Goal: Information Seeking & Learning: Find specific fact

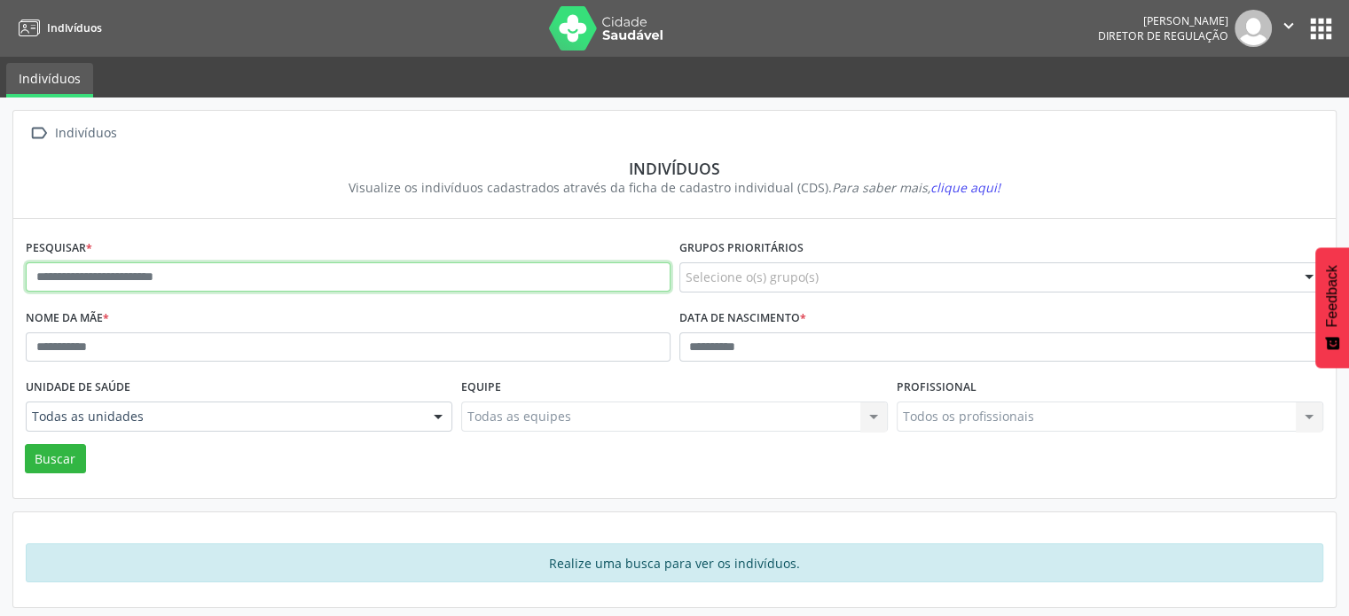
click at [619, 278] on input "text" at bounding box center [348, 277] width 645 height 30
type input "********"
click at [25, 444] on button "Buscar" at bounding box center [55, 459] width 61 height 30
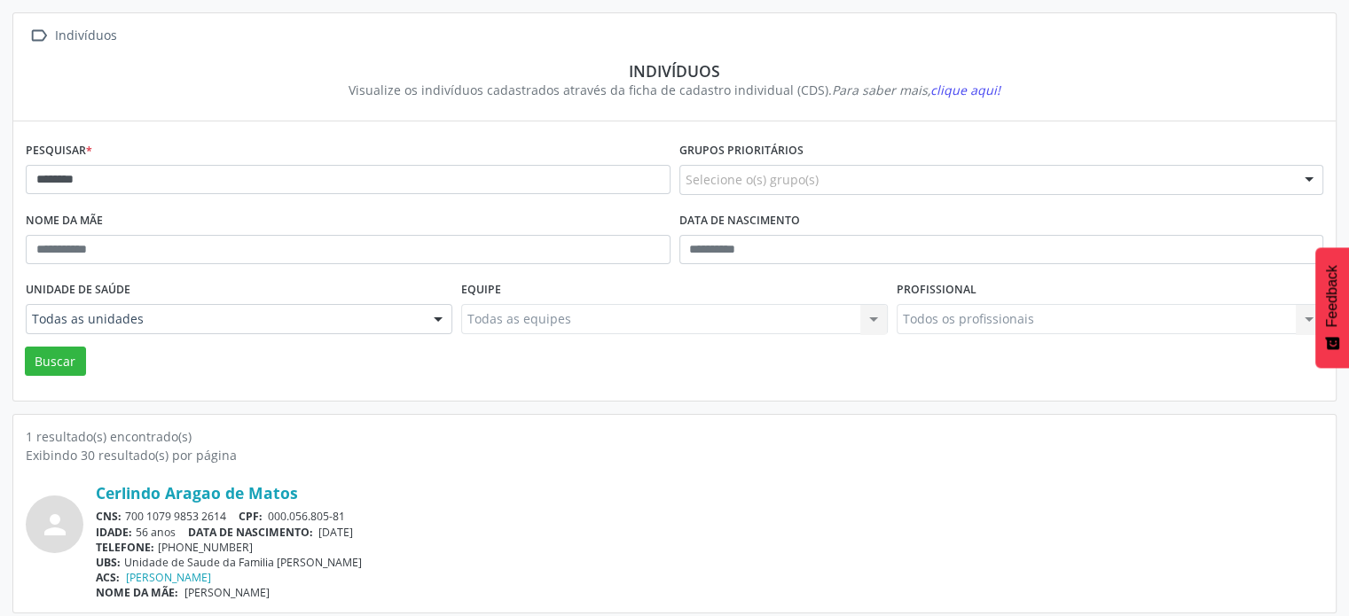
scroll to position [106, 0]
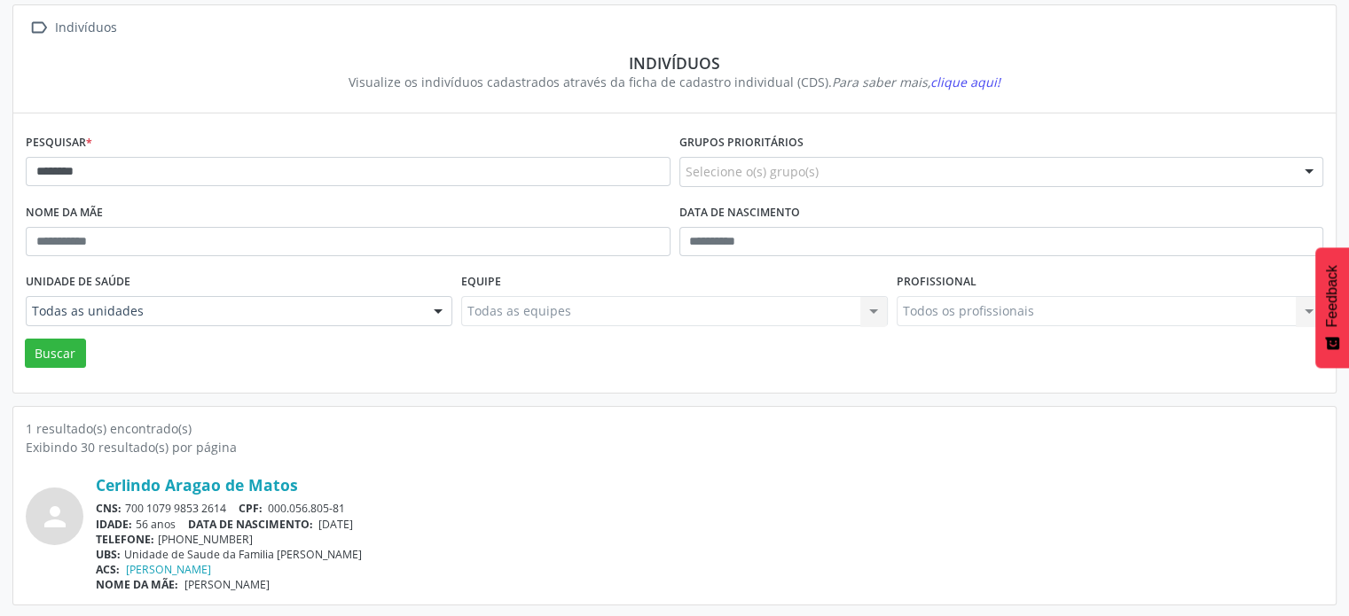
drag, startPoint x: 229, startPoint y: 503, endPoint x: 126, endPoint y: 503, distance: 102.9
click at [126, 503] on div "CNS: 700 1079 9853 2614 CPF: 000.056.805-81" at bounding box center [709, 508] width 1227 height 15
copy div "700 1079 9853 2614"
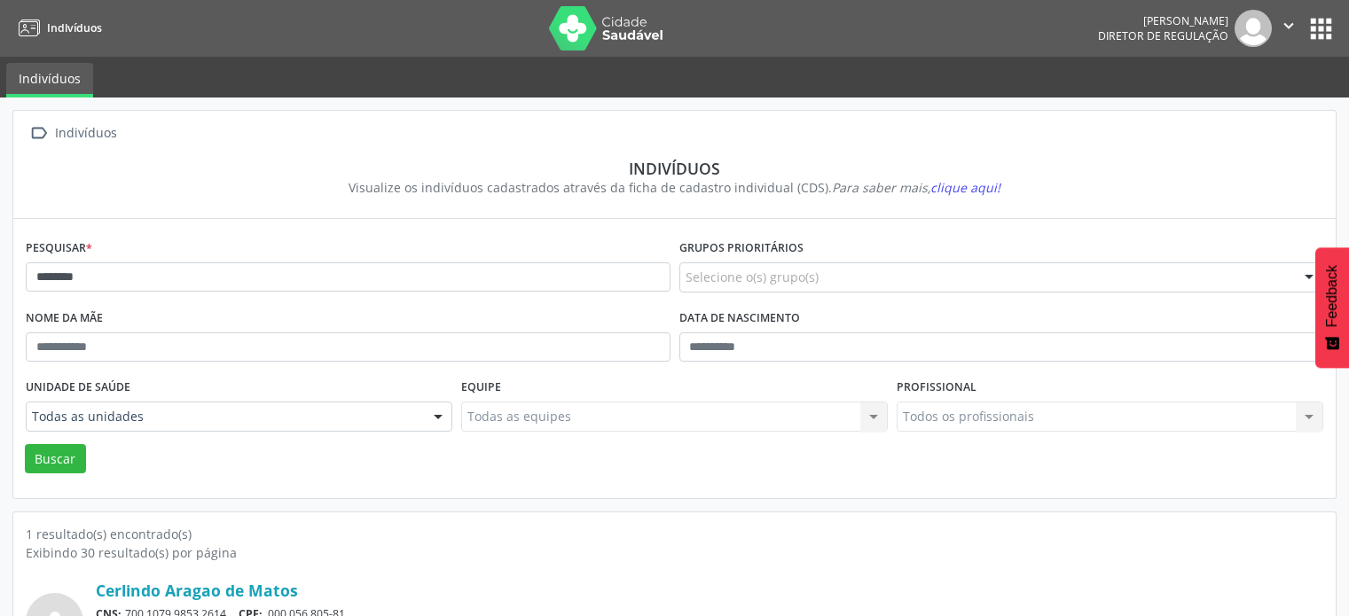
scroll to position [106, 0]
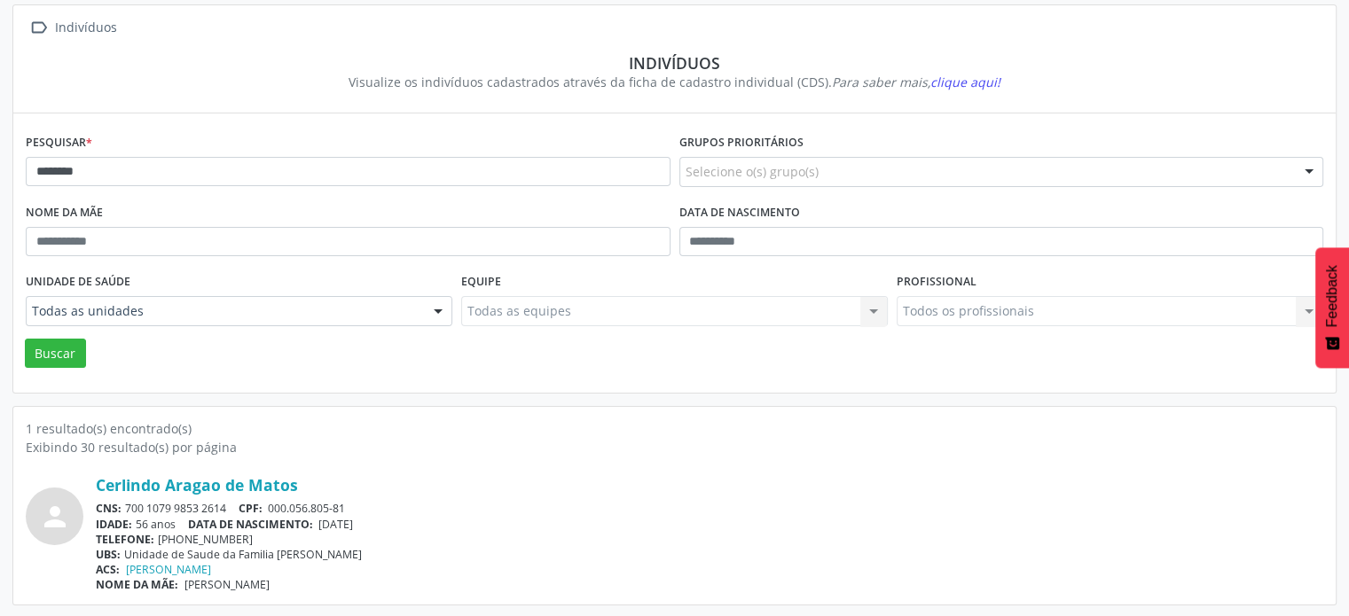
click at [196, 153] on div "Pesquisar * ********" at bounding box center [348, 164] width 654 height 70
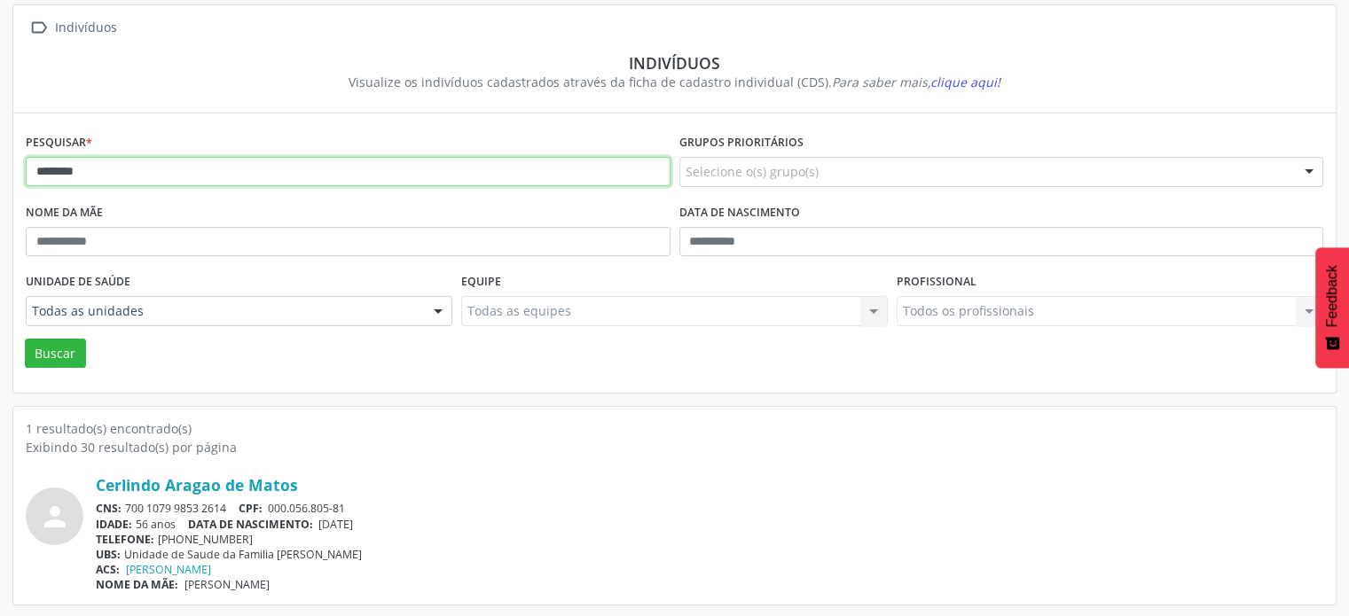
click at [181, 176] on input "********" at bounding box center [348, 172] width 645 height 30
type input "*"
click at [25, 339] on button "Buscar" at bounding box center [55, 354] width 61 height 30
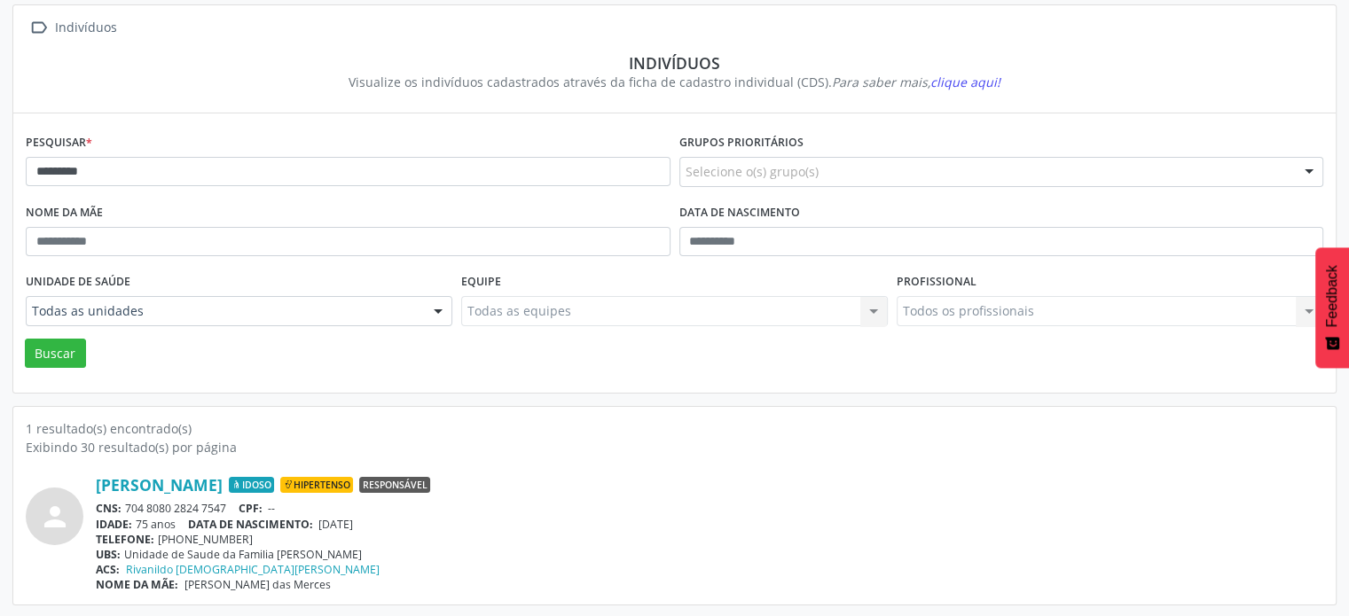
drag, startPoint x: 231, startPoint y: 503, endPoint x: 124, endPoint y: 509, distance: 106.6
click at [124, 509] on div "CNS: 704 8080 2824 7547 CPF: --" at bounding box center [709, 508] width 1227 height 15
copy div "704 8080 2824 7547"
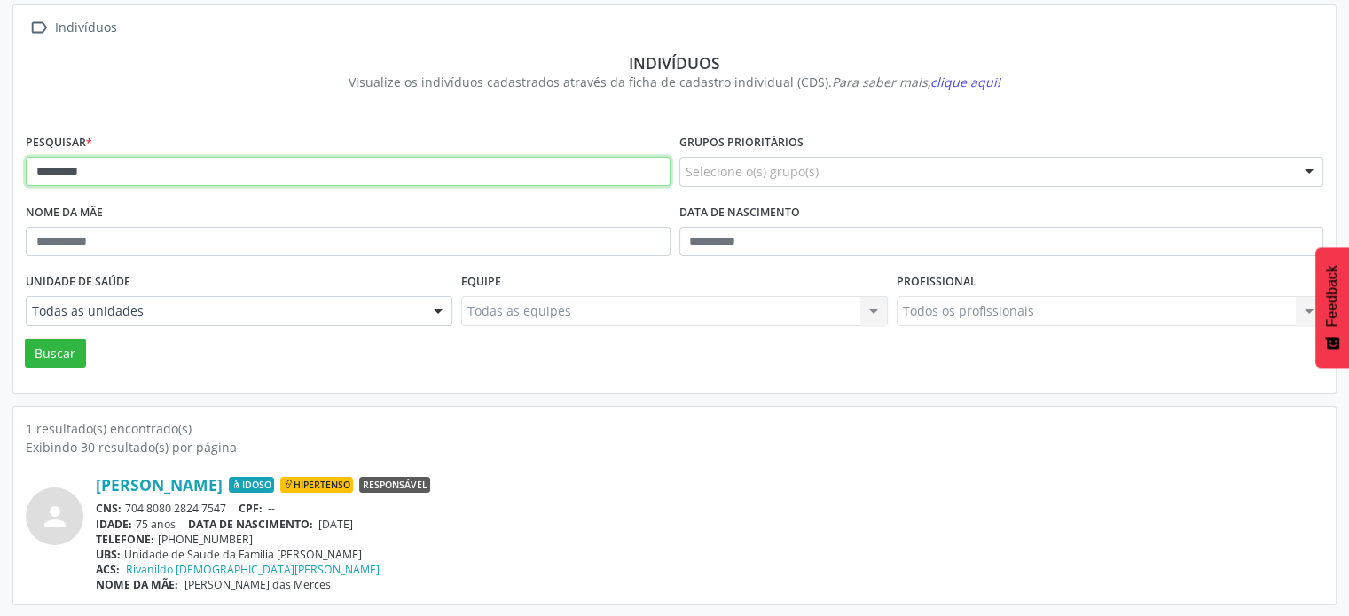
click at [325, 162] on input "*********" at bounding box center [348, 172] width 645 height 30
type input "*"
type input "********"
click at [25, 339] on button "Buscar" at bounding box center [55, 354] width 61 height 30
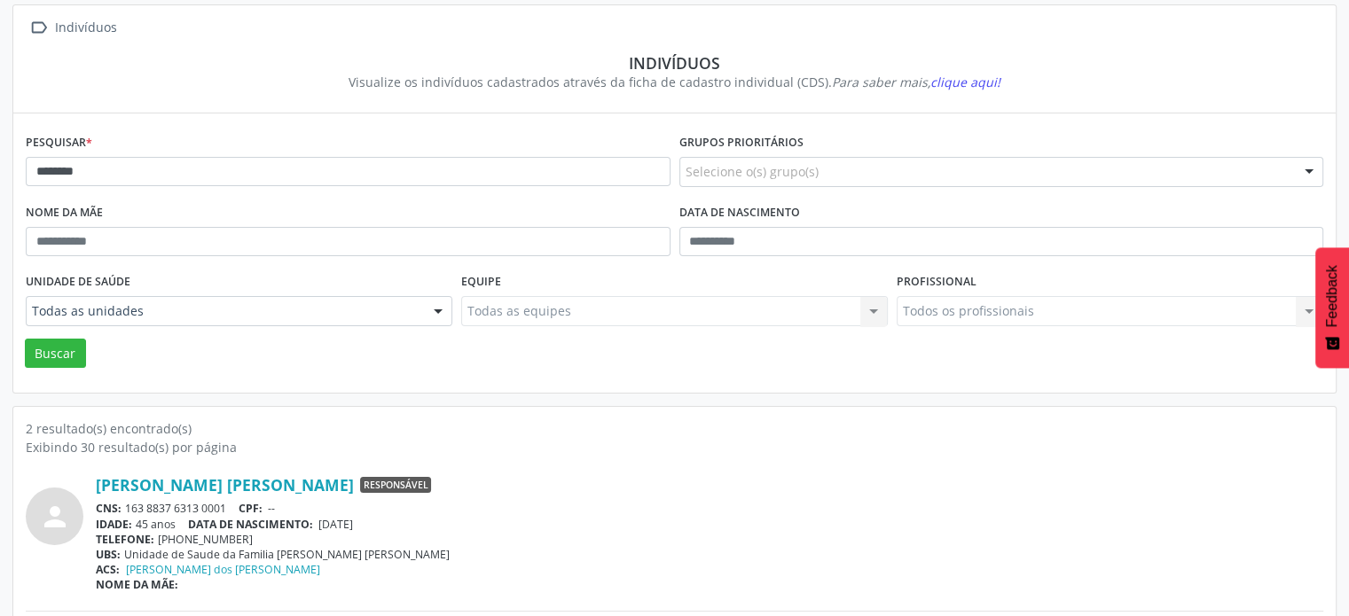
scroll to position [261, 0]
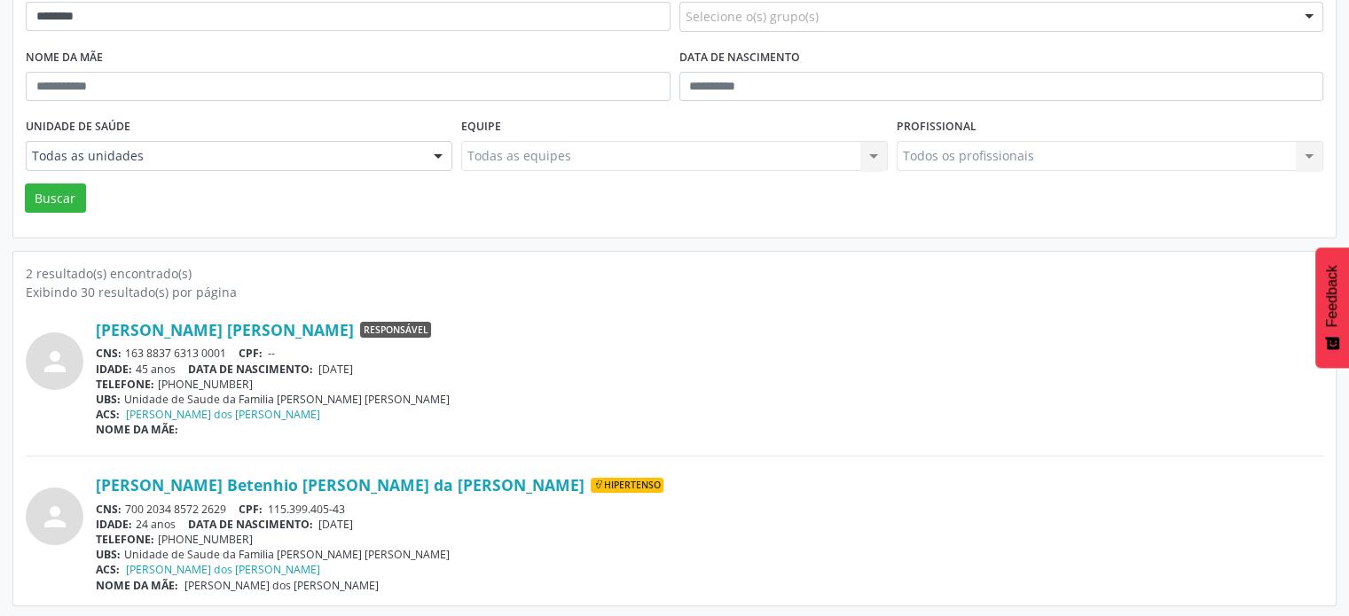
drag, startPoint x: 231, startPoint y: 503, endPoint x: 125, endPoint y: 506, distance: 105.6
click at [125, 506] on div "CNS: 700 2034 8572 2629 CPF: 115.399.405-43" at bounding box center [709, 509] width 1227 height 15
copy div "700 2034 8572 2629"
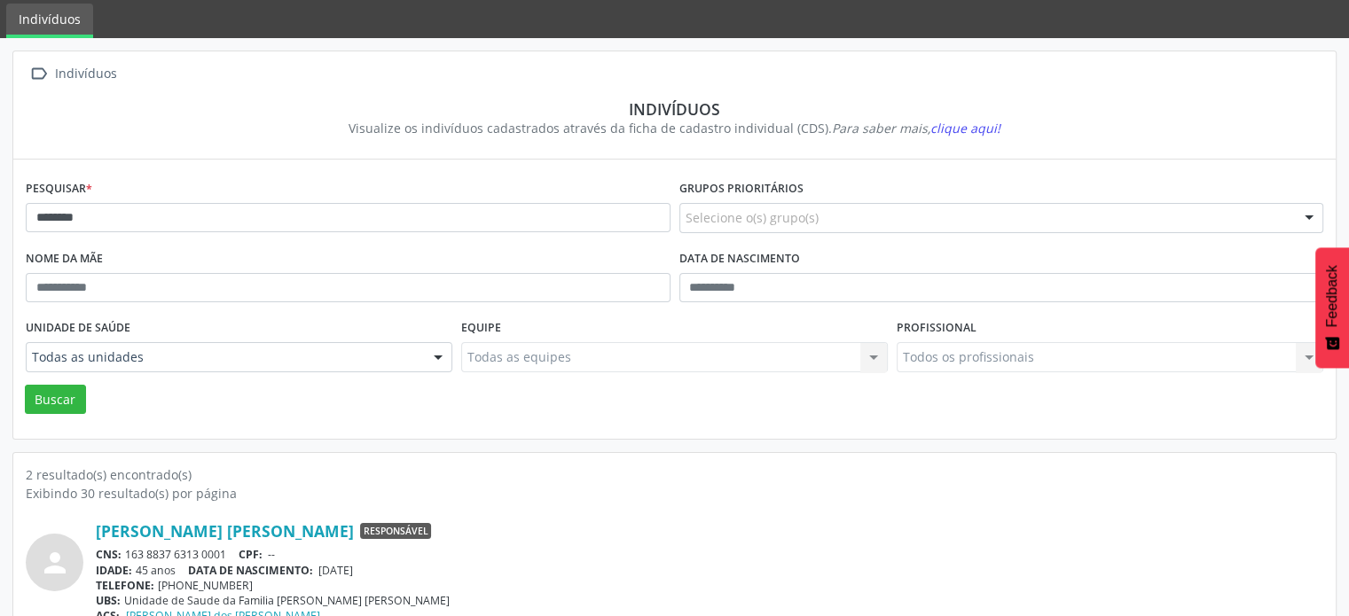
scroll to position [0, 0]
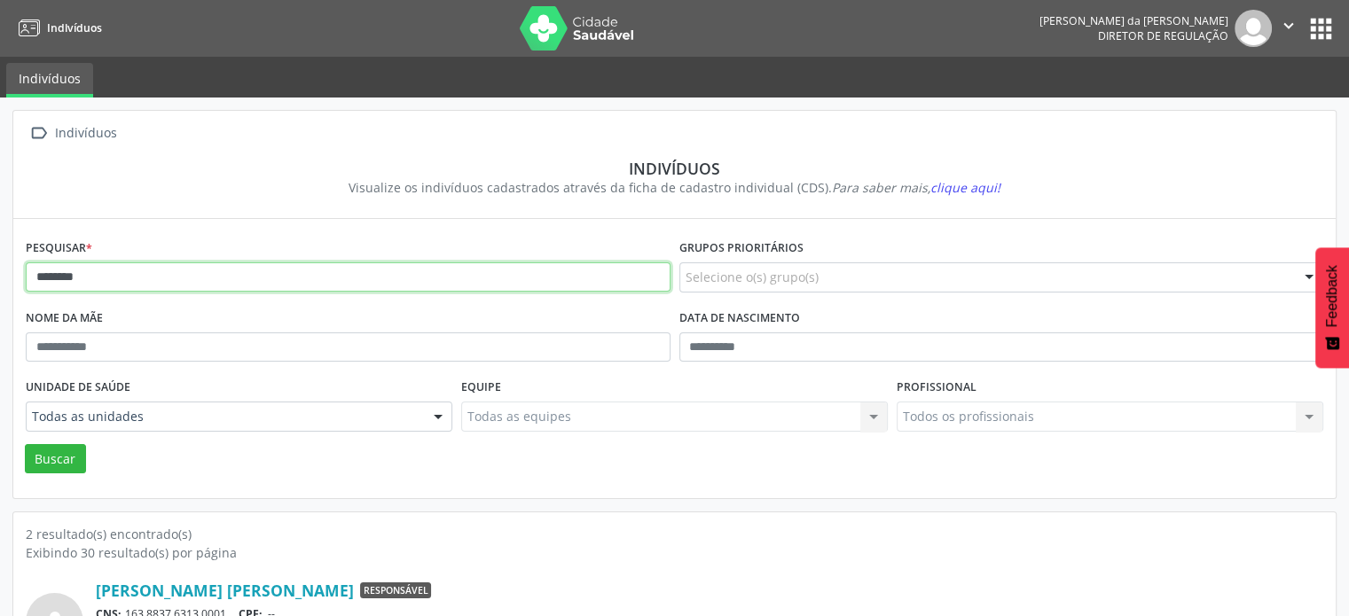
click at [194, 278] on input "********" at bounding box center [348, 277] width 645 height 30
type input "*"
click at [25, 444] on button "Buscar" at bounding box center [55, 459] width 61 height 30
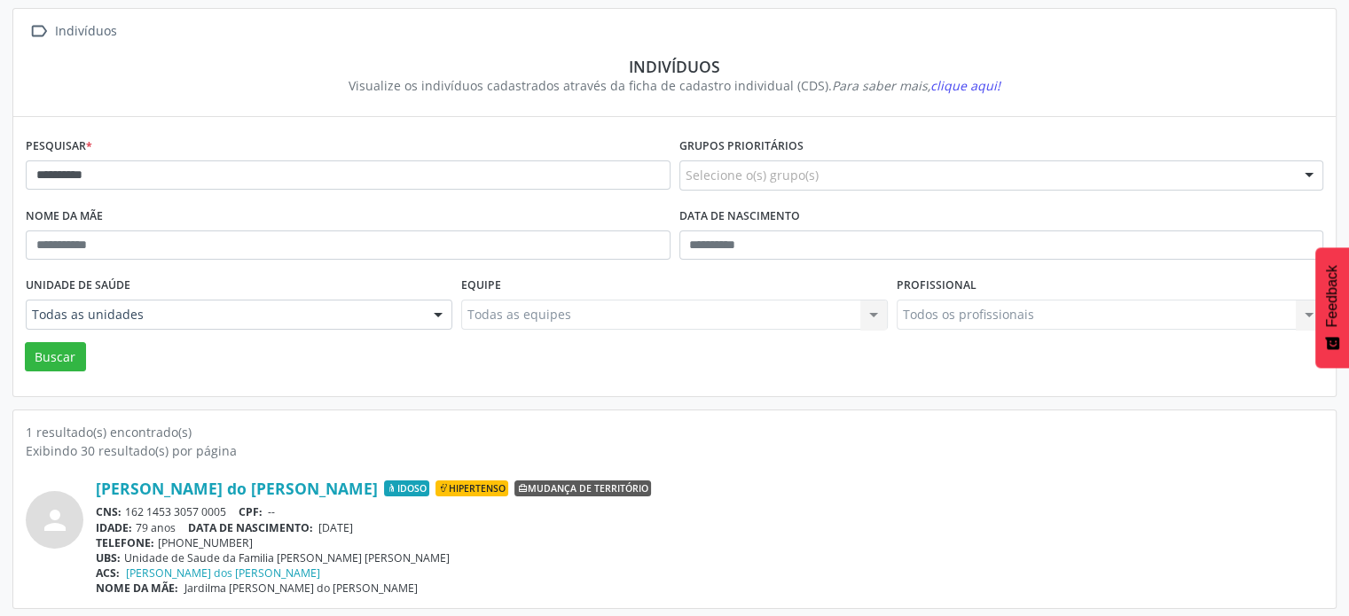
scroll to position [106, 0]
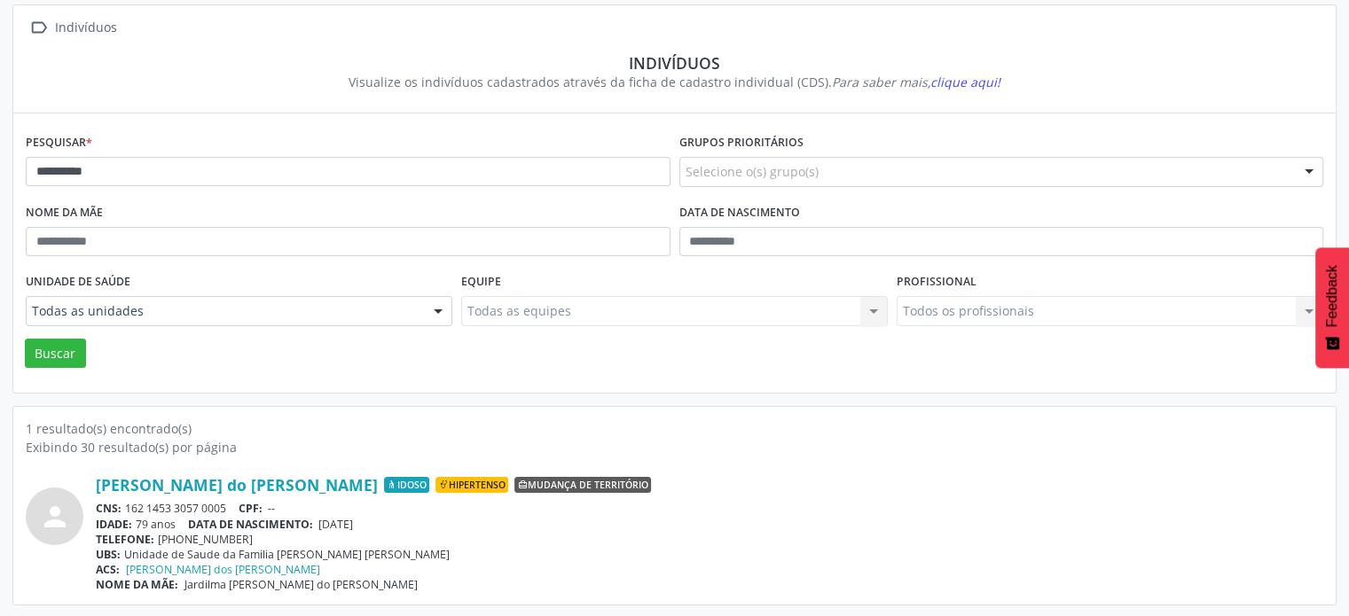
drag, startPoint x: 232, startPoint y: 505, endPoint x: 124, endPoint y: 505, distance: 108.2
click at [124, 505] on div "CNS: 162 1453 3057 0005 CPF: --" at bounding box center [709, 508] width 1227 height 15
copy div "162 1453 3057 0005"
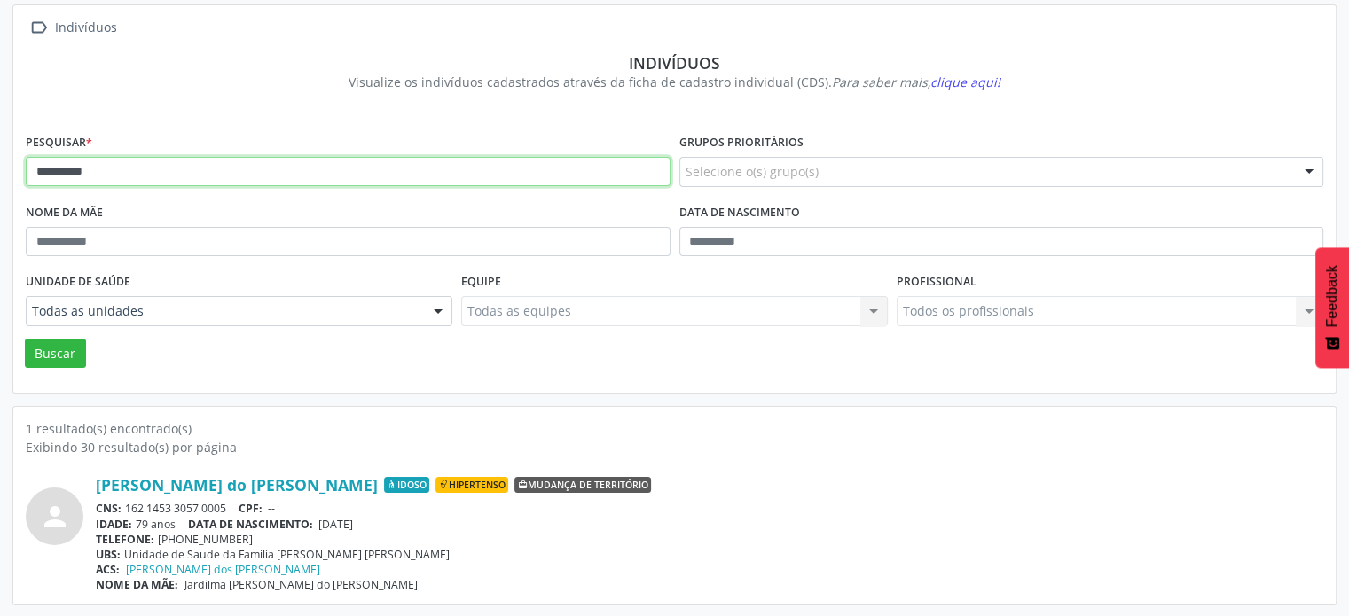
click at [164, 176] on input "**********" at bounding box center [348, 172] width 645 height 30
type input "*"
click at [25, 339] on button "Buscar" at bounding box center [55, 354] width 61 height 30
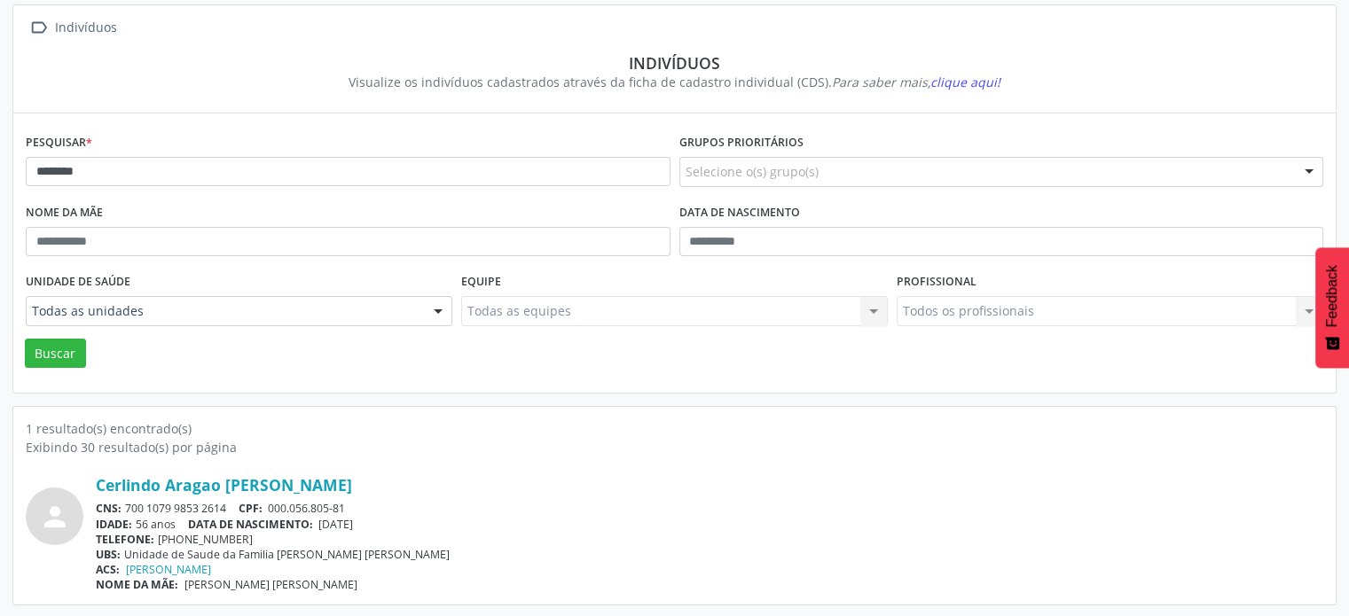
drag, startPoint x: 231, startPoint y: 500, endPoint x: 125, endPoint y: 505, distance: 105.6
click at [124, 505] on div "CNS: 700 1079 9853 2614 CPF: 000.056.805-81" at bounding box center [709, 508] width 1227 height 15
copy div "700 1079 9853 2614"
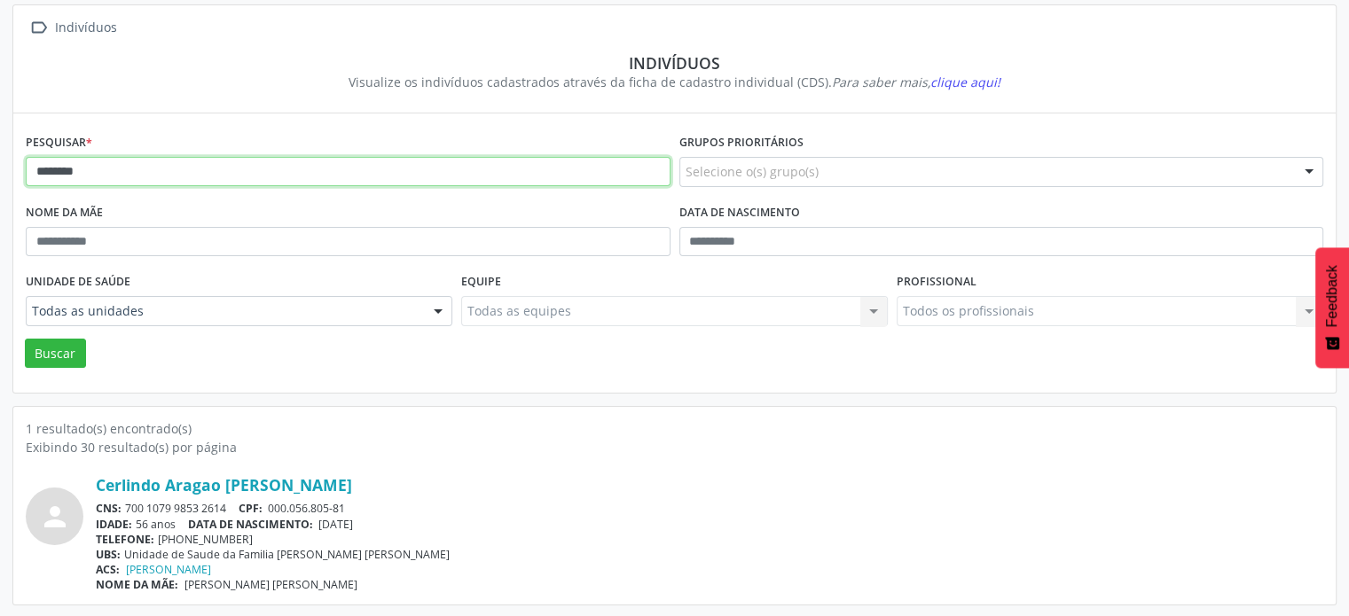
click at [138, 180] on input "********" at bounding box center [348, 172] width 645 height 30
type input "*"
click at [25, 339] on button "Buscar" at bounding box center [55, 354] width 61 height 30
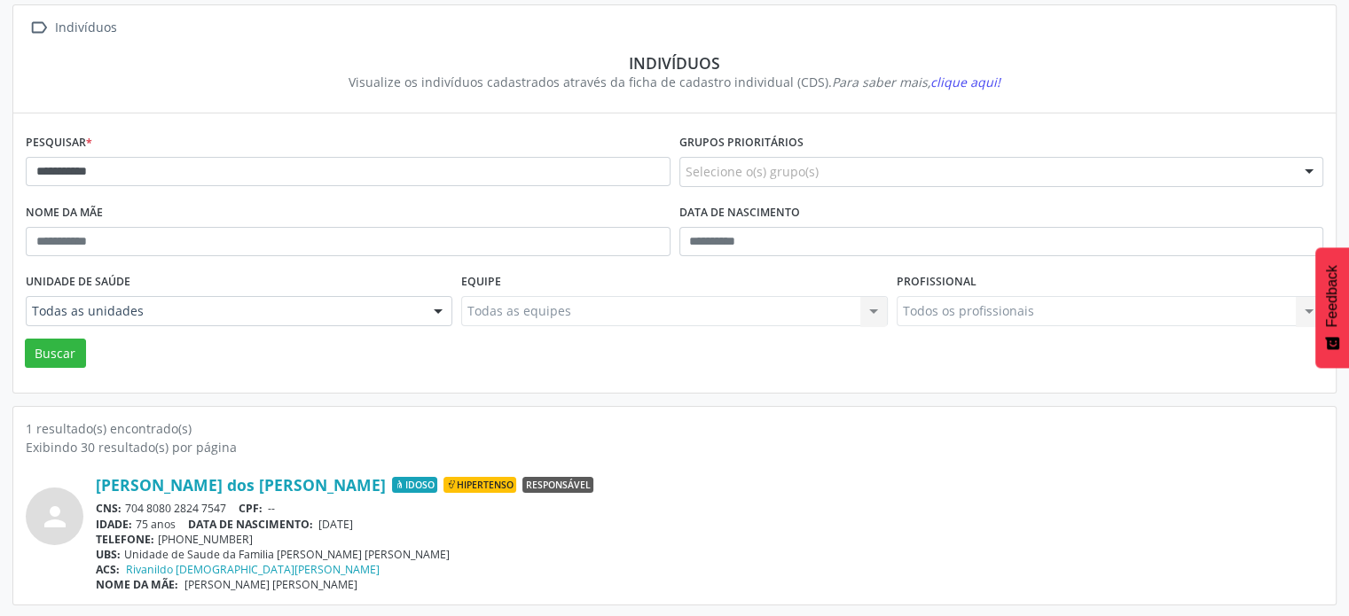
drag, startPoint x: 227, startPoint y: 503, endPoint x: 129, endPoint y: 505, distance: 98.5
click at [129, 506] on div "CNS: 704 8080 2824 7547 CPF: --" at bounding box center [709, 508] width 1227 height 15
copy div "704 8080 2824 7547"
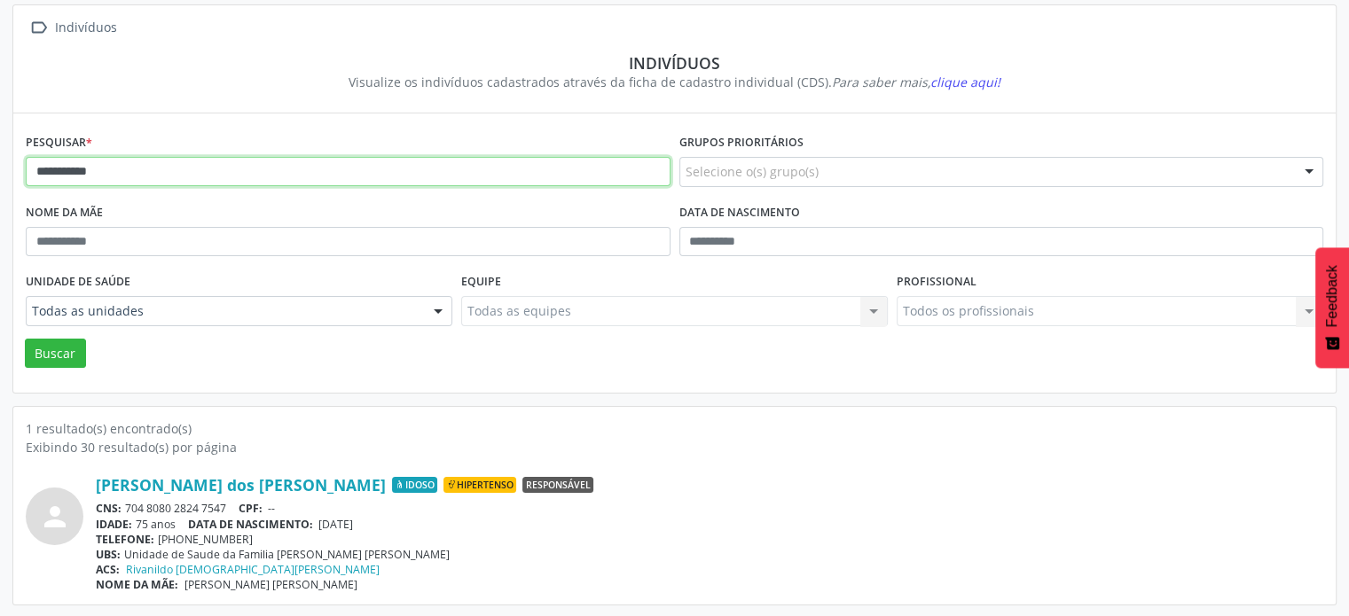
click at [156, 171] on input "**********" at bounding box center [348, 172] width 645 height 30
type input "*"
click at [25, 339] on button "Buscar" at bounding box center [55, 354] width 61 height 30
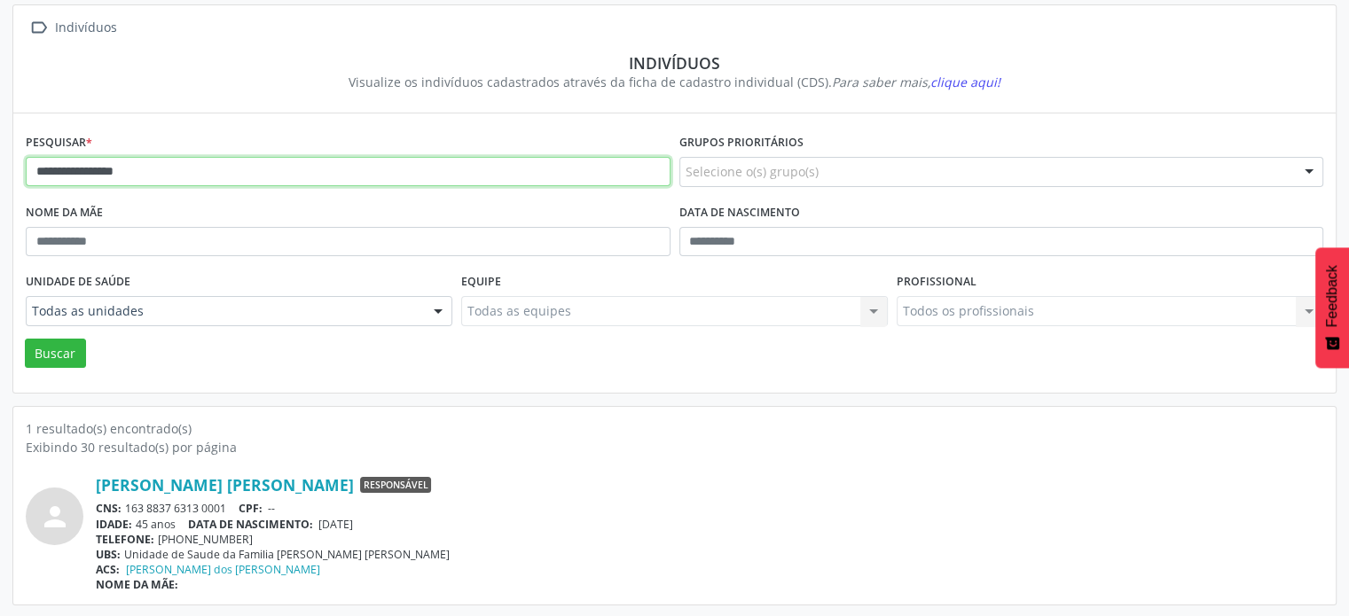
click at [148, 171] on input "**********" at bounding box center [348, 172] width 645 height 30
click at [25, 339] on button "Buscar" at bounding box center [55, 354] width 61 height 30
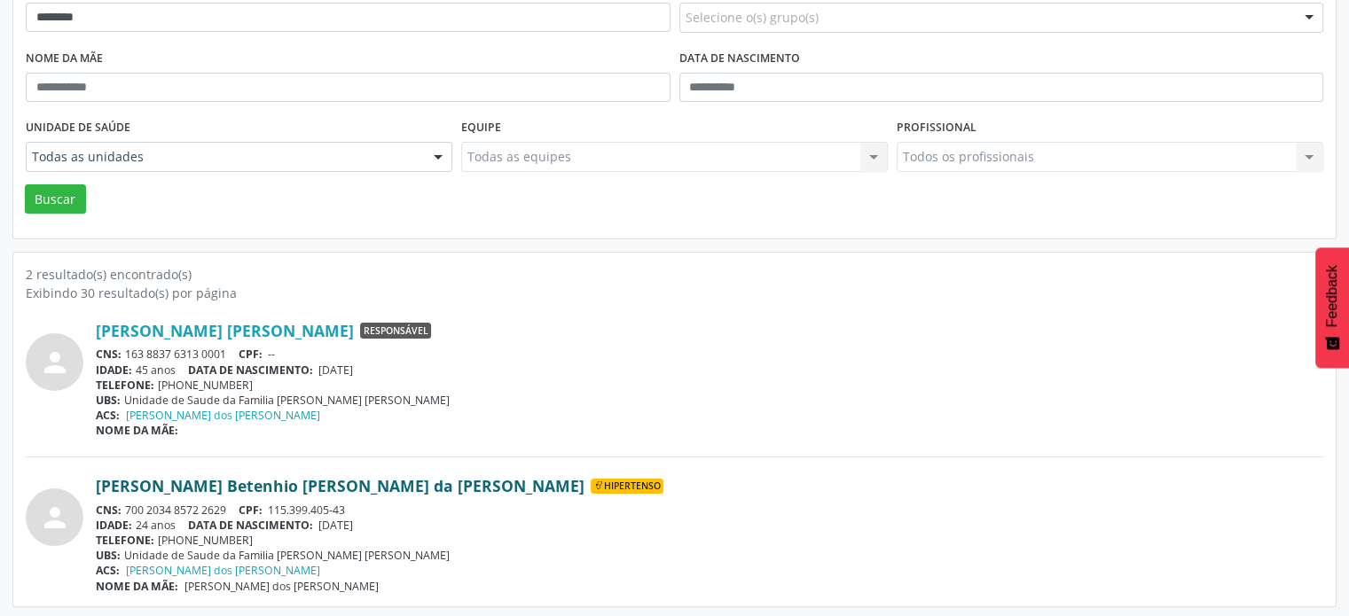
scroll to position [261, 0]
drag, startPoint x: 233, startPoint y: 503, endPoint x: 123, endPoint y: 502, distance: 110.0
click at [122, 503] on div "CNS: 700 2034 8572 2629 CPF: 115.399.405-43" at bounding box center [709, 509] width 1227 height 15
copy div "700 2034 8572 2629"
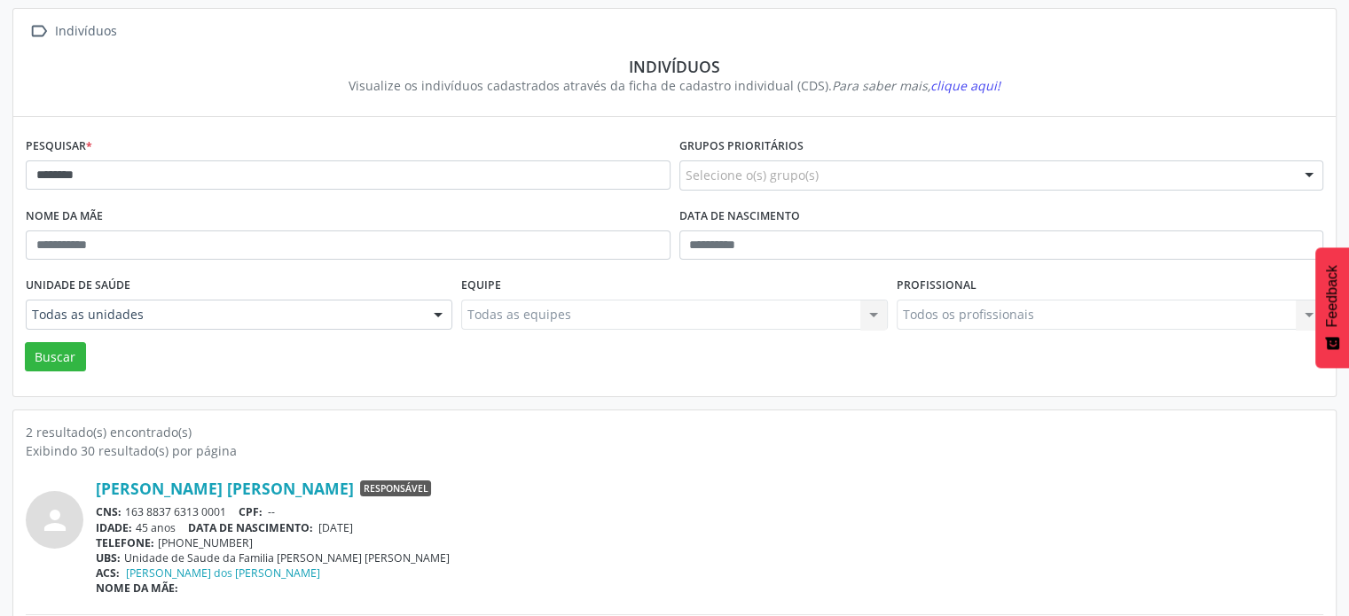
scroll to position [0, 0]
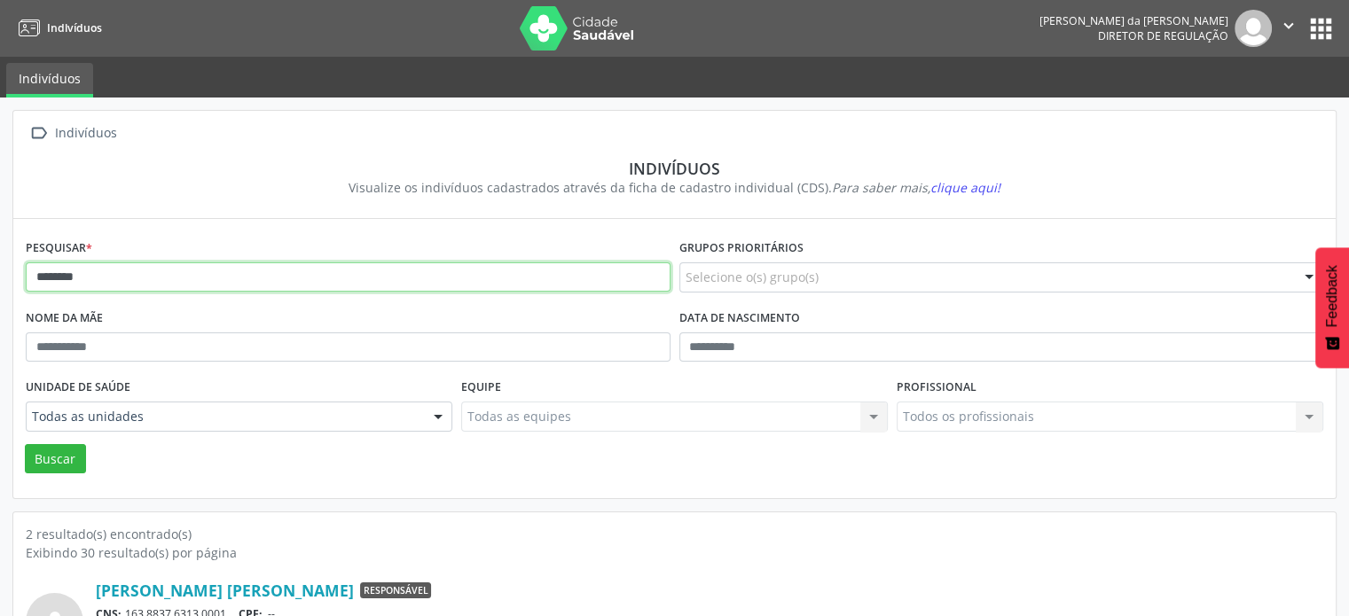
click at [121, 281] on input "********" at bounding box center [348, 277] width 645 height 30
type input "*"
click at [25, 444] on button "Buscar" at bounding box center [55, 459] width 61 height 30
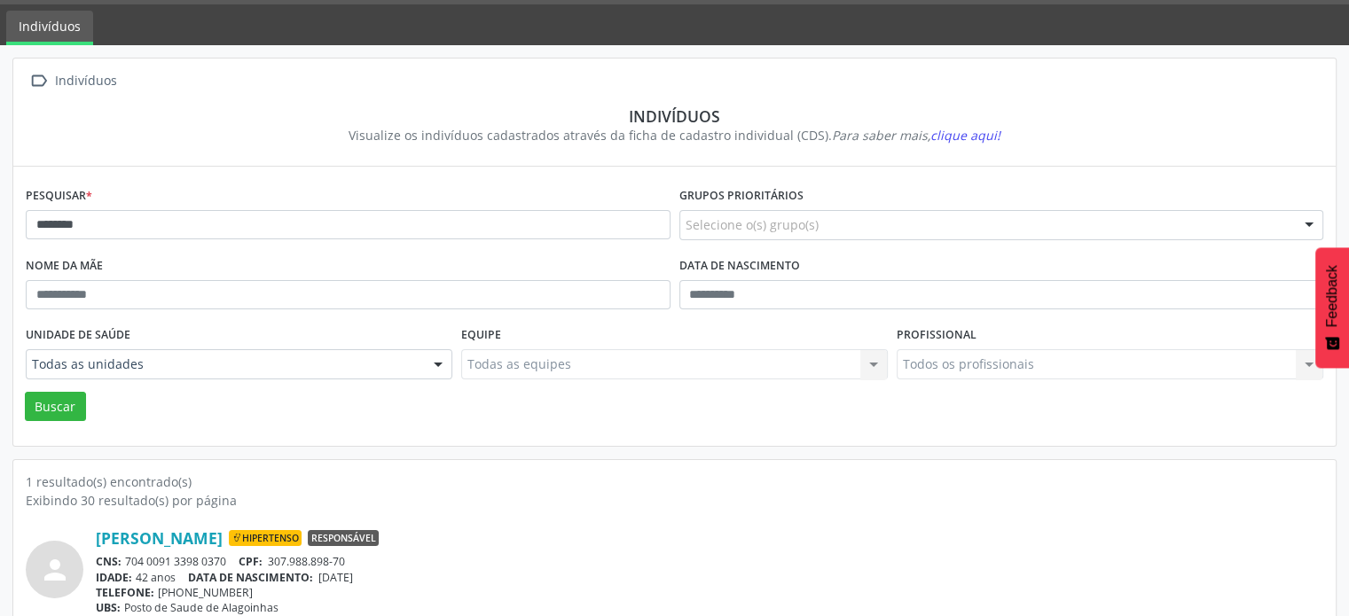
scroll to position [106, 0]
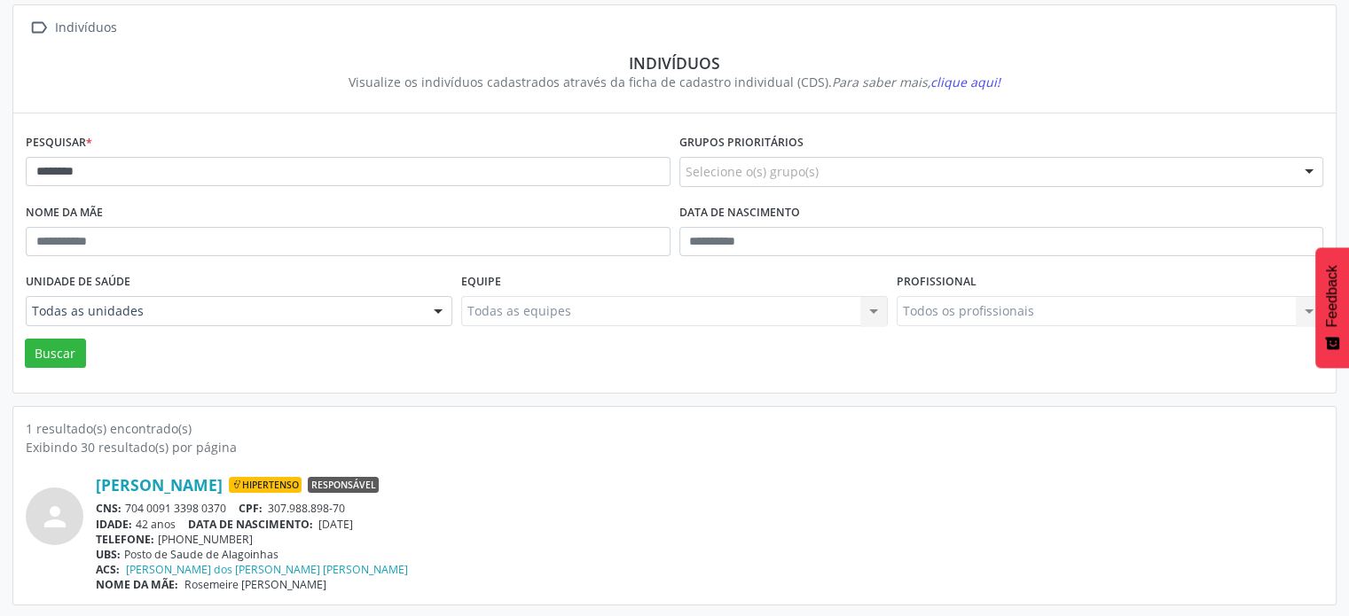
drag, startPoint x: 230, startPoint y: 508, endPoint x: 126, endPoint y: 510, distance: 103.8
click at [126, 510] on div "CNS: 704 0091 3398 0370 CPF: 307.988.898-70" at bounding box center [709, 508] width 1227 height 15
copy div "704 0091 3398 0370"
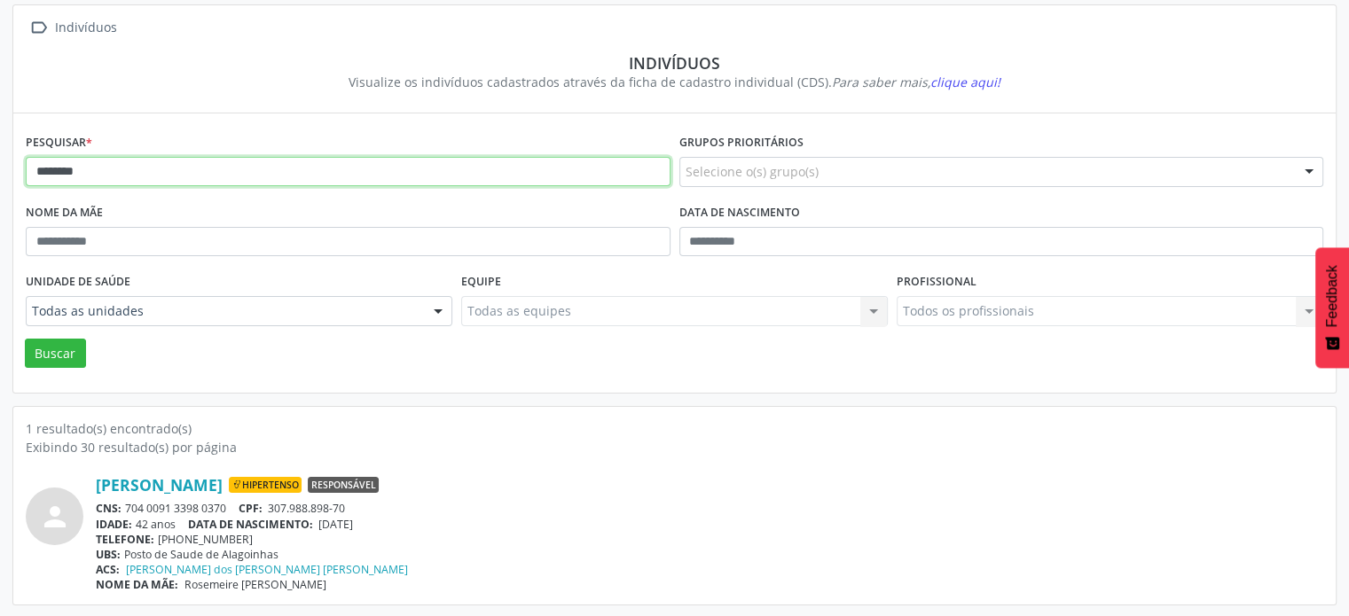
click at [306, 165] on input "********" at bounding box center [348, 172] width 645 height 30
type input "*"
click at [25, 339] on button "Buscar" at bounding box center [55, 354] width 61 height 30
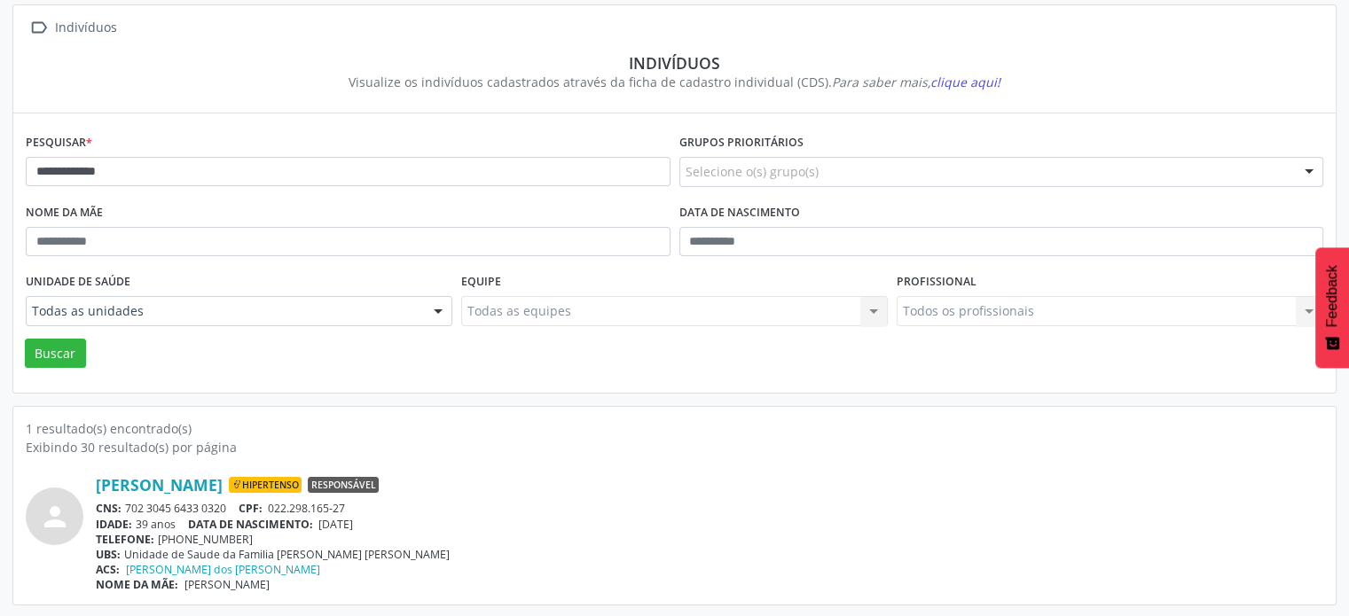
drag, startPoint x: 239, startPoint y: 507, endPoint x: 119, endPoint y: 506, distance: 120.6
click at [119, 506] on div "CNS: 702 3045 6433 0320 CPF: 022.298.165-27" at bounding box center [709, 508] width 1227 height 15
copy div "702 3045 6433 0320"
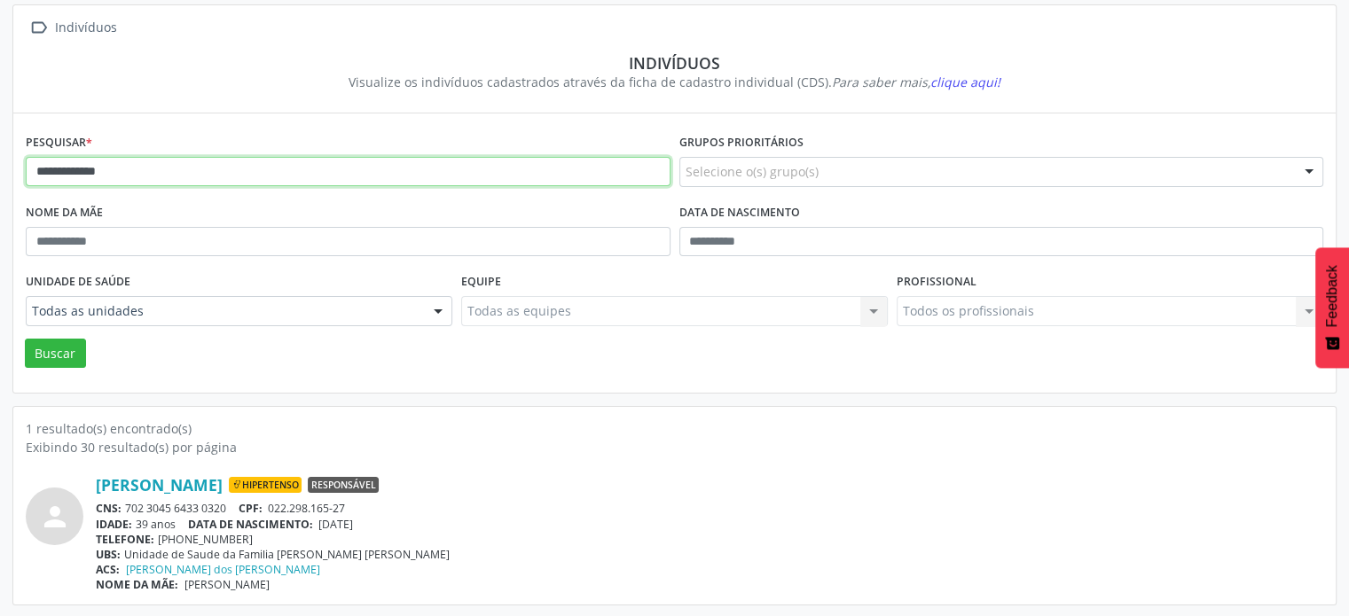
click at [199, 175] on input "**********" at bounding box center [348, 172] width 645 height 30
type input "*"
click at [25, 339] on button "Buscar" at bounding box center [55, 354] width 61 height 30
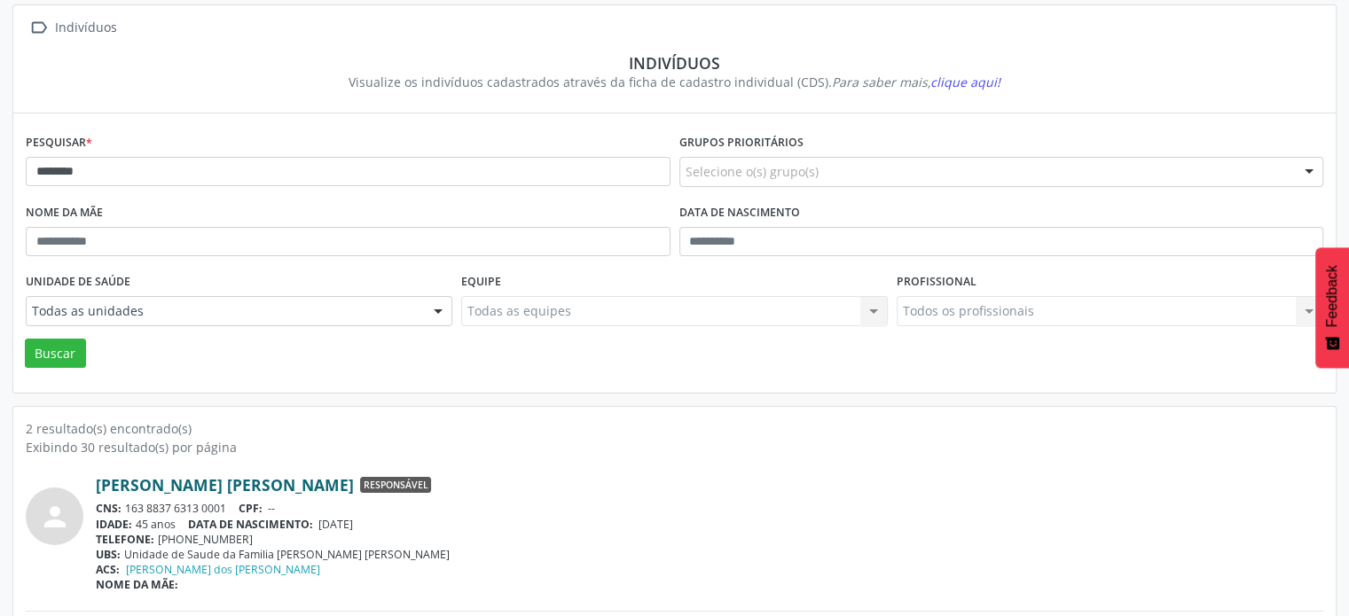
scroll to position [261, 0]
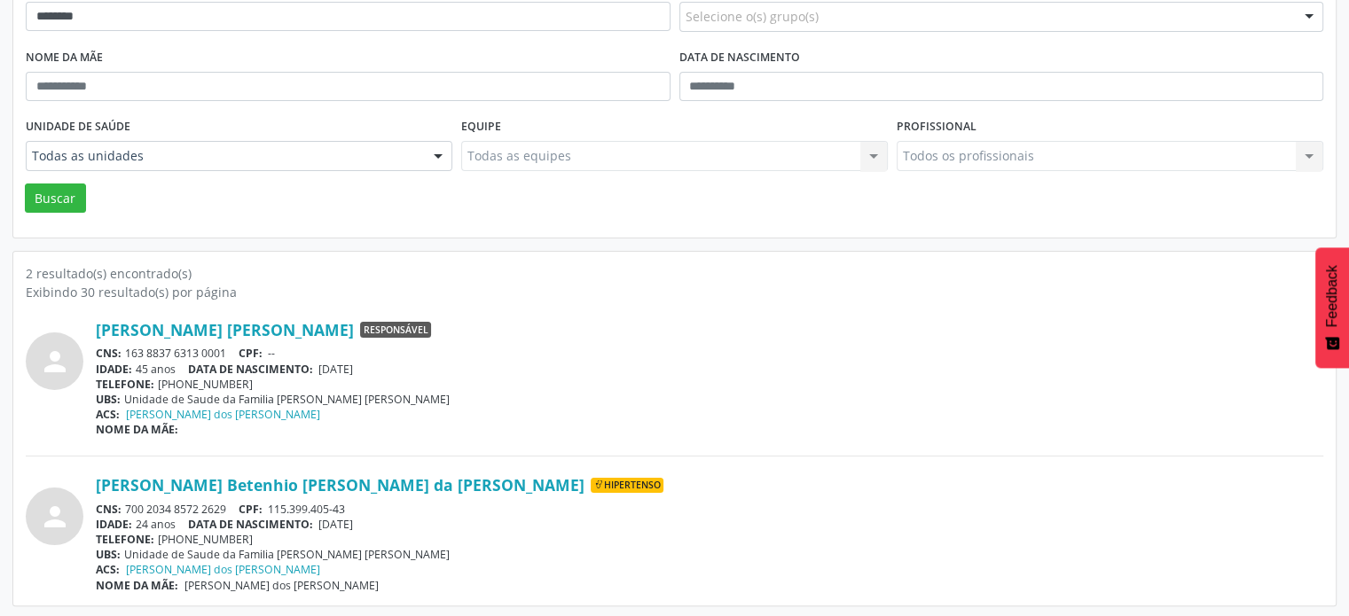
drag, startPoint x: 232, startPoint y: 503, endPoint x: 135, endPoint y: 502, distance: 97.5
click at [132, 503] on div "CNS: 700 2034 8572 2629 CPF: 115.399.405-43" at bounding box center [709, 509] width 1227 height 15
click at [690, 535] on div "TELEFONE: (71) 99647-7442" at bounding box center [709, 539] width 1227 height 15
drag, startPoint x: 231, startPoint y: 503, endPoint x: 135, endPoint y: 520, distance: 98.1
click at [121, 503] on div "CNS: 700 2034 8572 2629 CPF: 115.399.405-43" at bounding box center [709, 509] width 1227 height 15
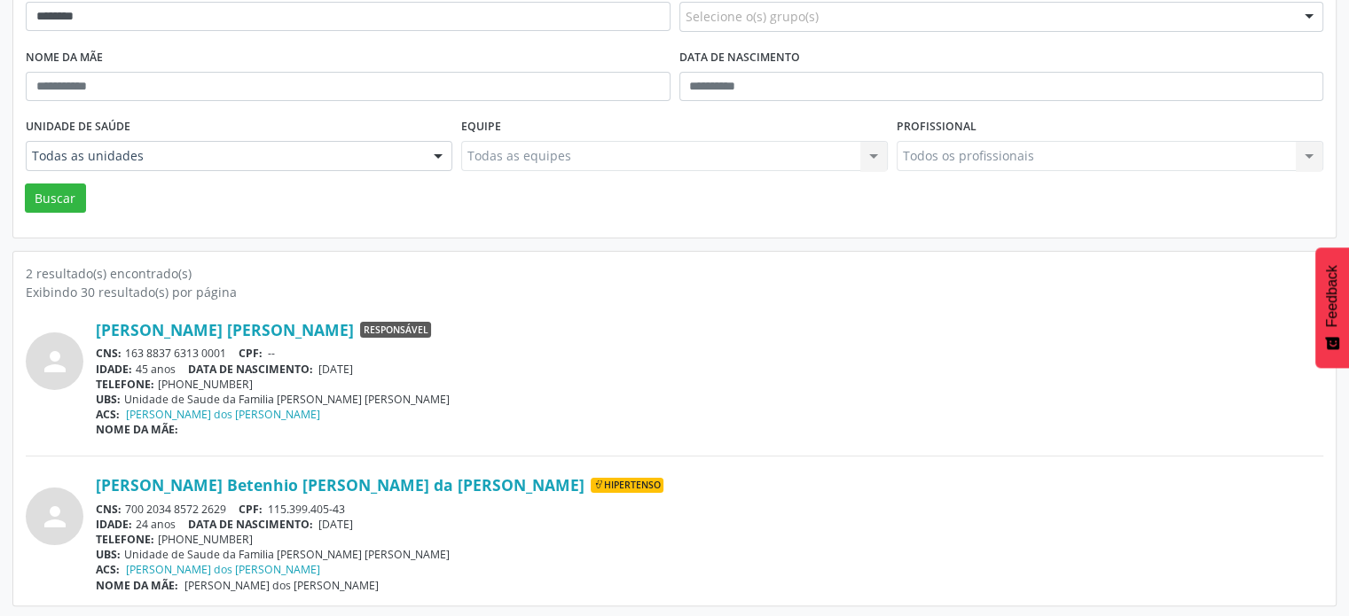
copy div "700 2034 8572 2629"
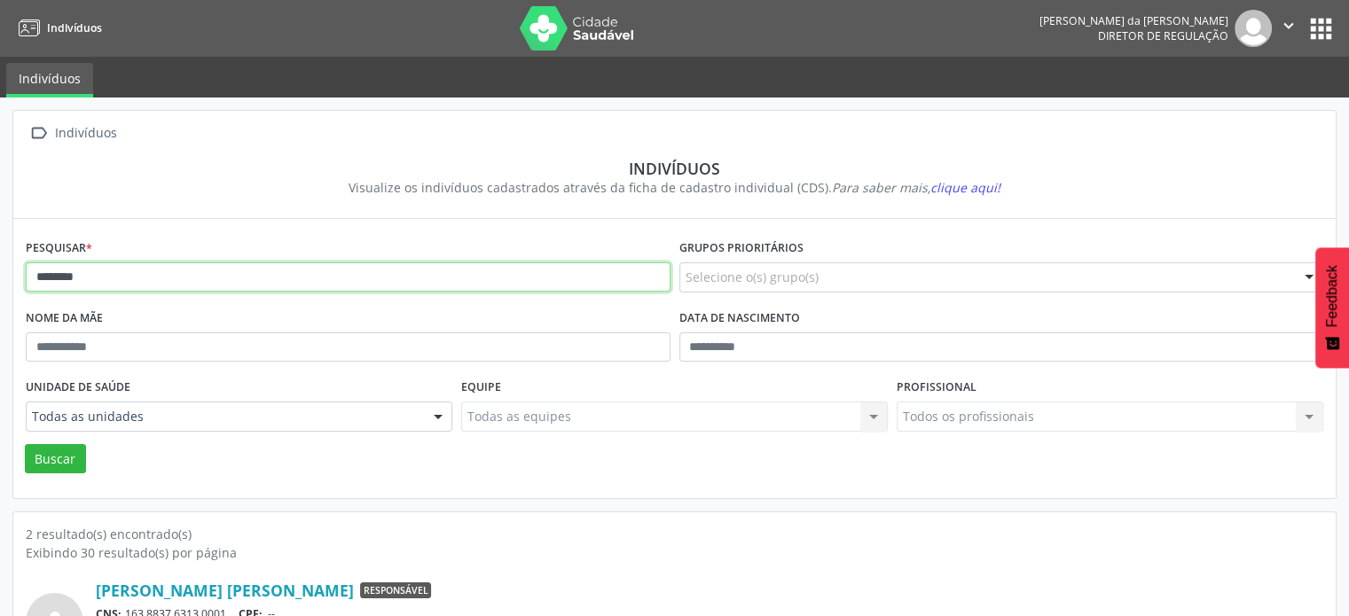
click at [195, 282] on input "********" at bounding box center [348, 277] width 645 height 30
type input "*"
click at [25, 444] on button "Buscar" at bounding box center [55, 459] width 61 height 30
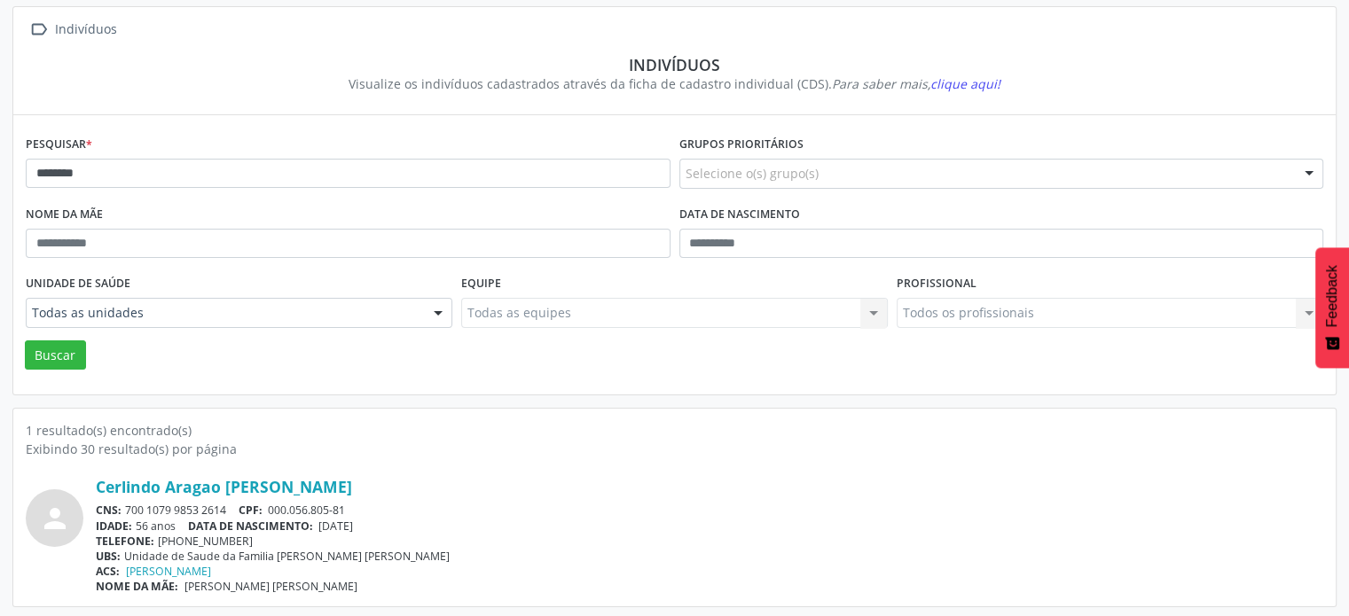
scroll to position [106, 0]
drag, startPoint x: 231, startPoint y: 501, endPoint x: 128, endPoint y: 502, distance: 102.9
click at [128, 505] on div "CNS: 700 1079 9853 2614 CPF: 000.056.805-81" at bounding box center [709, 508] width 1227 height 15
copy div "700 1079 9853 2614"
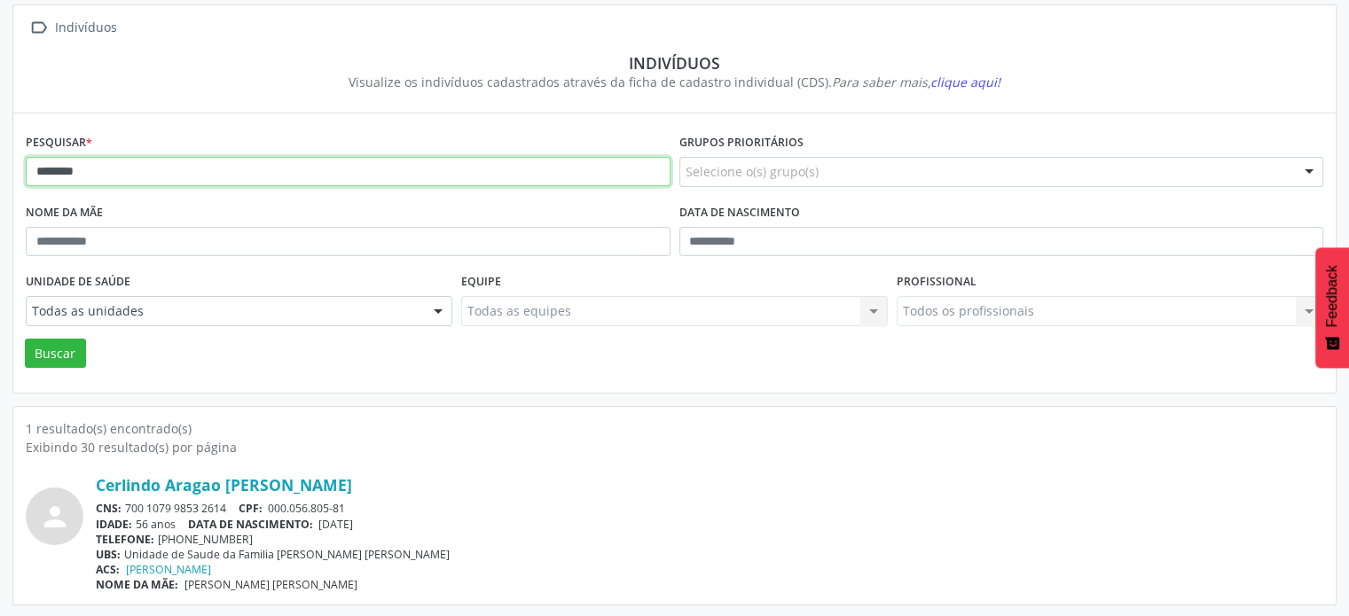
click at [192, 173] on input "********" at bounding box center [348, 172] width 645 height 30
type input "*"
click at [25, 339] on button "Buscar" at bounding box center [55, 354] width 61 height 30
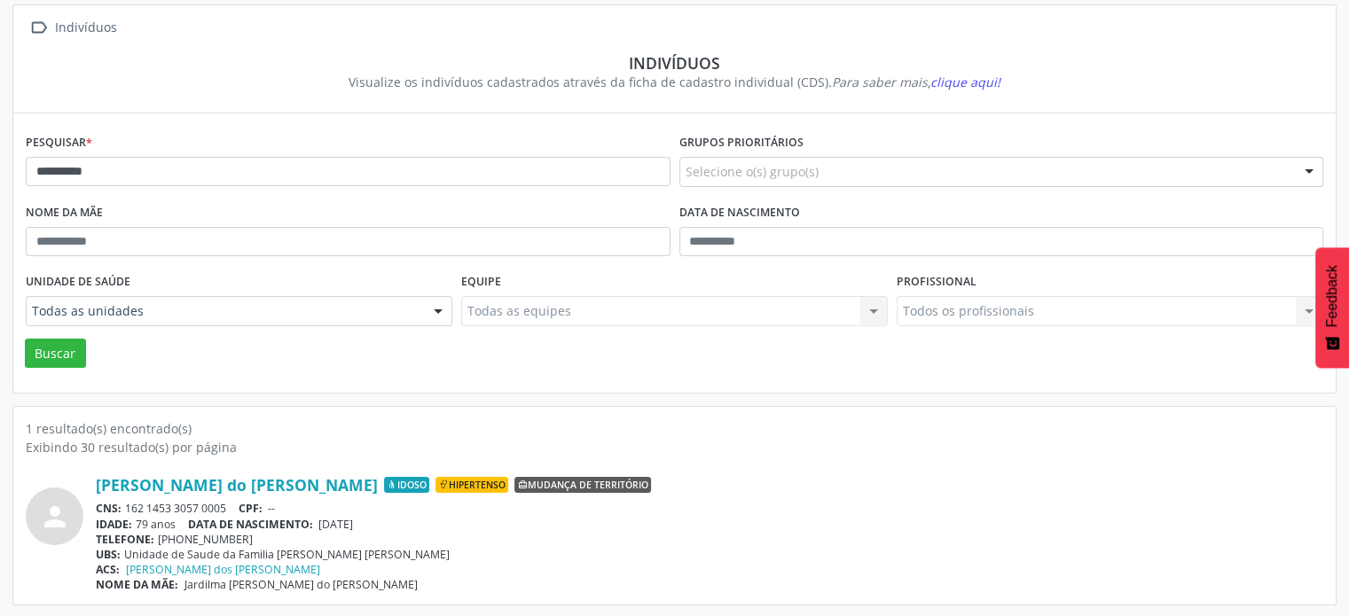
drag, startPoint x: 230, startPoint y: 504, endPoint x: 125, endPoint y: 506, distance: 104.7
click at [125, 506] on div "CNS: 162 1453 3057 0005 CPF: --" at bounding box center [709, 508] width 1227 height 15
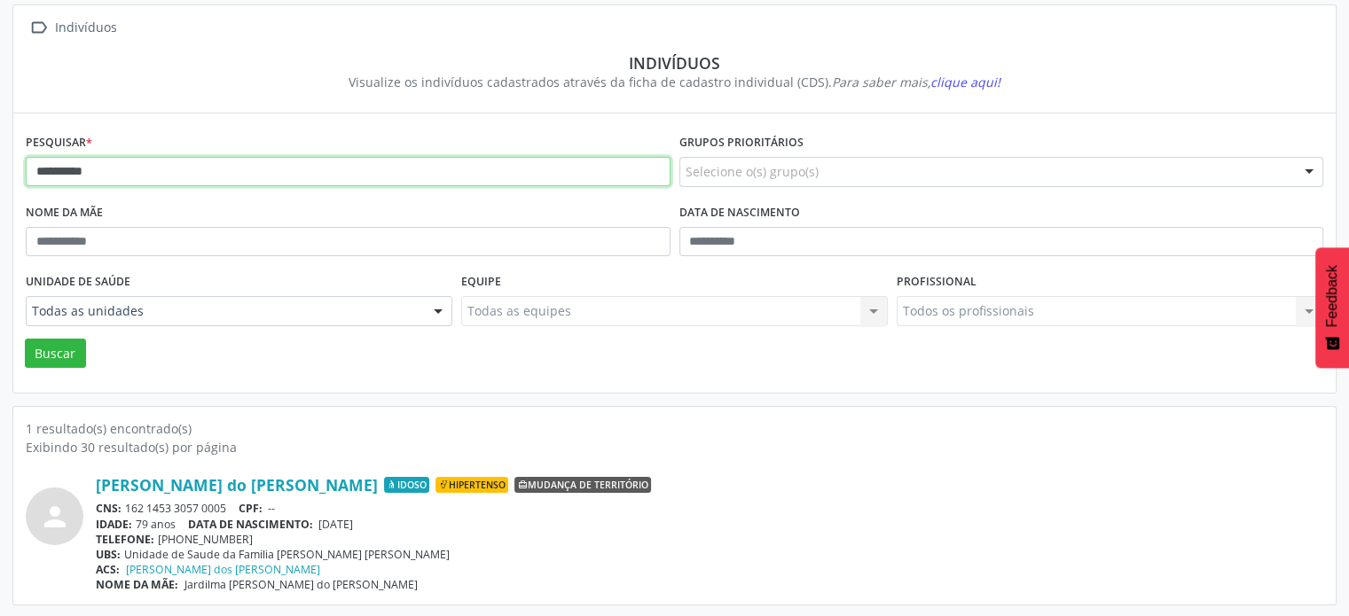
click at [338, 176] on input "**********" at bounding box center [348, 172] width 645 height 30
type input "*"
click at [25, 339] on button "Buscar" at bounding box center [55, 354] width 61 height 30
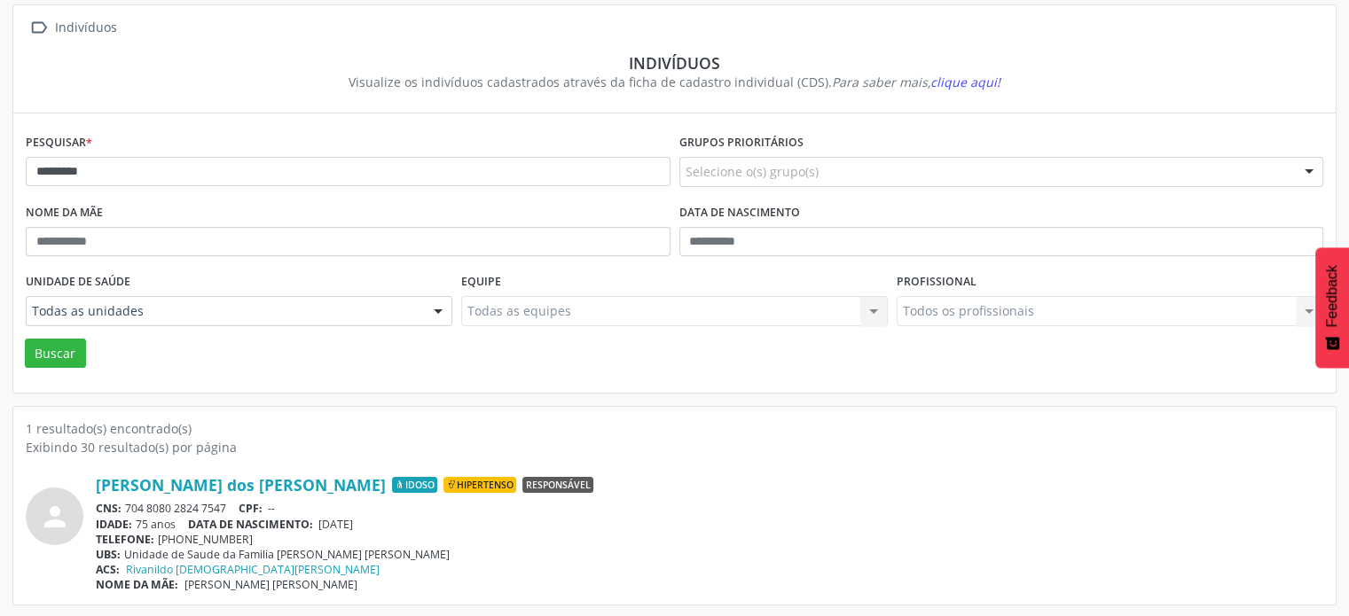
drag, startPoint x: 229, startPoint y: 506, endPoint x: 121, endPoint y: 504, distance: 107.3
click at [121, 504] on div "CNS: 704 8080 2824 7547 CPF: --" at bounding box center [709, 508] width 1227 height 15
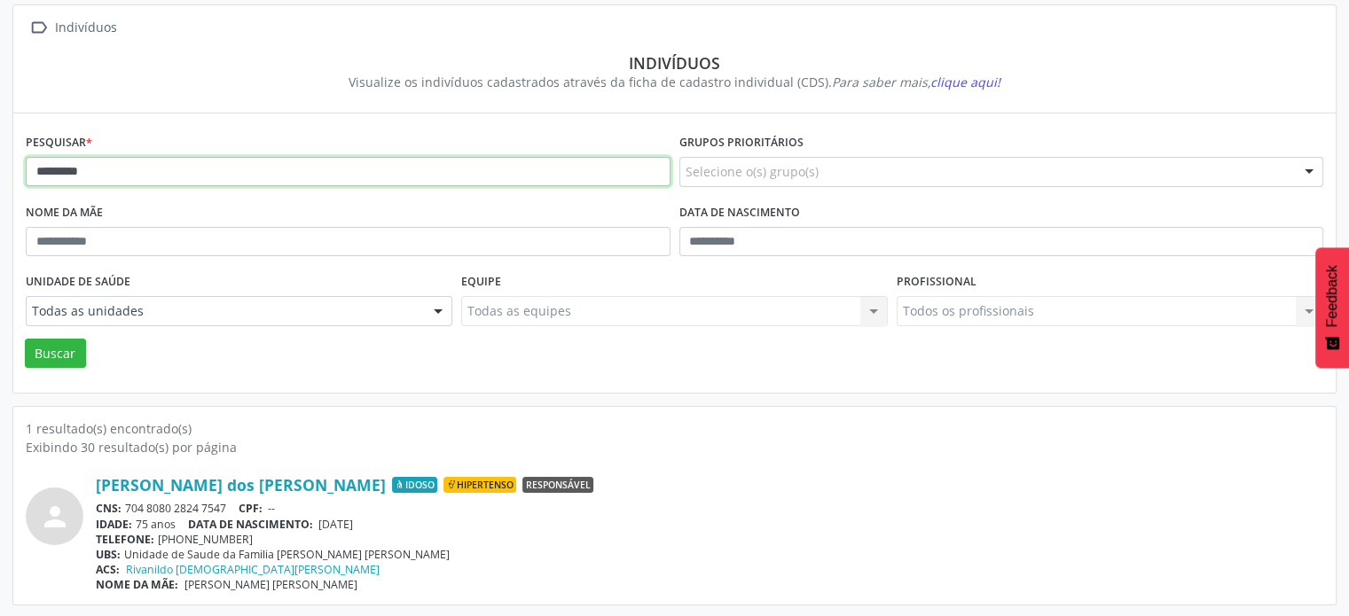
click at [114, 165] on input "*********" at bounding box center [348, 172] width 645 height 30
type input "*"
click at [25, 339] on button "Buscar" at bounding box center [55, 354] width 61 height 30
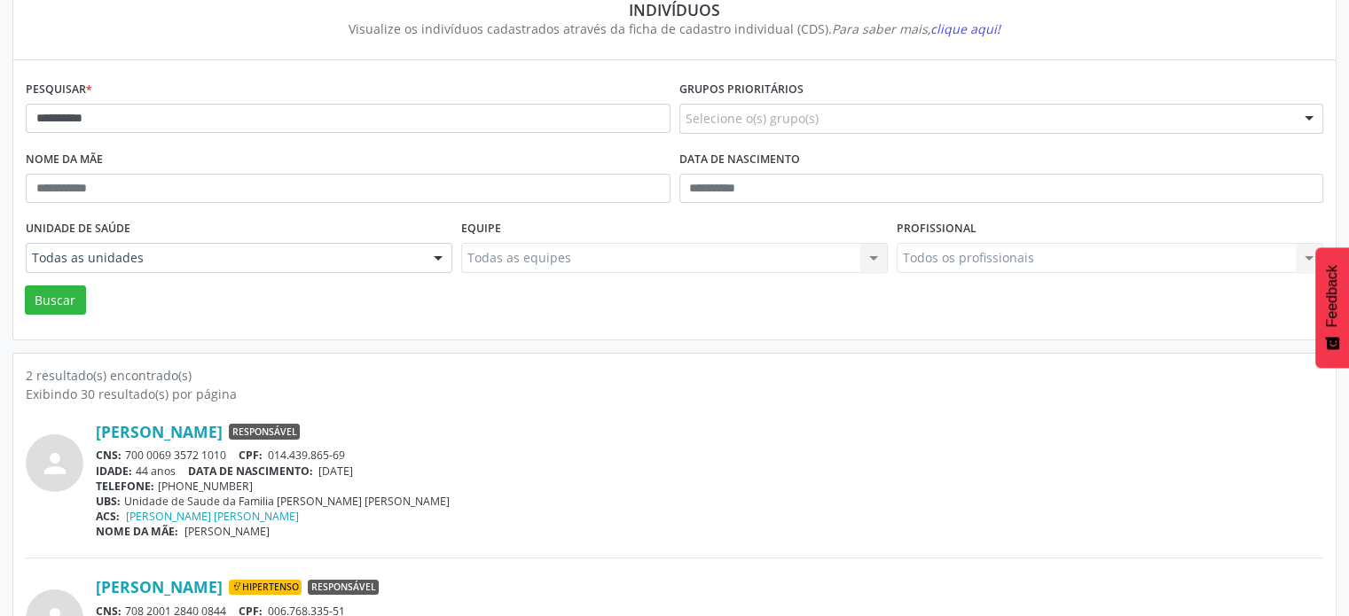
scroll to position [0, 0]
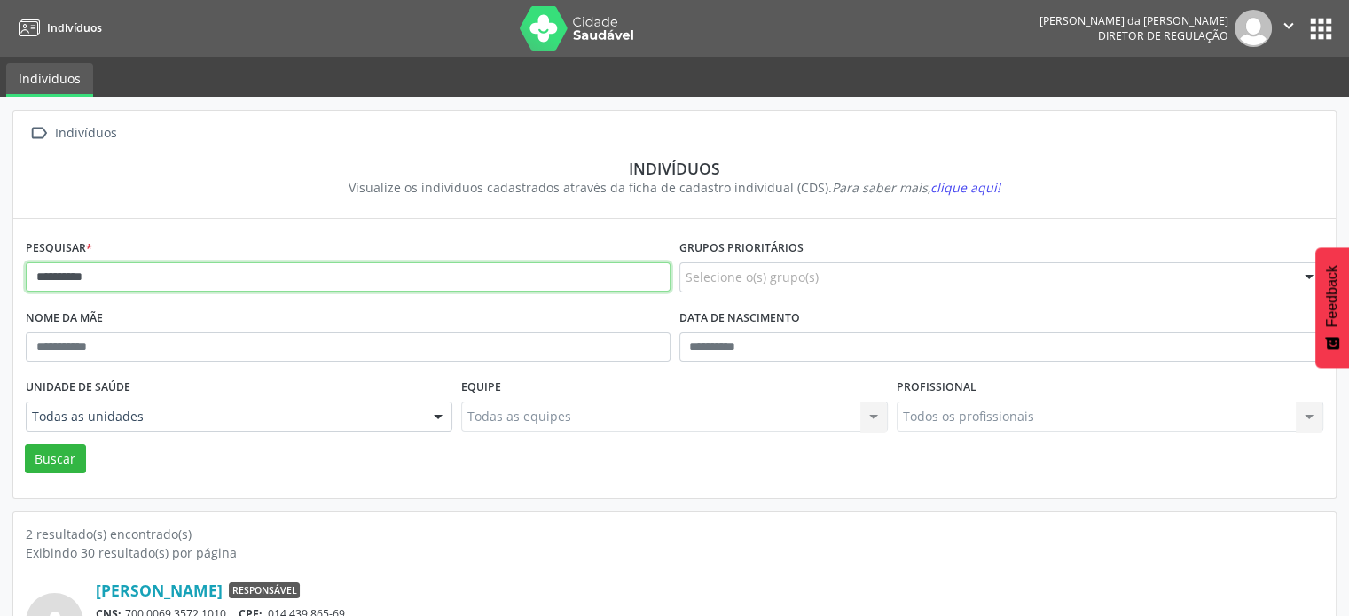
click at [153, 272] on input "**********" at bounding box center [348, 277] width 645 height 30
click at [25, 444] on button "Buscar" at bounding box center [55, 459] width 61 height 30
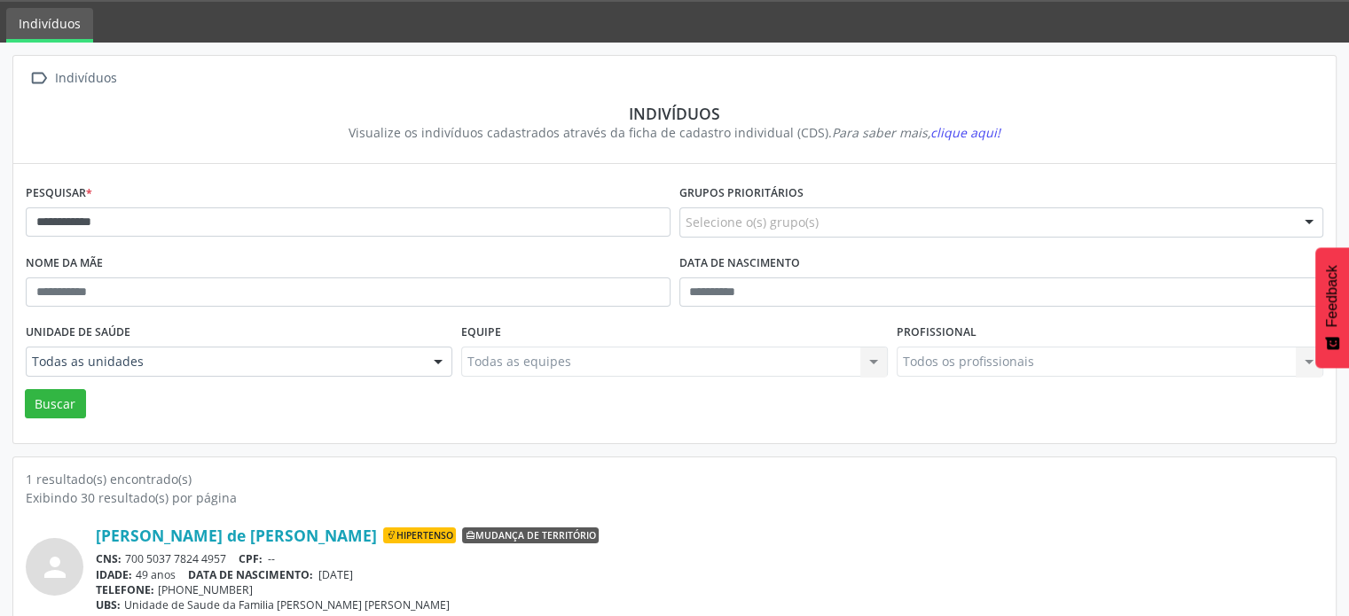
scroll to position [106, 0]
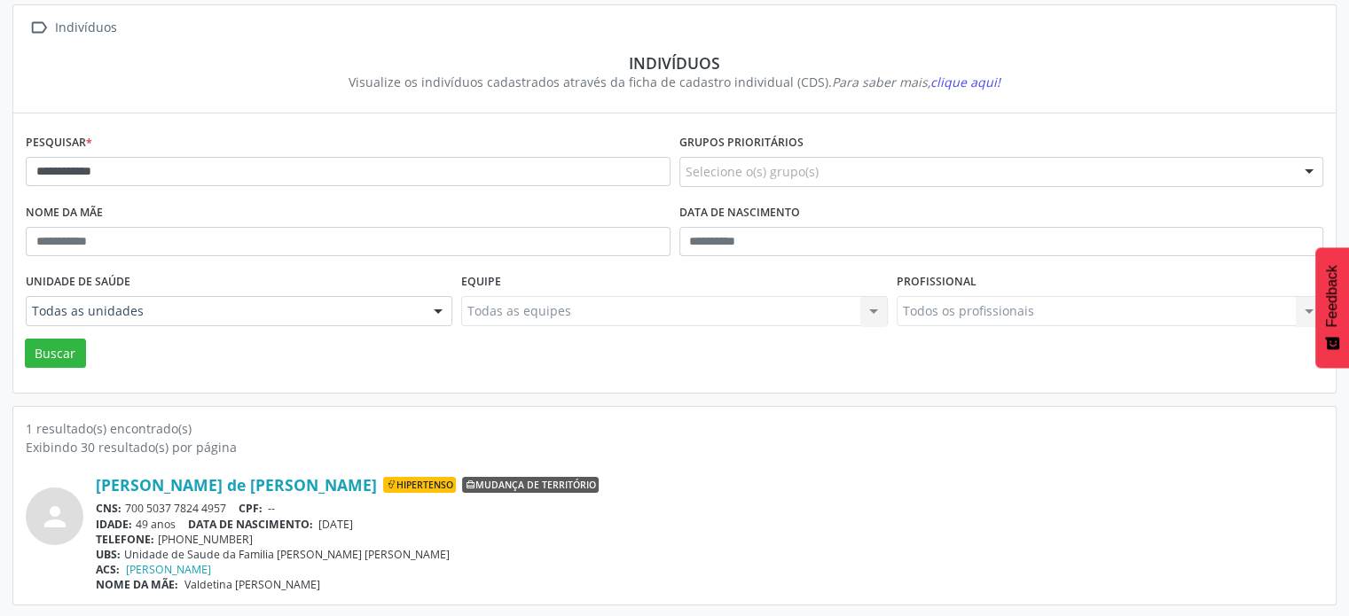
drag, startPoint x: 229, startPoint y: 505, endPoint x: 125, endPoint y: 495, distance: 104.3
click at [125, 495] on div "Edilson Lima de Jesus Hipertenso Mudança de território CNS: 700 5037 7824 4957 …" at bounding box center [709, 533] width 1227 height 117
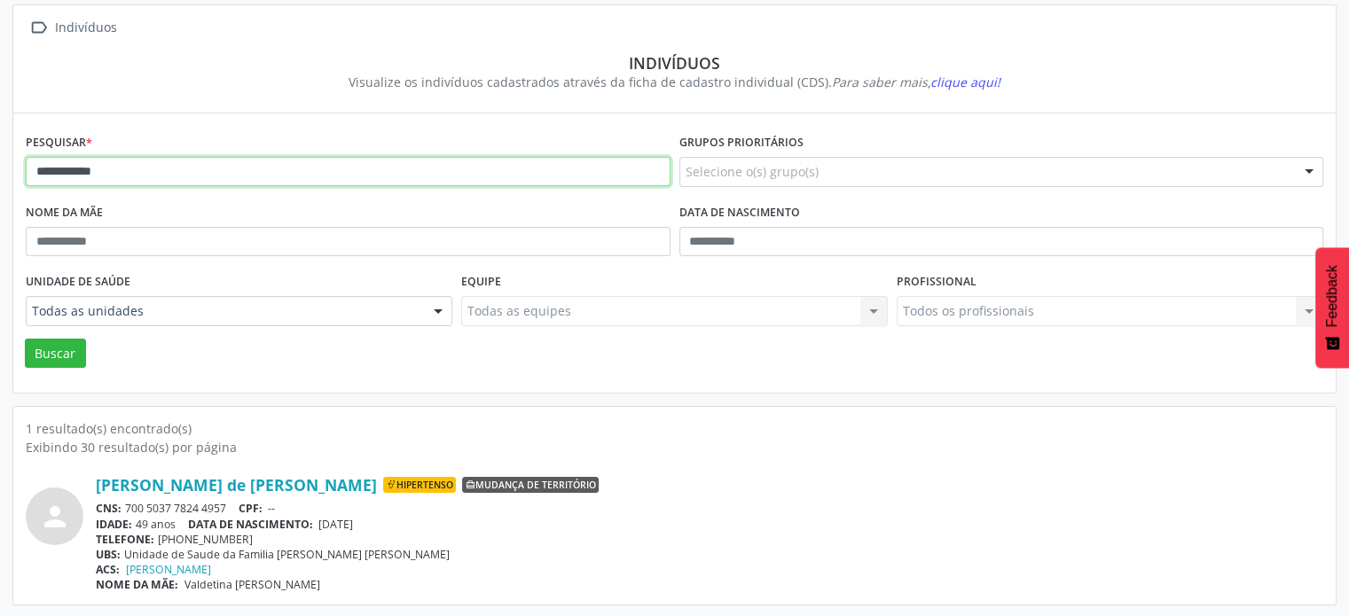
click at [185, 168] on input "**********" at bounding box center [348, 172] width 645 height 30
type input "*"
click at [25, 339] on button "Buscar" at bounding box center [55, 354] width 61 height 30
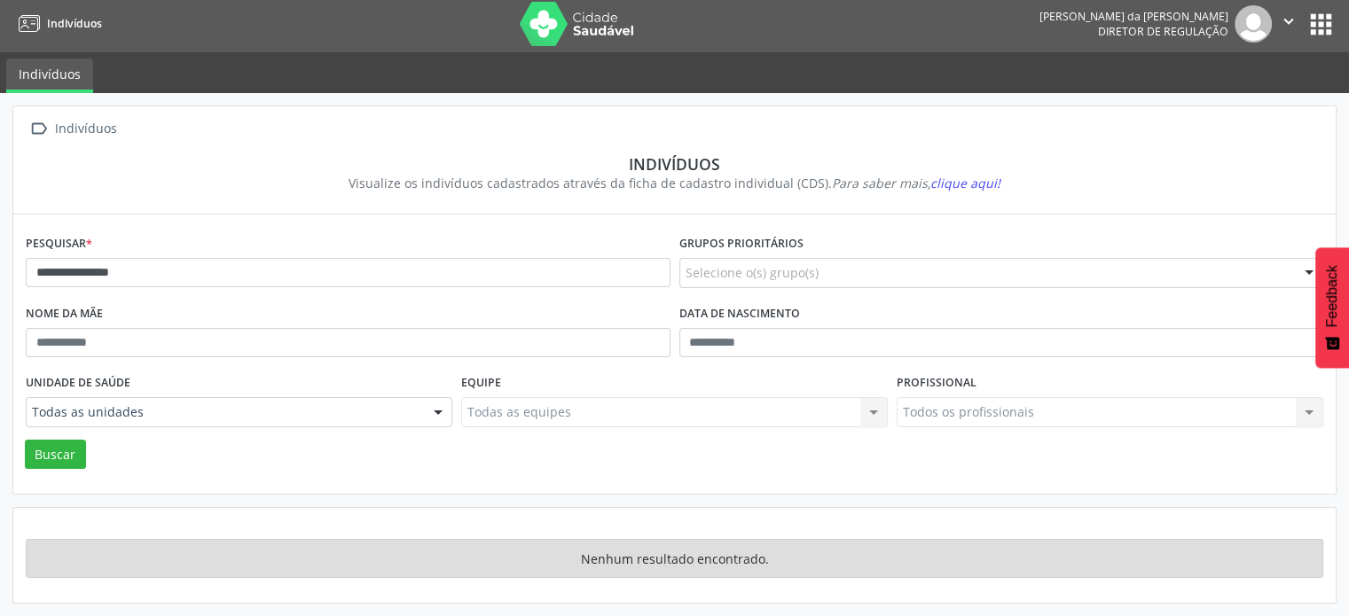
scroll to position [2, 0]
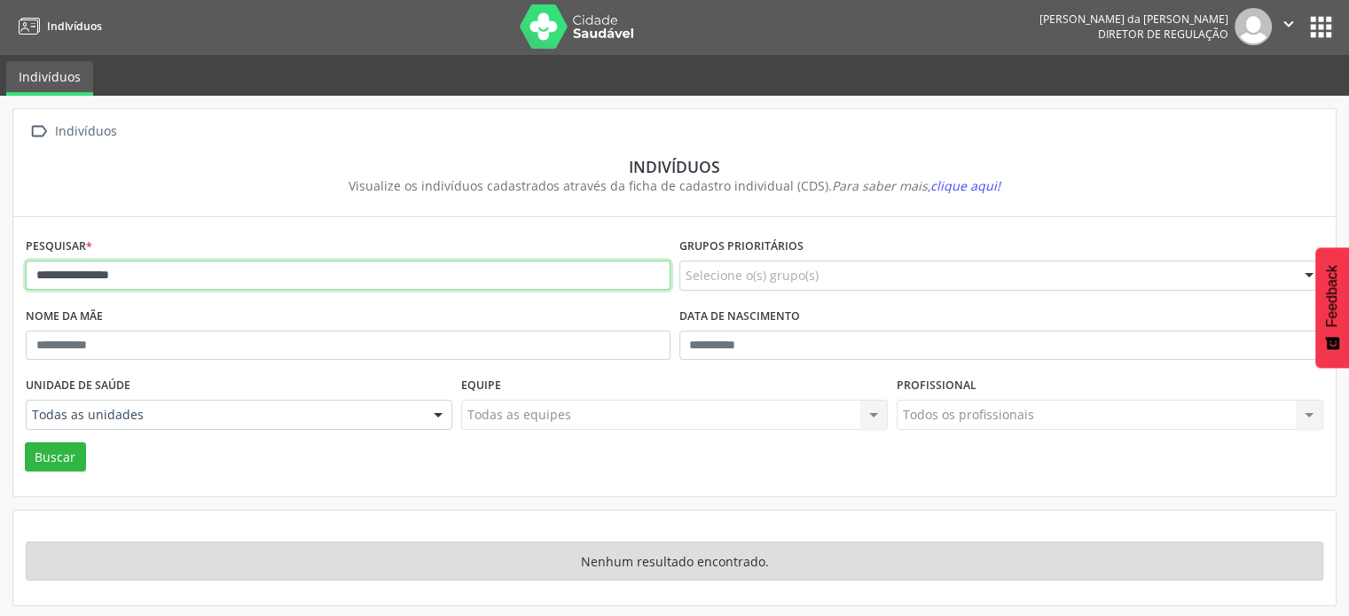
click at [170, 272] on input "**********" at bounding box center [348, 276] width 645 height 30
click at [25, 442] on button "Buscar" at bounding box center [55, 457] width 61 height 30
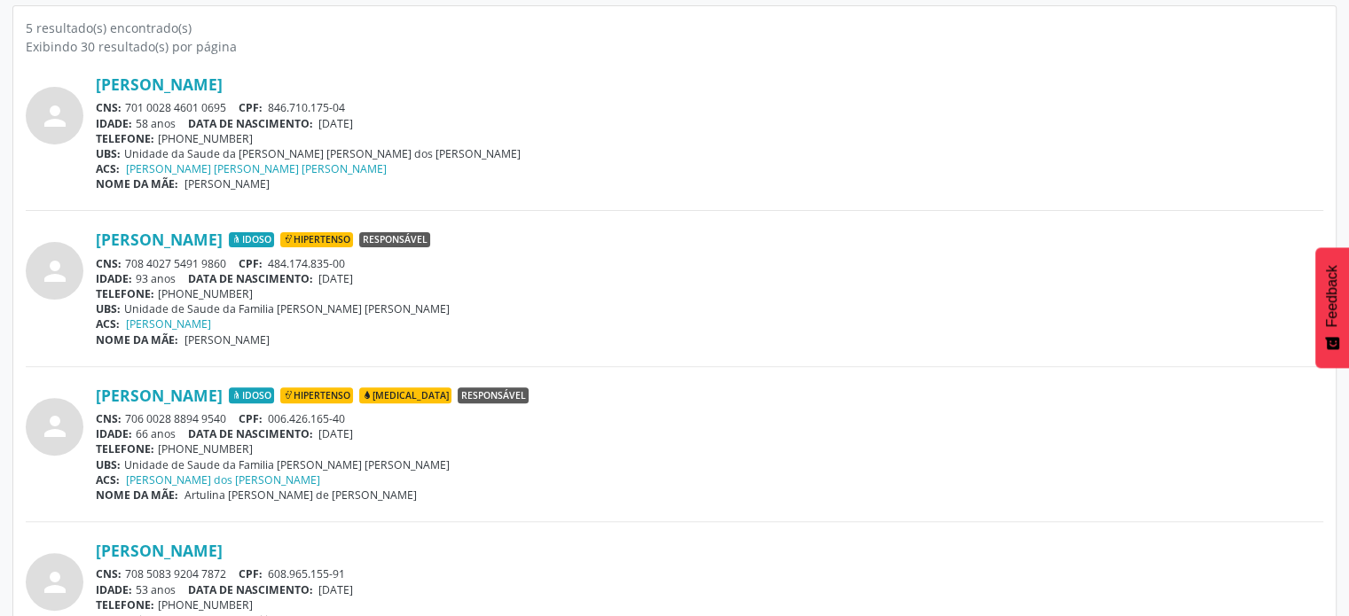
scroll to position [534, 0]
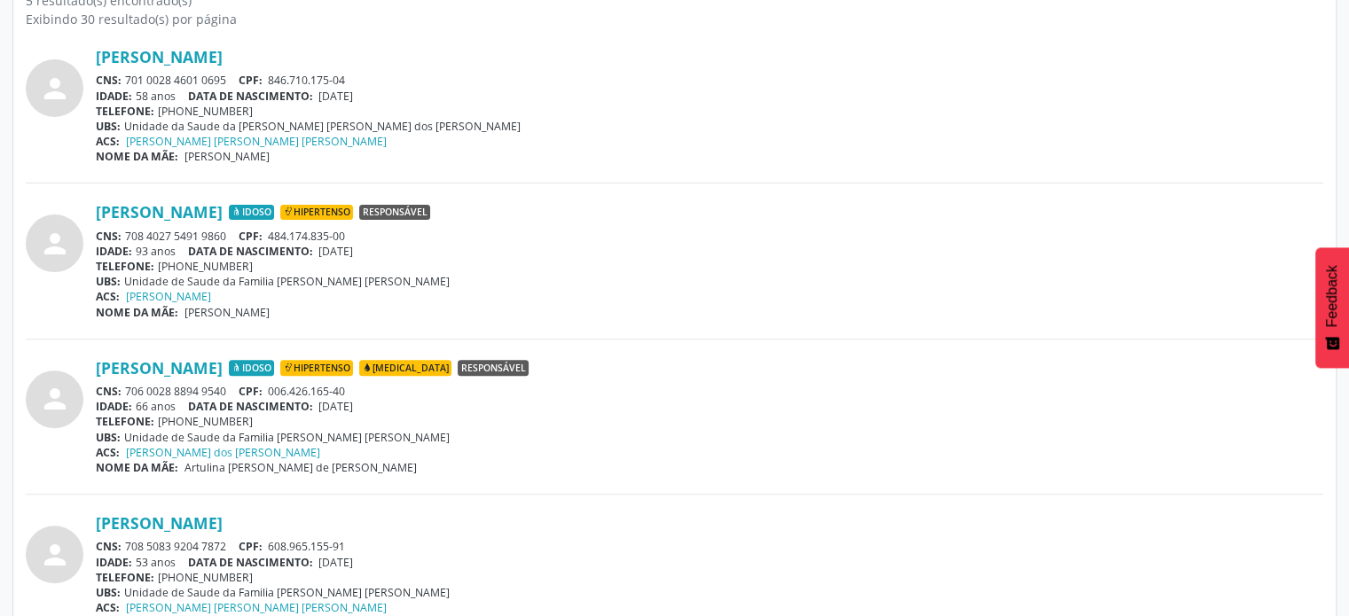
drag, startPoint x: 231, startPoint y: 389, endPoint x: 125, endPoint y: 390, distance: 105.5
click at [125, 390] on div "CNS: 706 0028 8894 9540 CPF: 006.426.165-40" at bounding box center [709, 391] width 1227 height 15
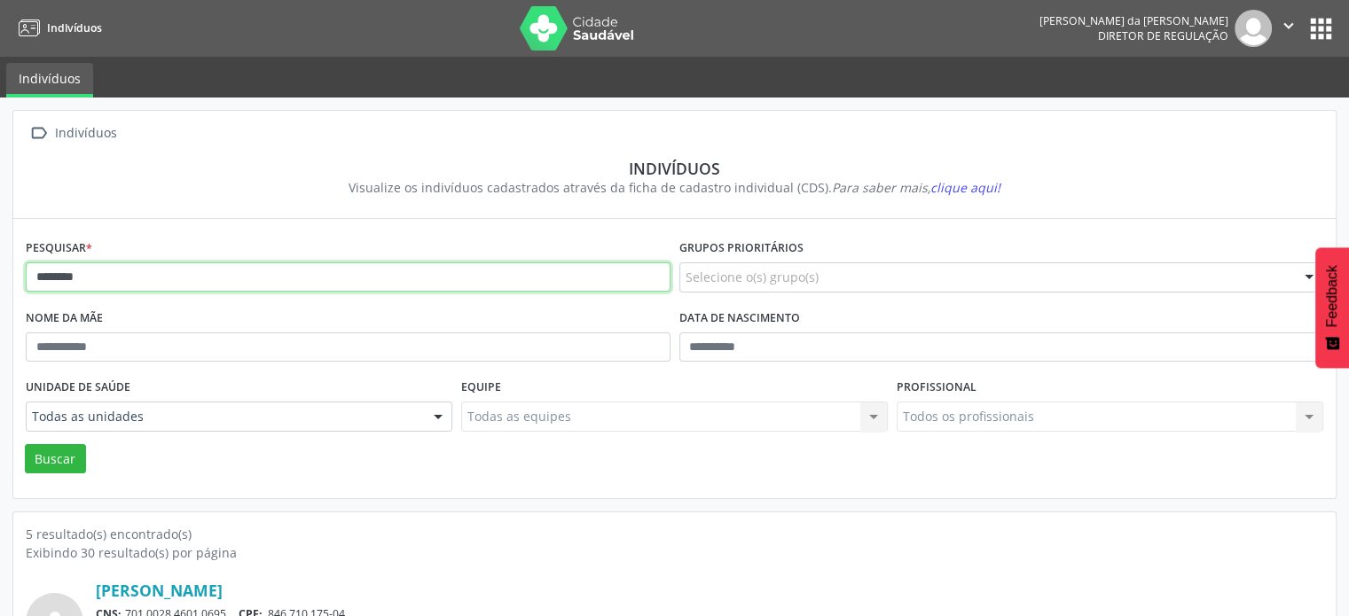
click at [212, 270] on input "*******" at bounding box center [348, 277] width 645 height 30
type input "*"
click at [25, 444] on button "Buscar" at bounding box center [55, 459] width 61 height 30
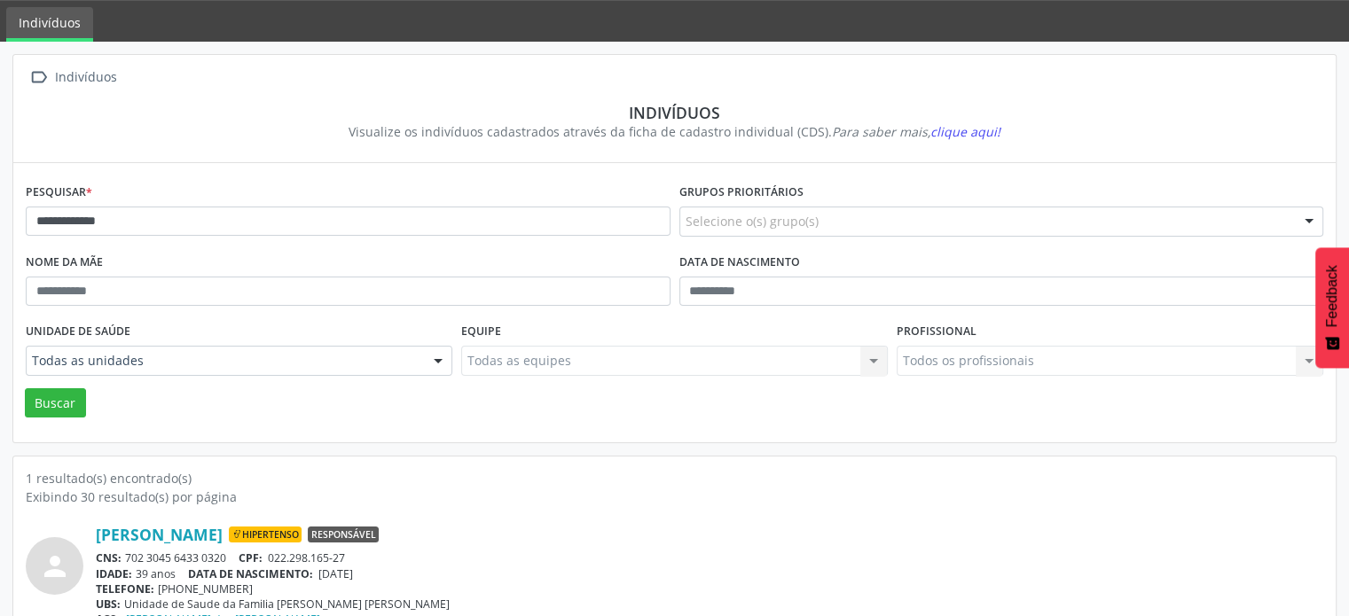
scroll to position [106, 0]
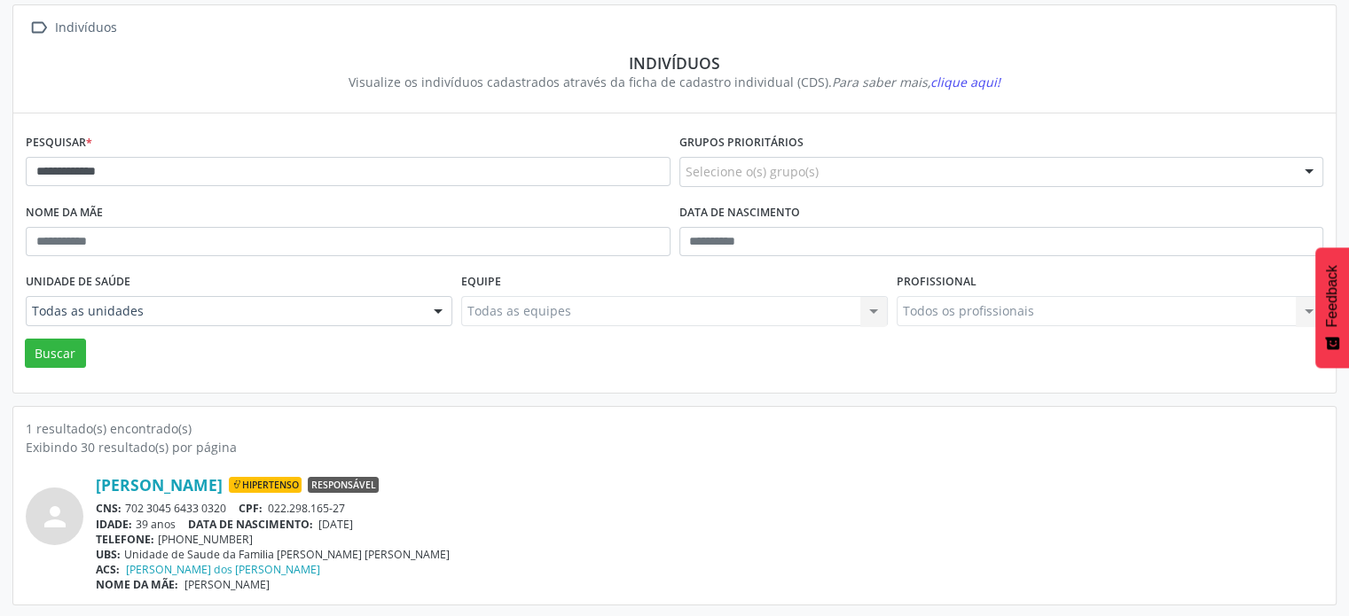
drag, startPoint x: 238, startPoint y: 508, endPoint x: 126, endPoint y: 513, distance: 111.8
click at [126, 513] on div "CNS: 702 3045 6433 0320 CPF: 022.298.165-27" at bounding box center [709, 508] width 1227 height 15
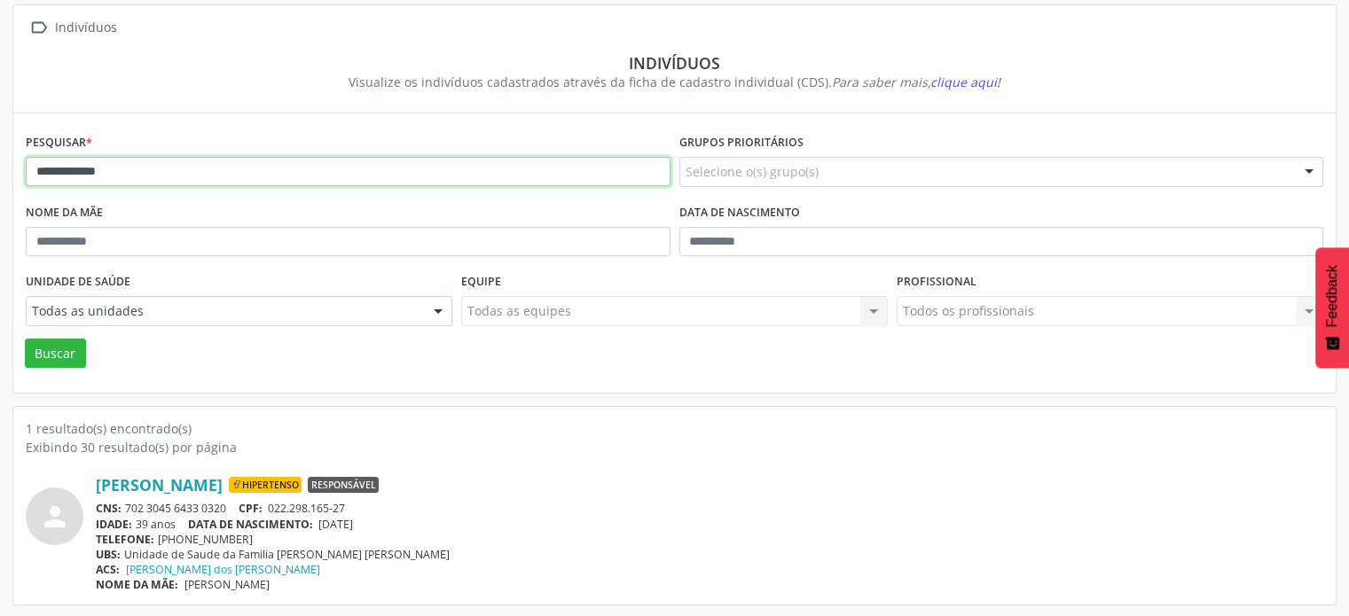
click at [270, 169] on input "**********" at bounding box center [348, 172] width 645 height 30
type input "*"
click at [25, 339] on button "Buscar" at bounding box center [55, 354] width 61 height 30
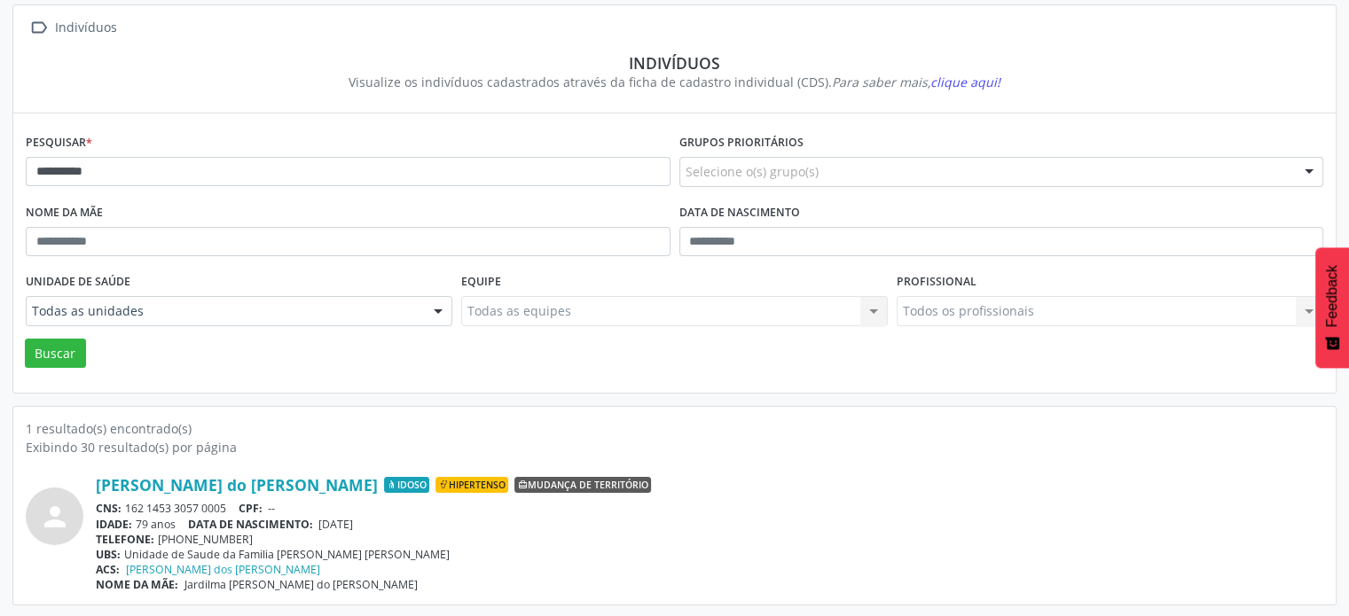
drag, startPoint x: 234, startPoint y: 504, endPoint x: 125, endPoint y: 500, distance: 109.1
click at [125, 503] on div "CNS: 162 1453 3057 0005 CPF: --" at bounding box center [709, 508] width 1227 height 15
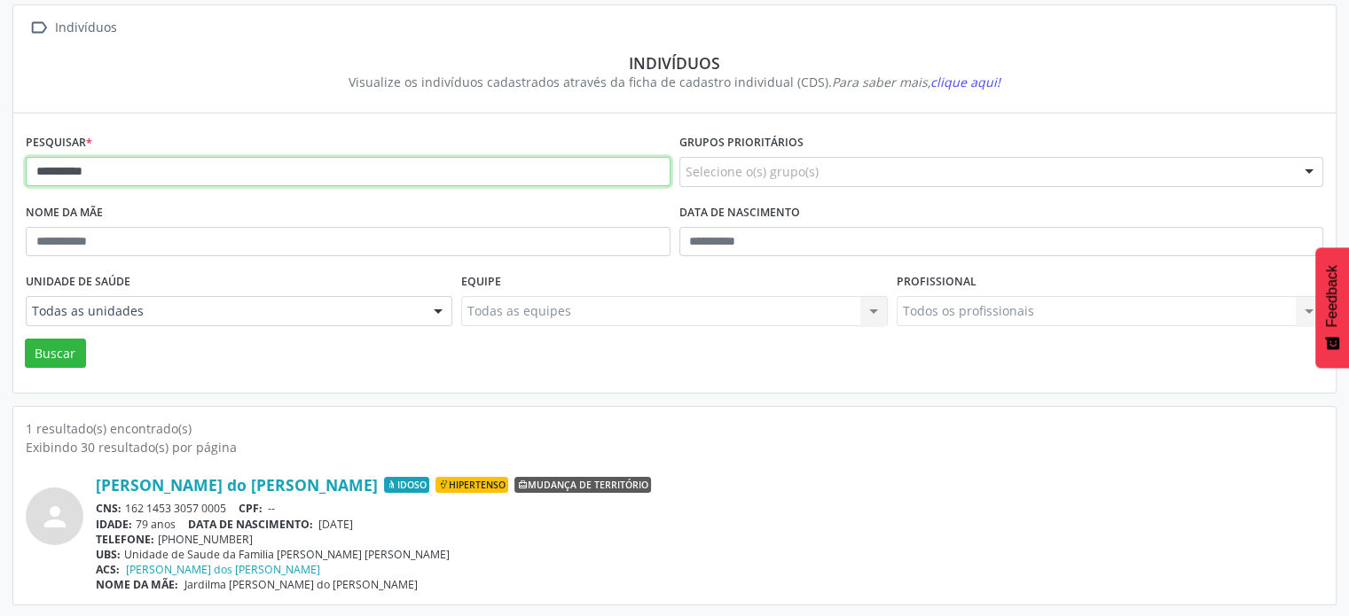
click at [297, 169] on input "**********" at bounding box center [348, 172] width 645 height 30
type input "*"
click at [25, 339] on button "Buscar" at bounding box center [55, 354] width 61 height 30
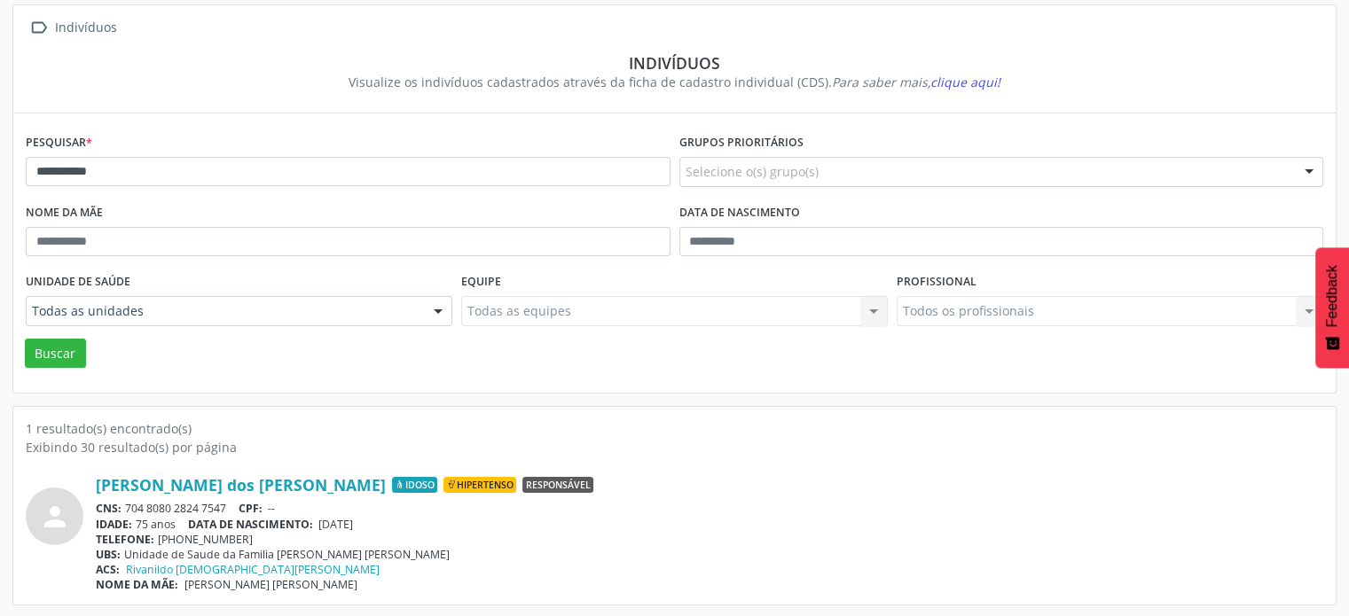
drag, startPoint x: 228, startPoint y: 505, endPoint x: 127, endPoint y: 503, distance: 101.1
click at [128, 505] on div "CNS: 704 8080 2824 7547 CPF: --" at bounding box center [709, 508] width 1227 height 15
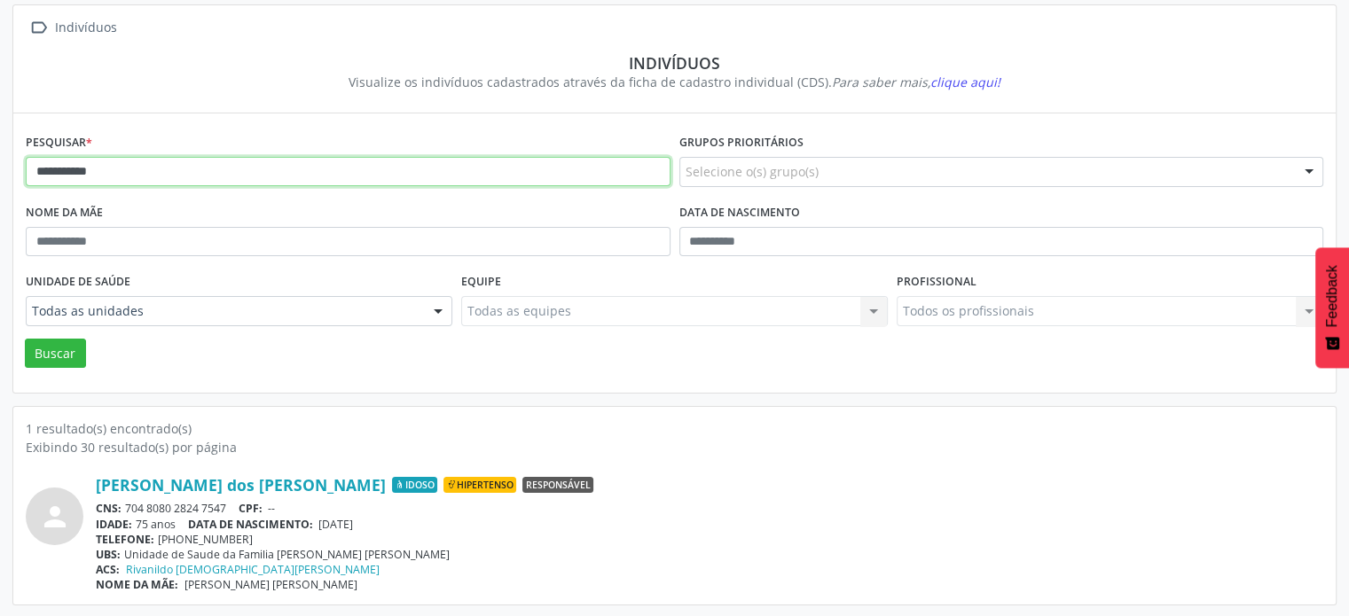
click at [182, 171] on input "**********" at bounding box center [348, 172] width 645 height 30
type input "*"
click at [25, 339] on button "Buscar" at bounding box center [55, 354] width 61 height 30
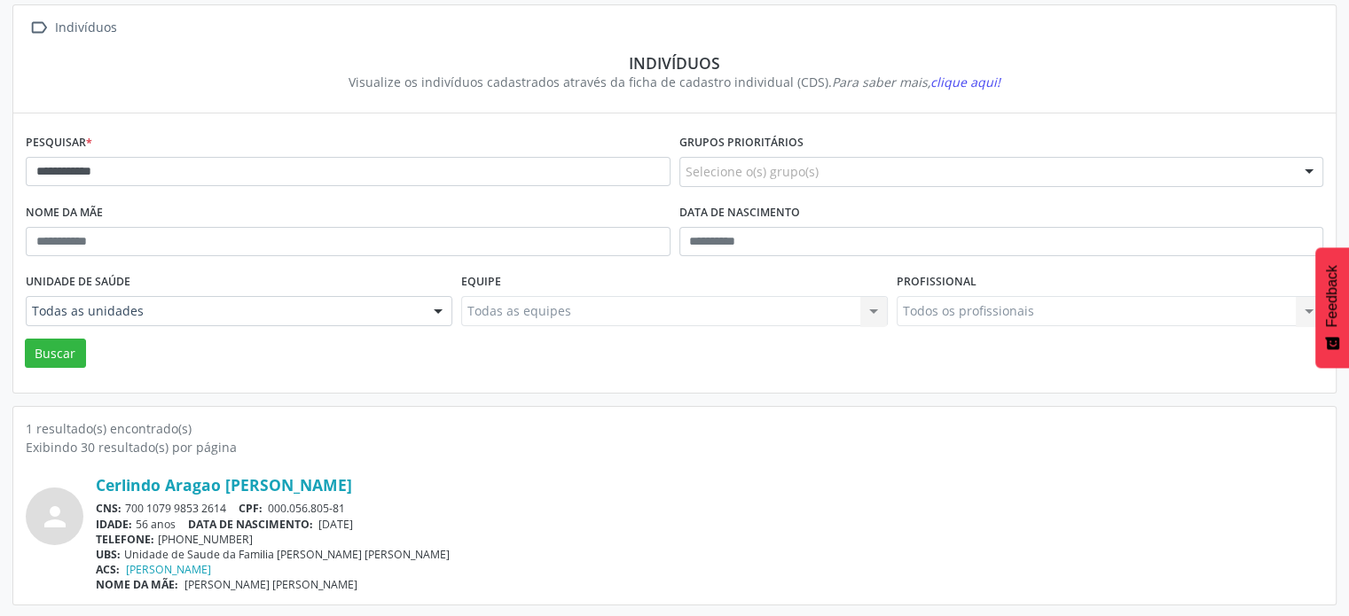
drag, startPoint x: 230, startPoint y: 505, endPoint x: 127, endPoint y: 512, distance: 103.1
click at [127, 512] on div "CNS: 700 1079 9853 2614 CPF: 000.056.805-81" at bounding box center [709, 508] width 1227 height 15
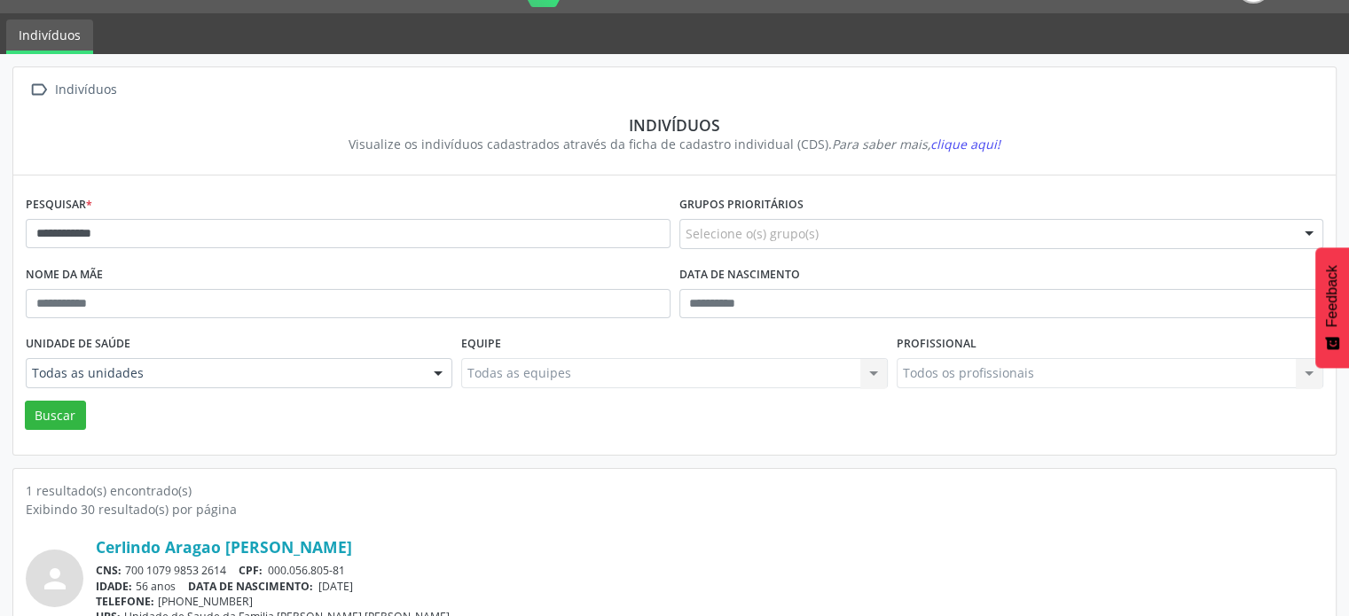
scroll to position [0, 0]
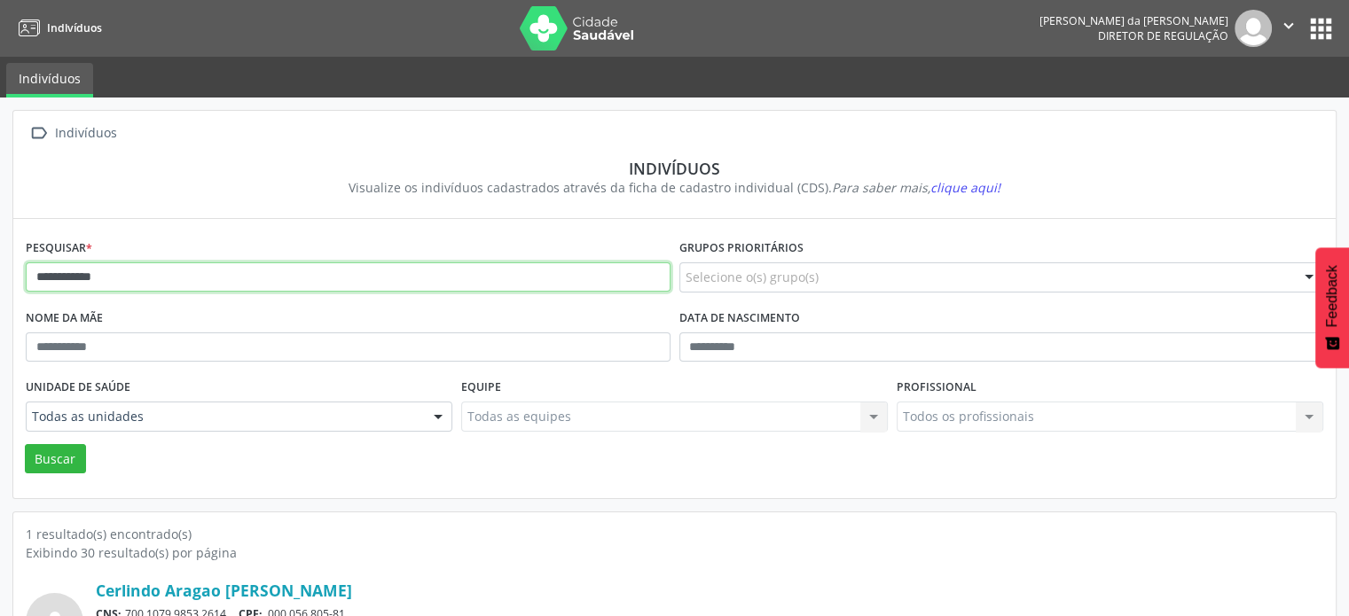
click at [172, 278] on input "**********" at bounding box center [348, 277] width 645 height 30
type input "*"
click at [25, 444] on button "Buscar" at bounding box center [55, 459] width 61 height 30
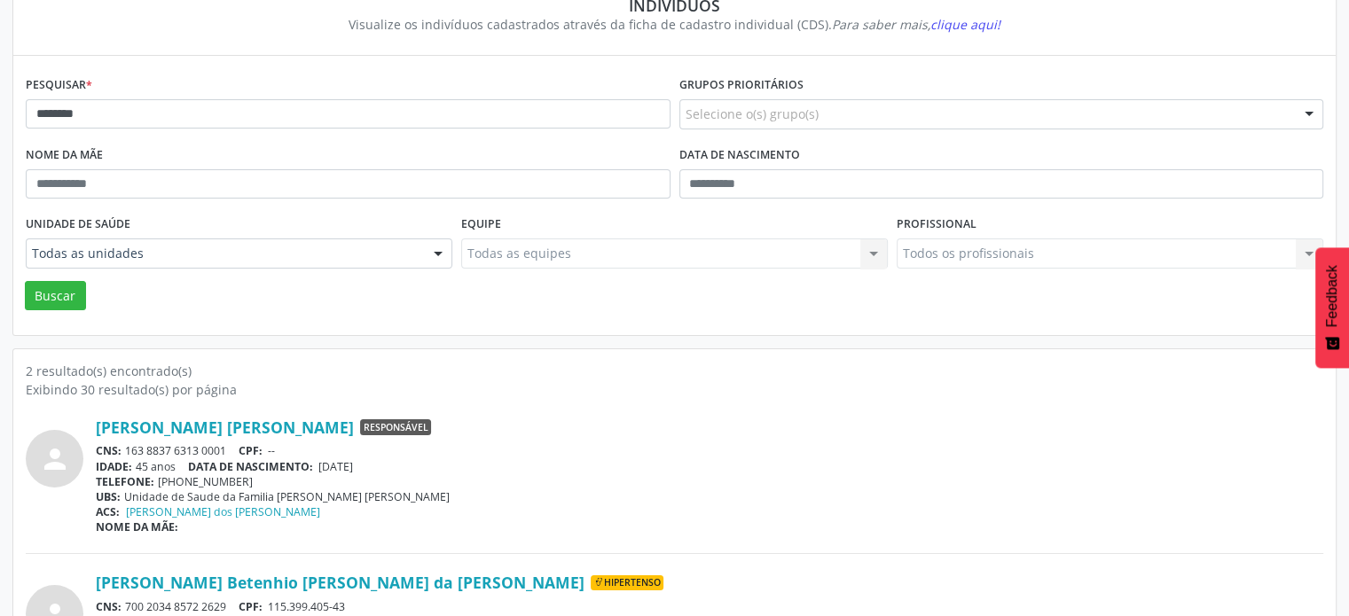
scroll to position [261, 0]
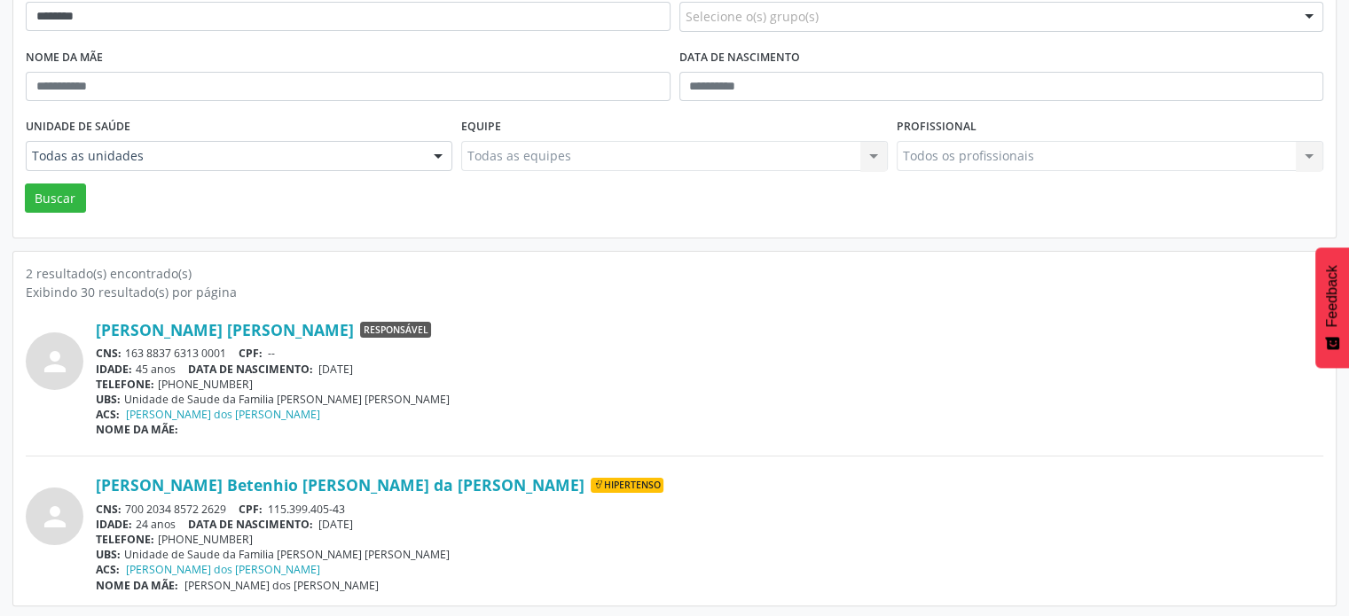
drag, startPoint x: 231, startPoint y: 505, endPoint x: 128, endPoint y: 507, distance: 103.8
click at [128, 507] on div "CNS: 700 2034 8572 2629 CPF: 115.399.405-43" at bounding box center [709, 509] width 1227 height 15
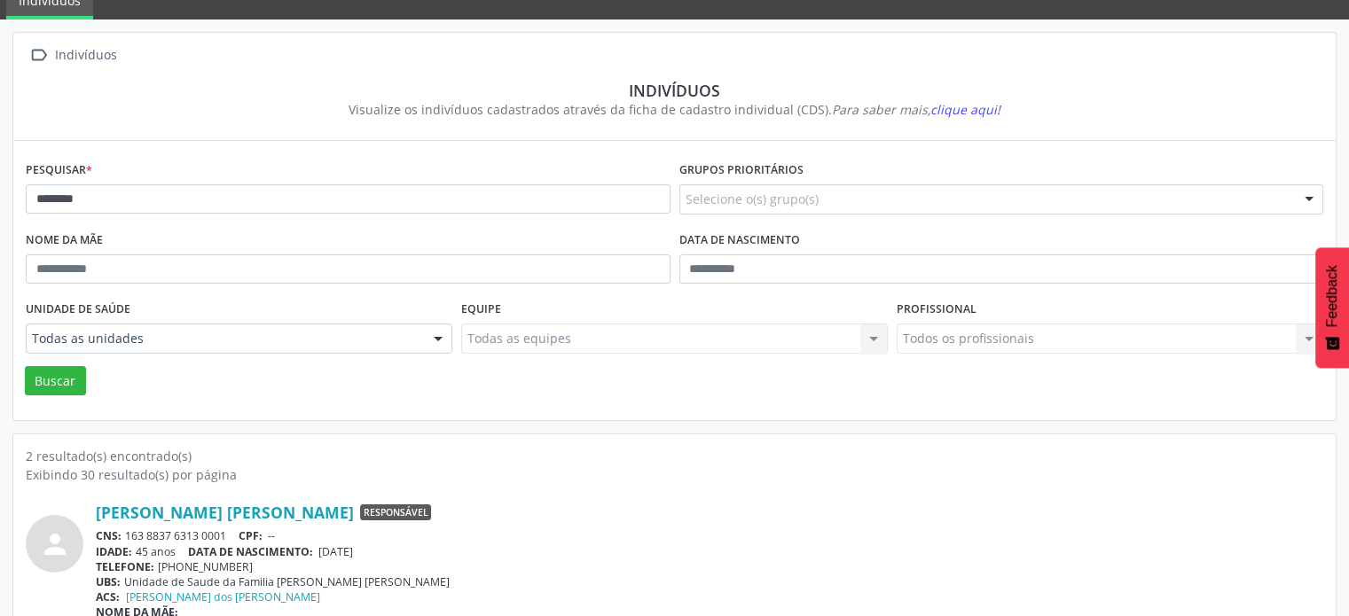
scroll to position [0, 0]
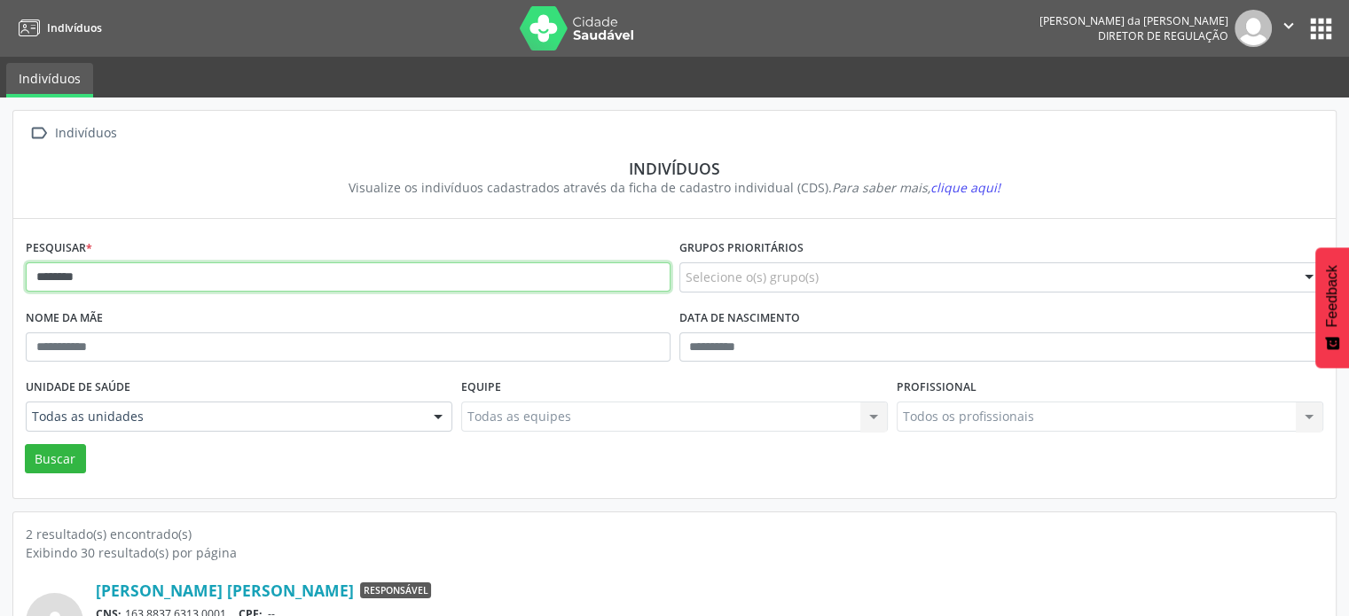
click at [153, 278] on input "********" at bounding box center [348, 277] width 645 height 30
type input "*"
click at [25, 444] on button "Buscar" at bounding box center [55, 459] width 61 height 30
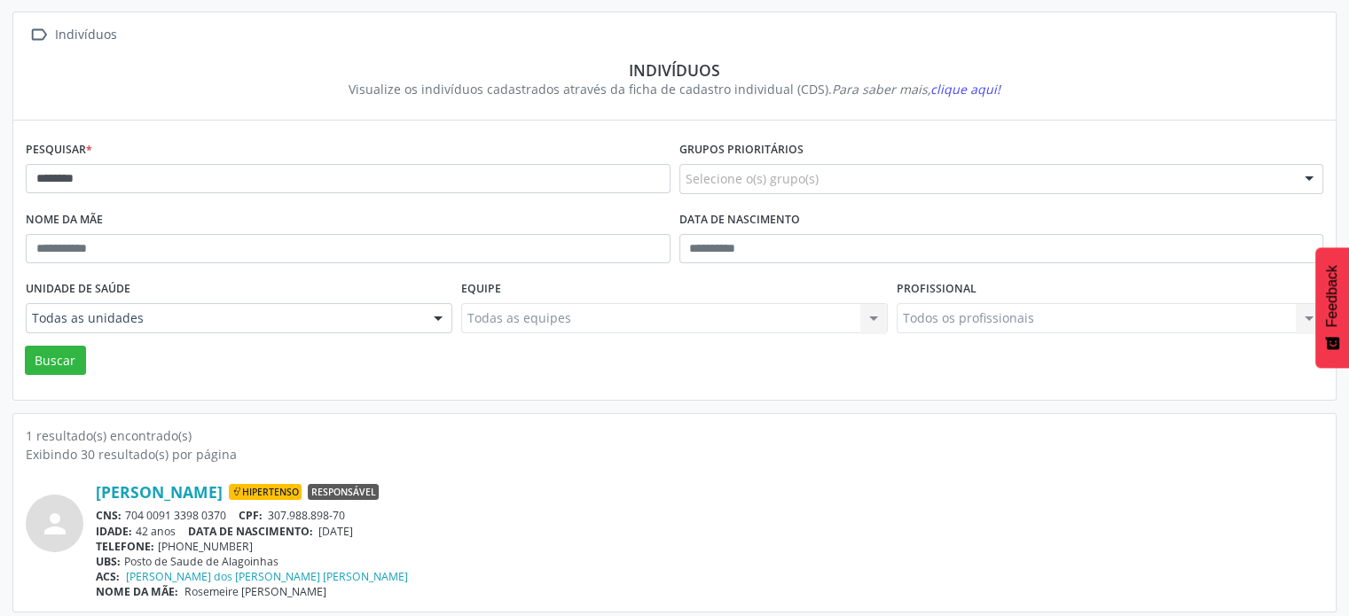
scroll to position [106, 0]
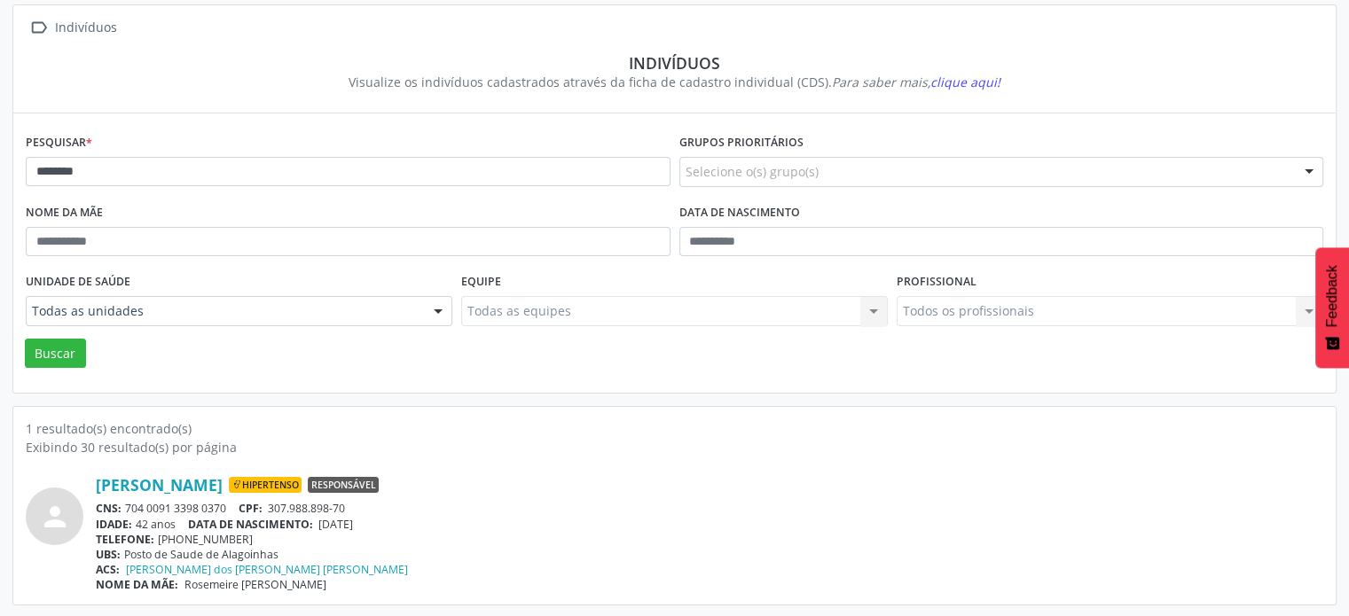
drag, startPoint x: 234, startPoint y: 506, endPoint x: 124, endPoint y: 506, distance: 110.0
click at [124, 506] on div "CNS: 704 0091 3398 0370 CPF: 307.988.898-70" at bounding box center [709, 508] width 1227 height 15
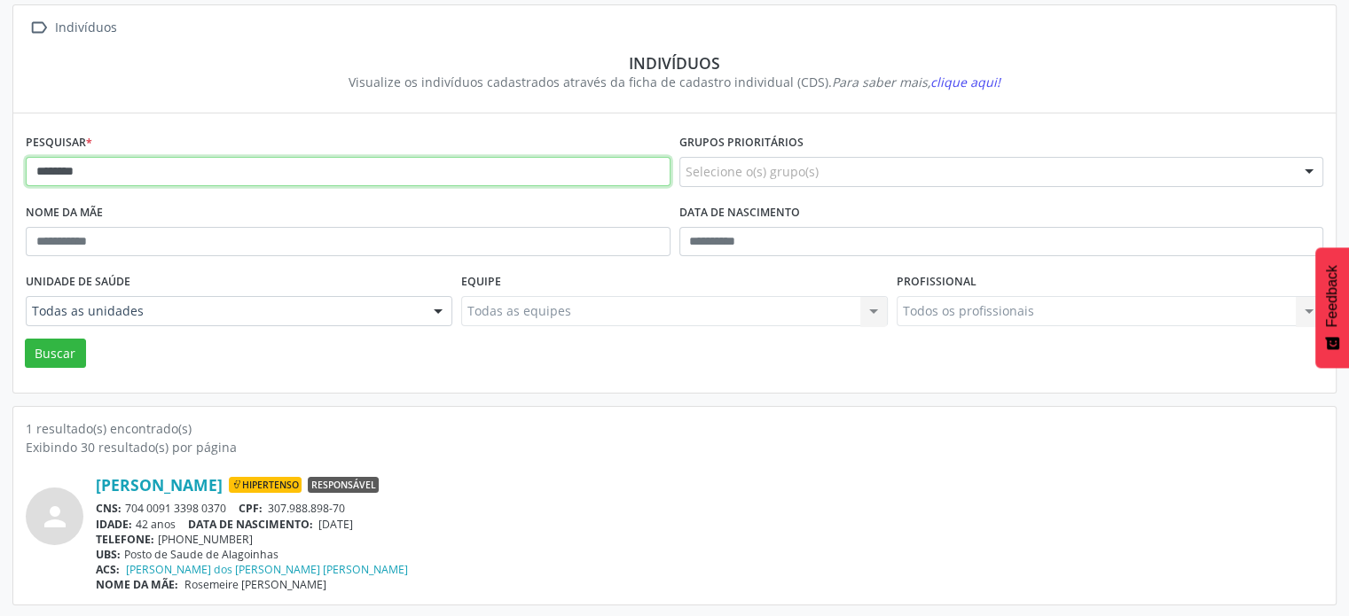
click at [213, 168] on input "********" at bounding box center [348, 172] width 645 height 30
type input "*"
click at [25, 339] on button "Buscar" at bounding box center [55, 354] width 61 height 30
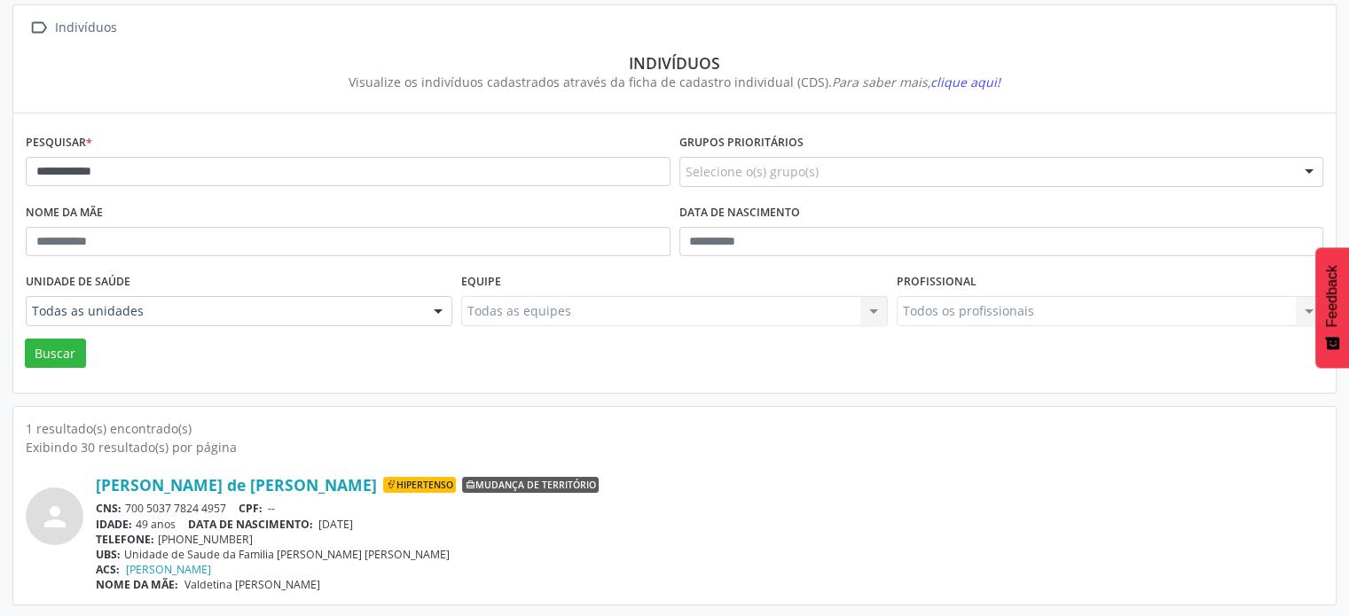
drag, startPoint x: 233, startPoint y: 501, endPoint x: 128, endPoint y: 503, distance: 105.5
click at [128, 503] on div "CNS: 700 5037 7824 4957 CPF: --" at bounding box center [709, 508] width 1227 height 15
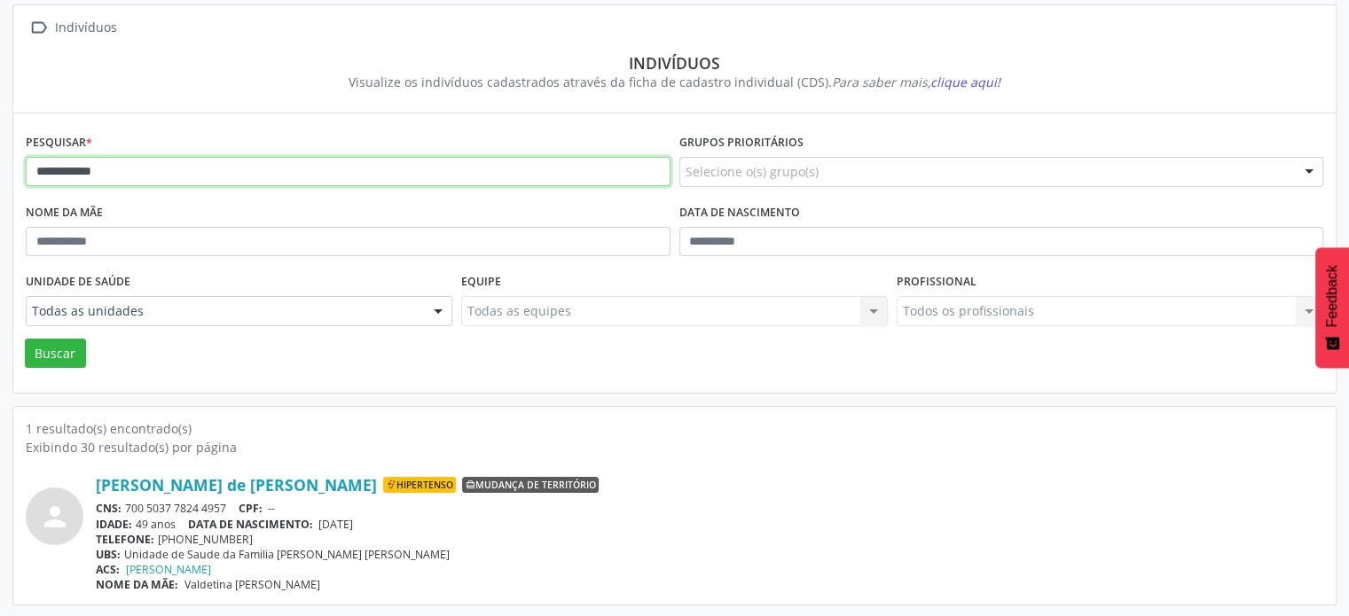
click at [188, 178] on input "**********" at bounding box center [348, 172] width 645 height 30
type input "*"
type input "**********"
click at [25, 339] on button "Buscar" at bounding box center [55, 354] width 61 height 30
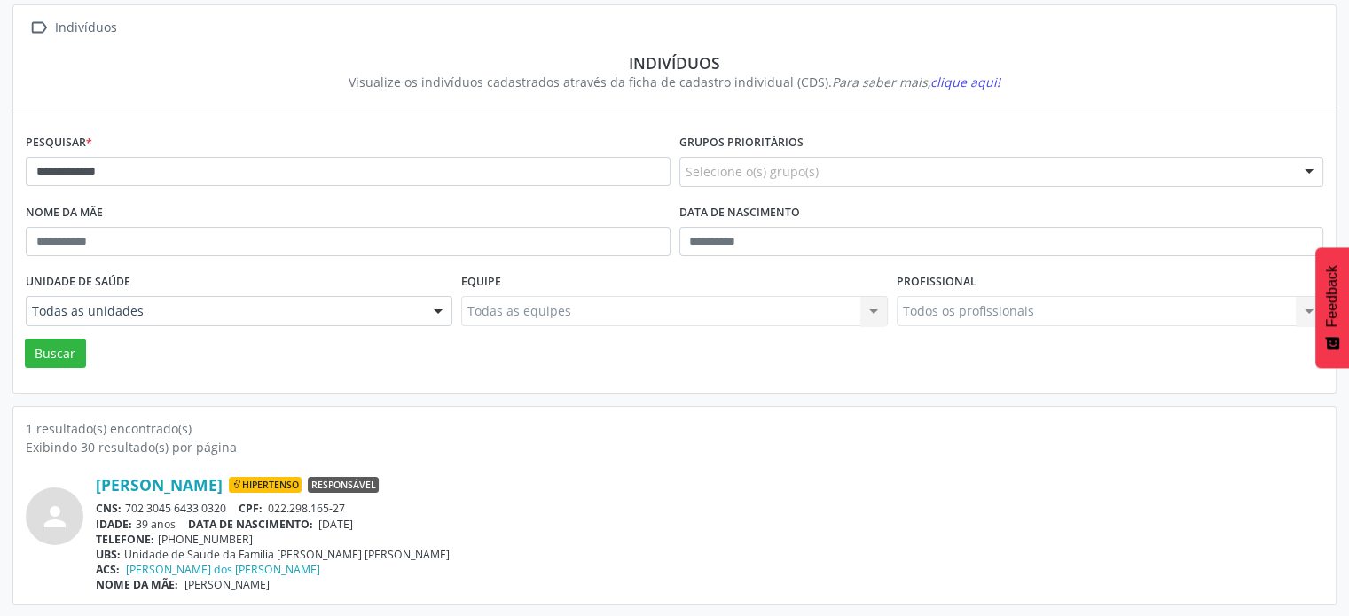
drag, startPoint x: 231, startPoint y: 506, endPoint x: 128, endPoint y: 513, distance: 103.1
click at [128, 513] on div "CNS: 702 3045 6433 0320 CPF: 022.298.165-27" at bounding box center [709, 508] width 1227 height 15
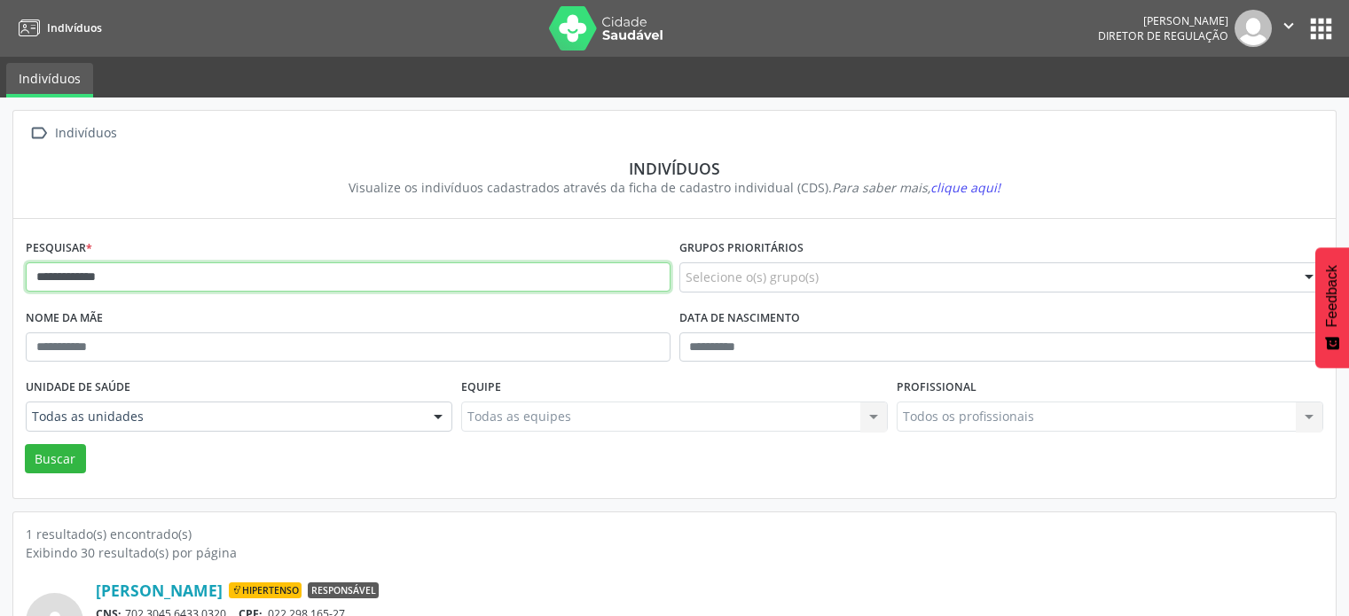
click at [318, 262] on input "**********" at bounding box center [348, 277] width 645 height 30
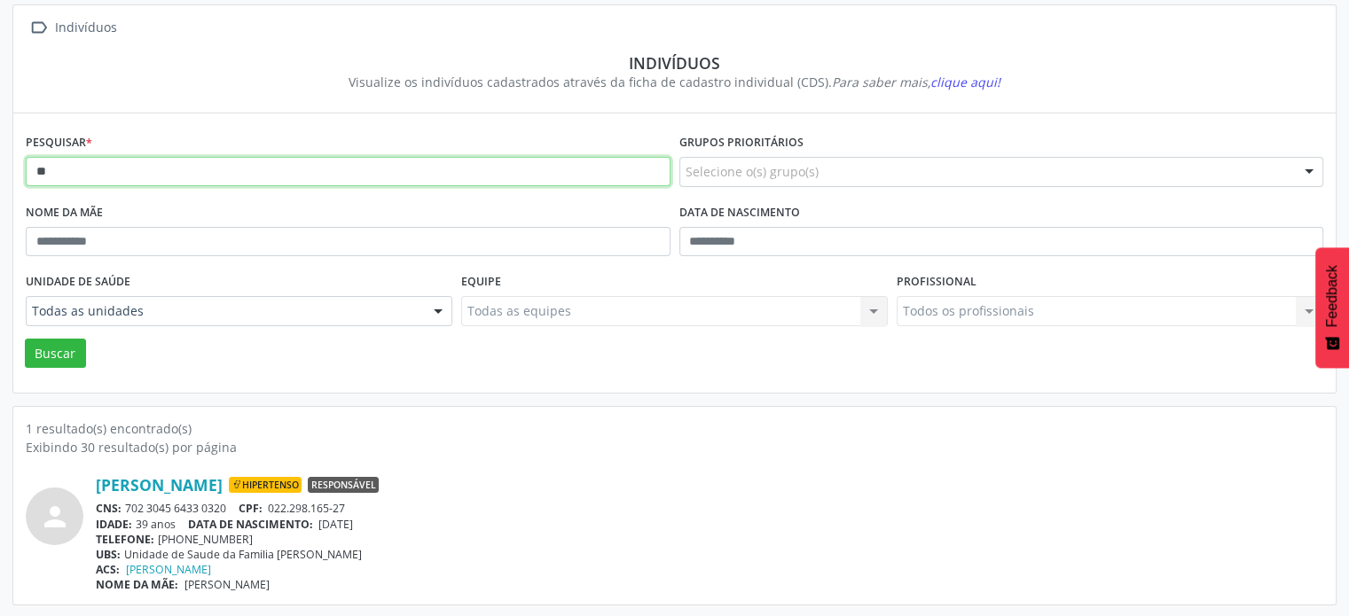
type input "*"
click at [25, 339] on button "Buscar" at bounding box center [55, 354] width 61 height 30
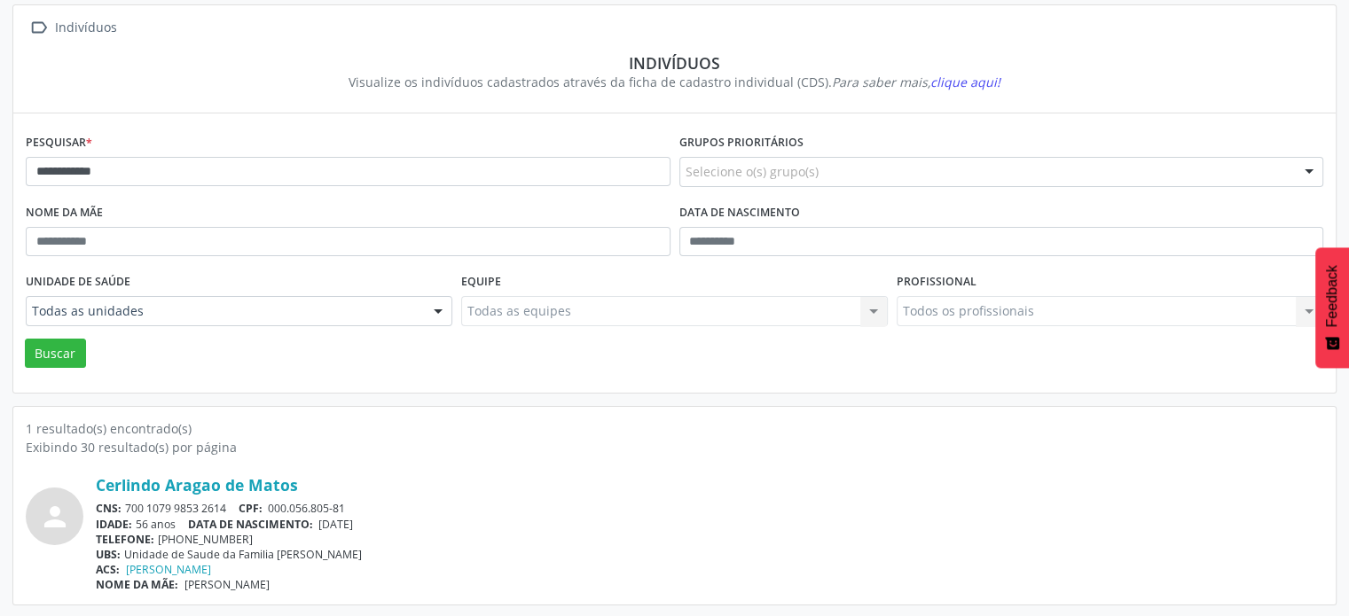
drag, startPoint x: 238, startPoint y: 505, endPoint x: 129, endPoint y: 512, distance: 109.2
click at [129, 512] on div "CNS: 700 1079 9853 2614 CPF: 000.056.805-81" at bounding box center [709, 508] width 1227 height 15
copy div "700 1079 9853 2614"
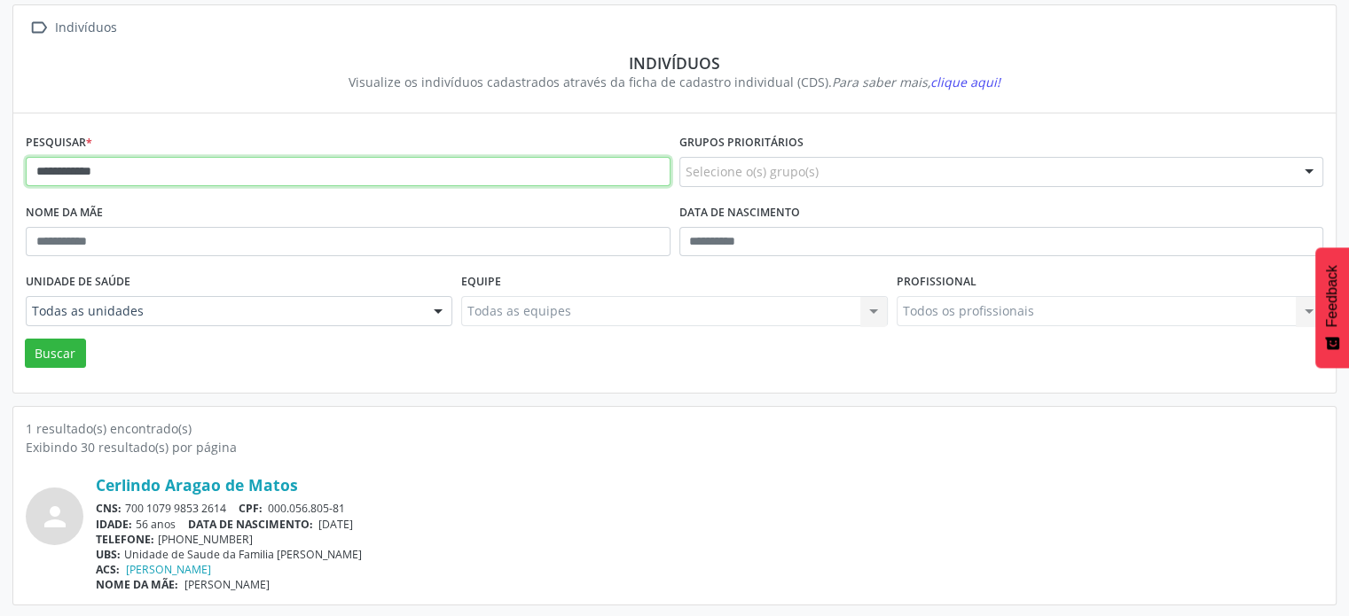
click at [188, 162] on input "**********" at bounding box center [348, 172] width 645 height 30
type input "*"
click at [25, 339] on button "Buscar" at bounding box center [55, 354] width 61 height 30
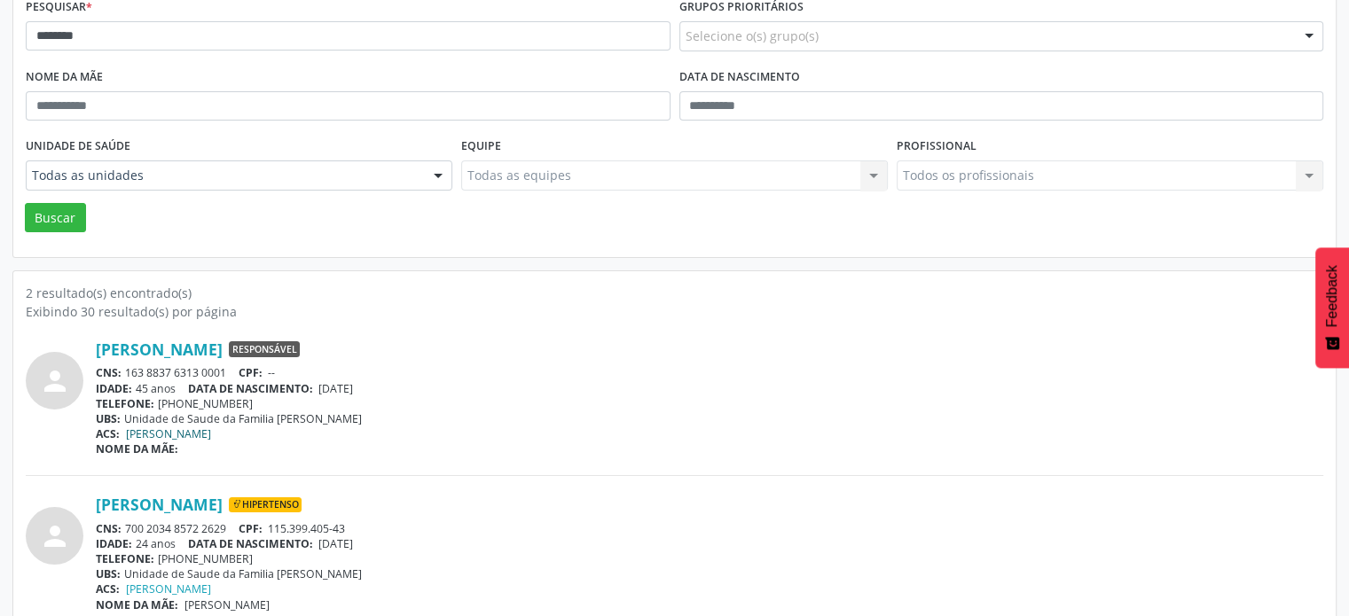
scroll to position [261, 0]
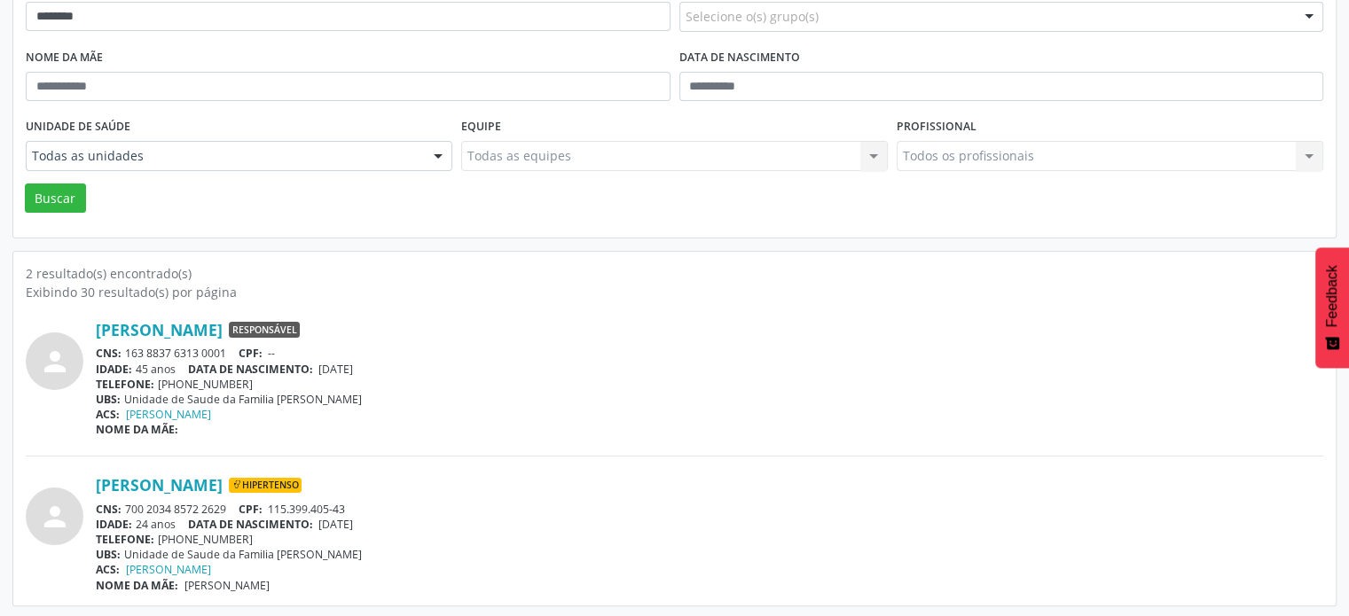
drag, startPoint x: 235, startPoint y: 502, endPoint x: 124, endPoint y: 503, distance: 110.8
click at [124, 503] on div "CNS: 700 2034 8572 2629 CPF: 115.399.405-43" at bounding box center [709, 509] width 1227 height 15
copy div "700 2034 8572 2629"
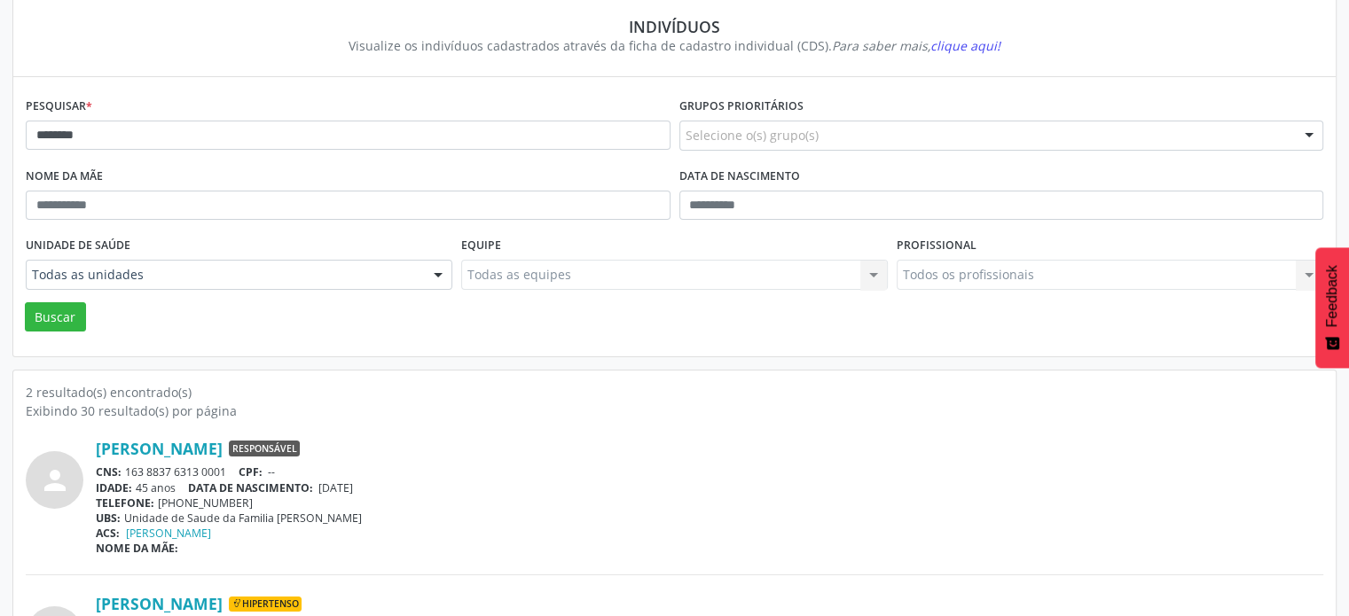
scroll to position [0, 0]
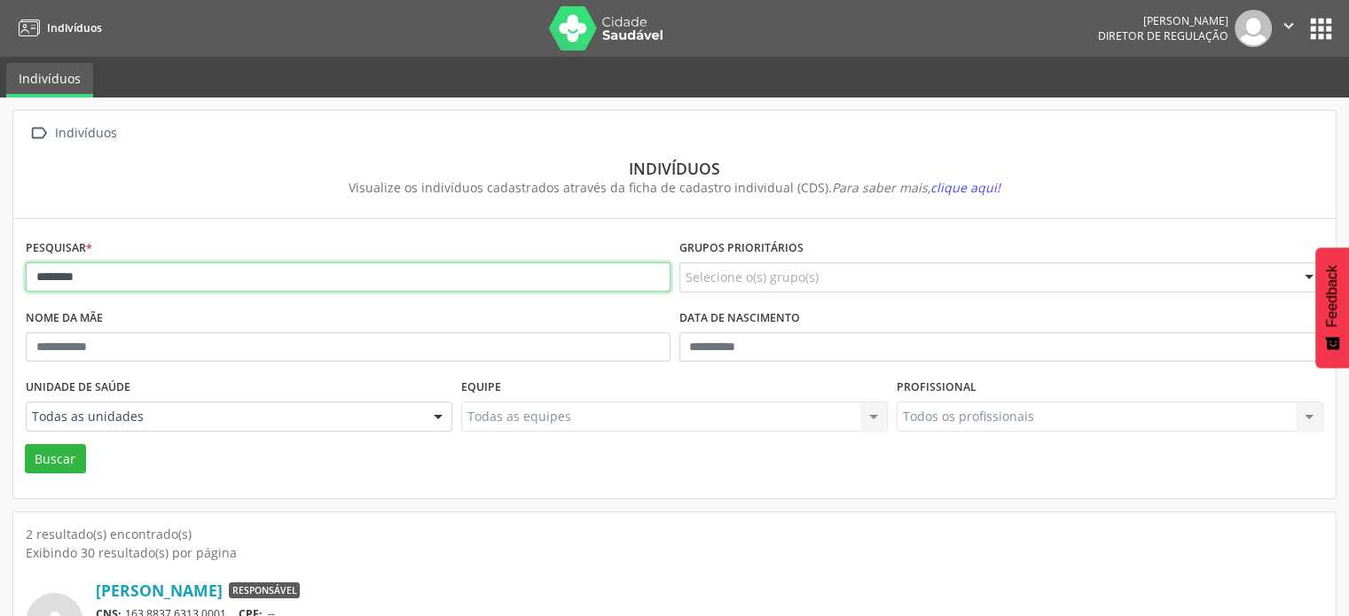
click at [176, 283] on input "********" at bounding box center [348, 277] width 645 height 30
type input "*"
click at [25, 444] on button "Buscar" at bounding box center [55, 459] width 61 height 30
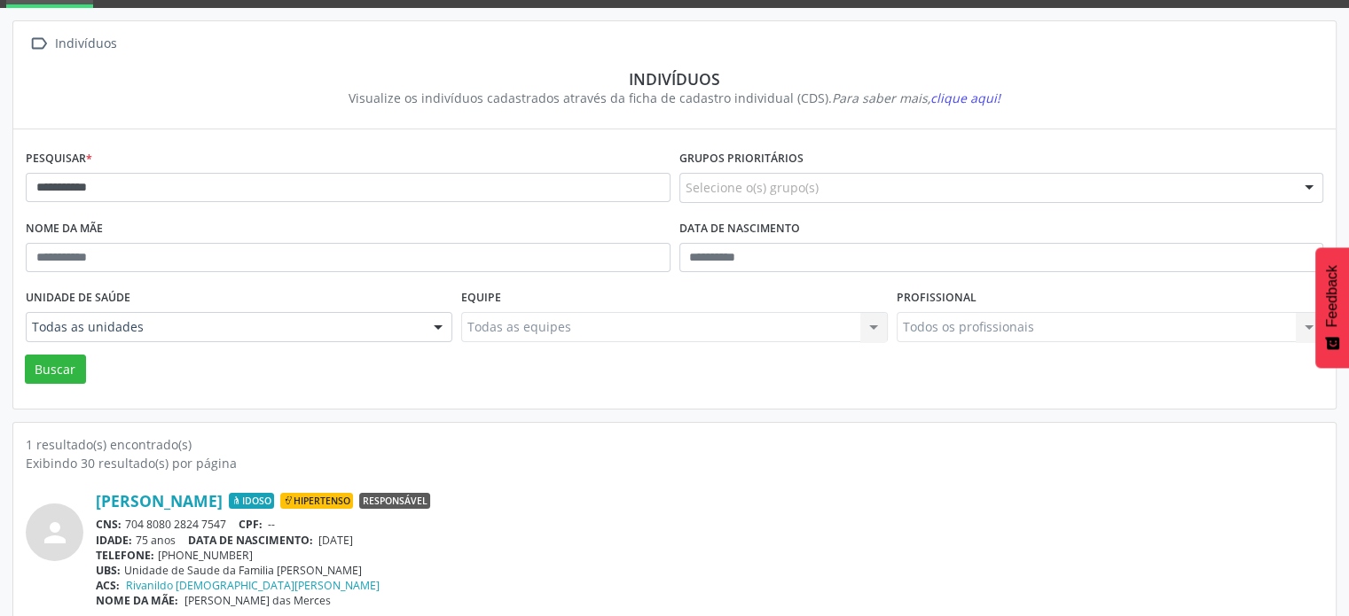
scroll to position [106, 0]
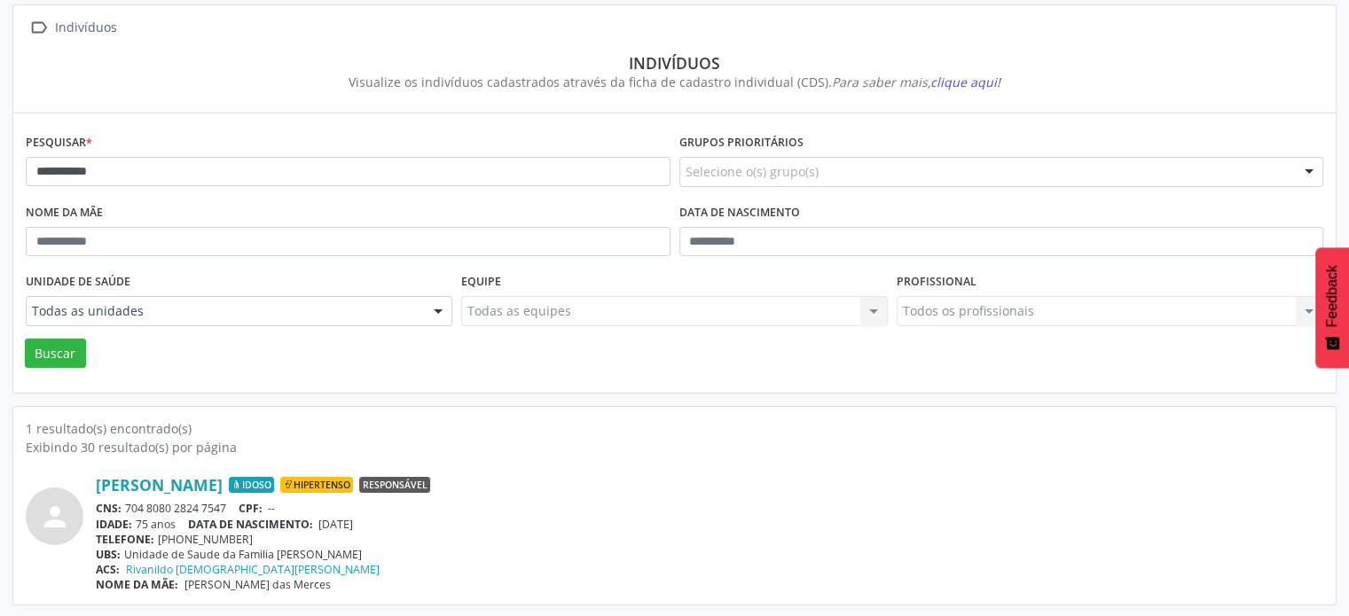
drag, startPoint x: 234, startPoint y: 502, endPoint x: 123, endPoint y: 502, distance: 110.8
click at [123, 502] on div "CNS: 704 8080 2824 7547 CPF: --" at bounding box center [709, 508] width 1227 height 15
copy div "704 8080 2824 7547"
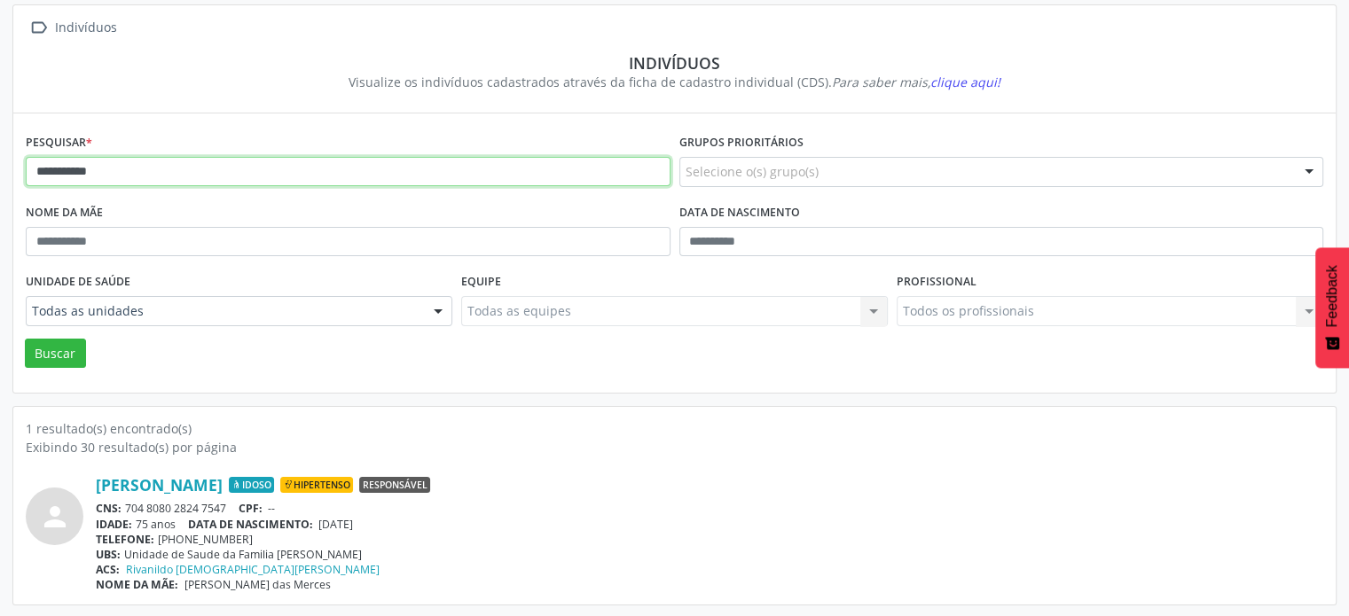
click at [216, 173] on input "**********" at bounding box center [348, 172] width 645 height 30
type input "*"
click at [25, 339] on button "Buscar" at bounding box center [55, 354] width 61 height 30
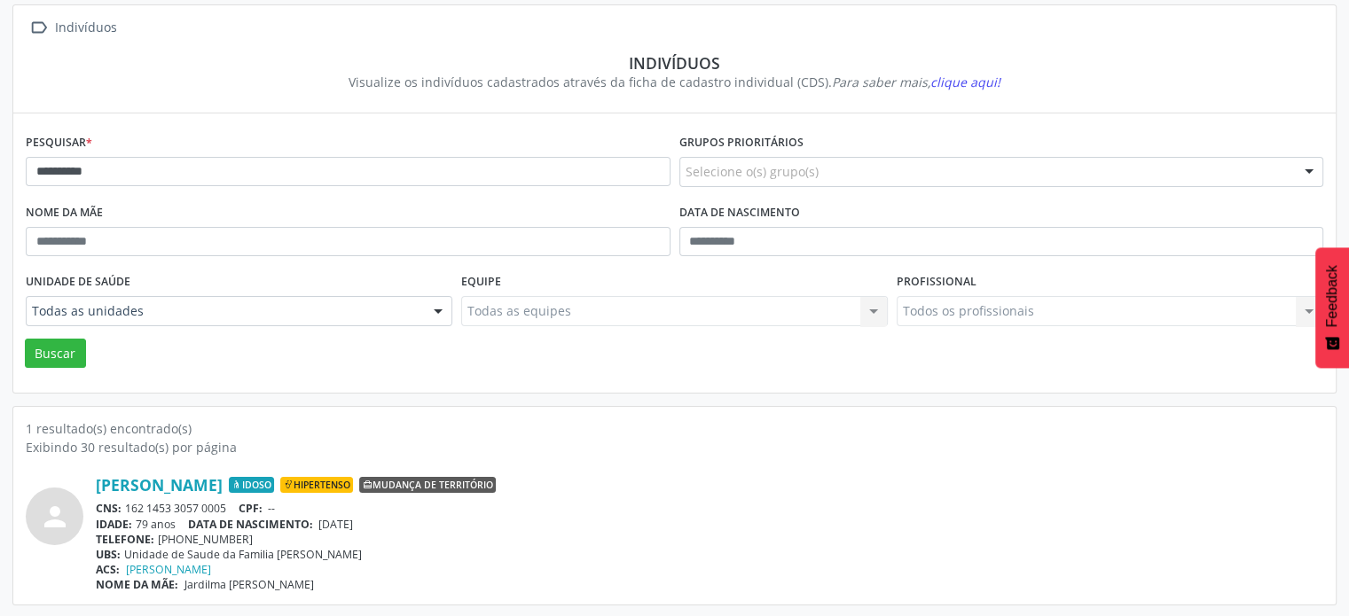
drag, startPoint x: 236, startPoint y: 505, endPoint x: 121, endPoint y: 510, distance: 115.4
click at [121, 510] on div "CNS: 162 1453 3057 0005 CPF: --" at bounding box center [709, 508] width 1227 height 15
copy div "162 1453 3057 0005"
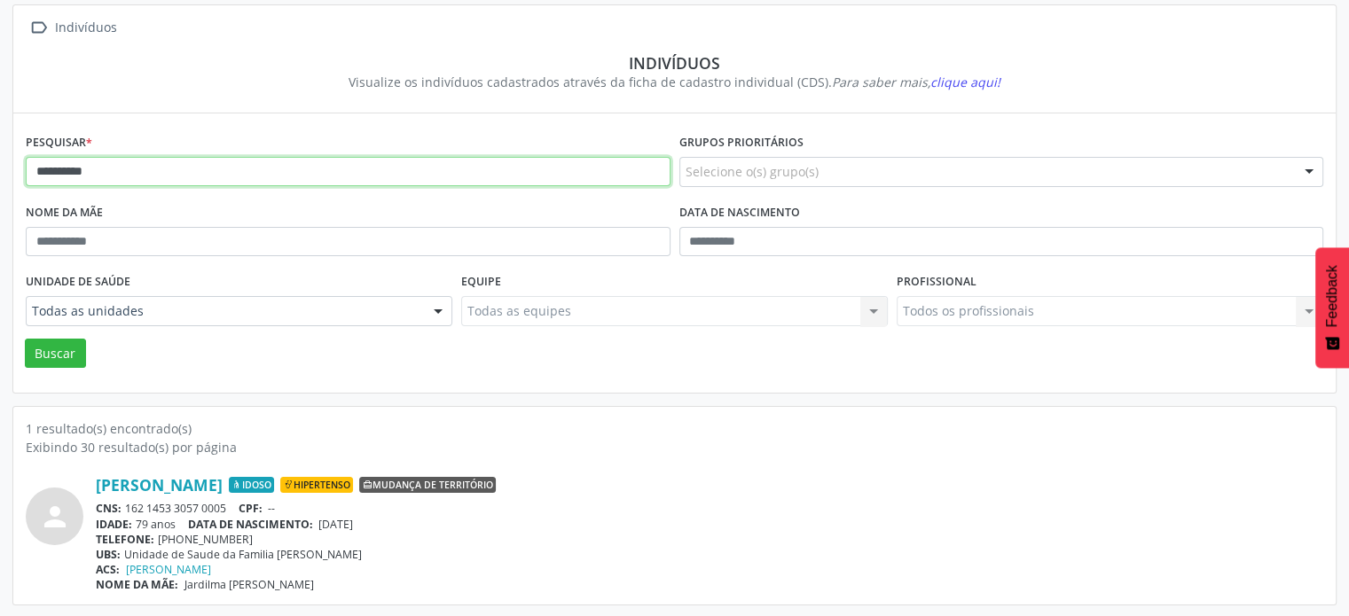
click at [264, 168] on input "**********" at bounding box center [348, 172] width 645 height 30
type input "*"
click at [25, 339] on button "Buscar" at bounding box center [55, 354] width 61 height 30
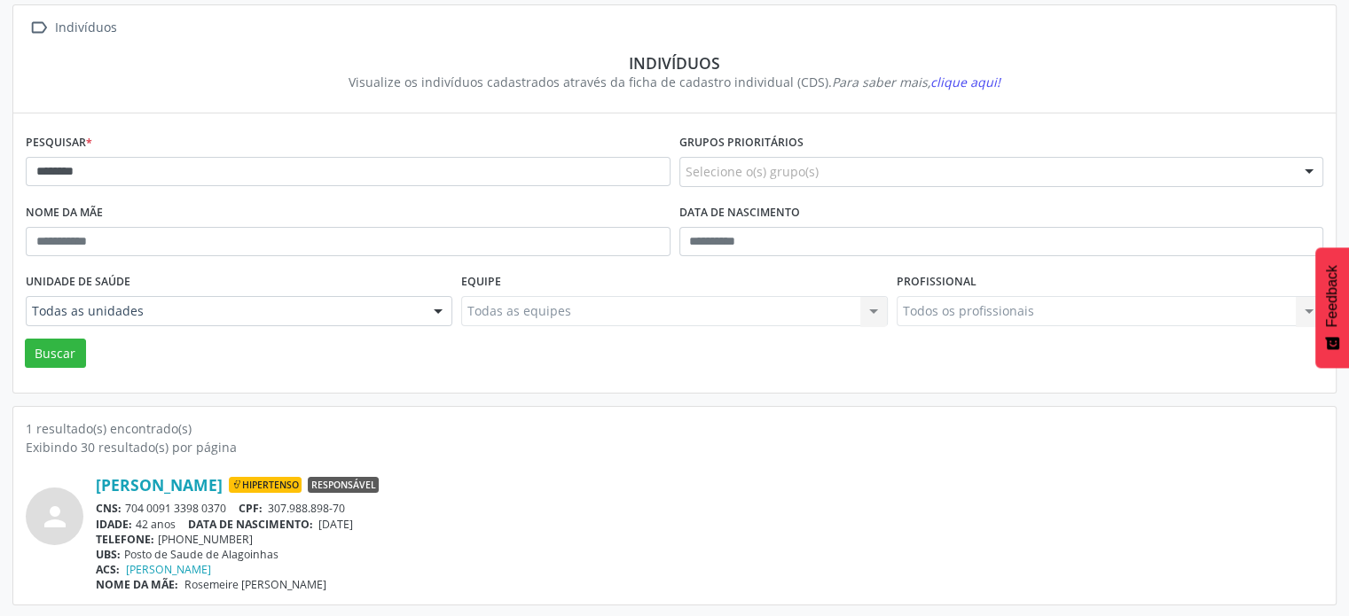
drag, startPoint x: 230, startPoint y: 506, endPoint x: 127, endPoint y: 505, distance: 102.9
click at [126, 505] on div "CNS: 704 0091 3398 0370 CPF: 307.988.898-70" at bounding box center [709, 508] width 1227 height 15
copy div "704 0091 3398 0370"
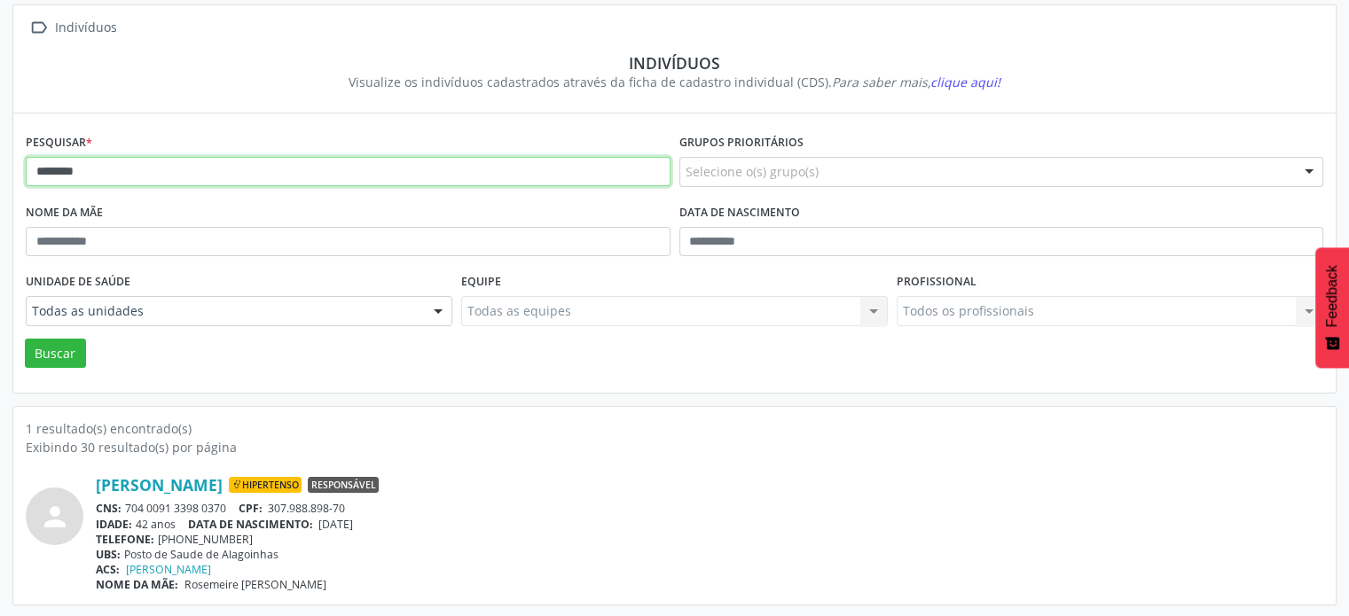
click at [222, 167] on input "********" at bounding box center [348, 172] width 645 height 30
type input "*"
click at [25, 339] on button "Buscar" at bounding box center [55, 354] width 61 height 30
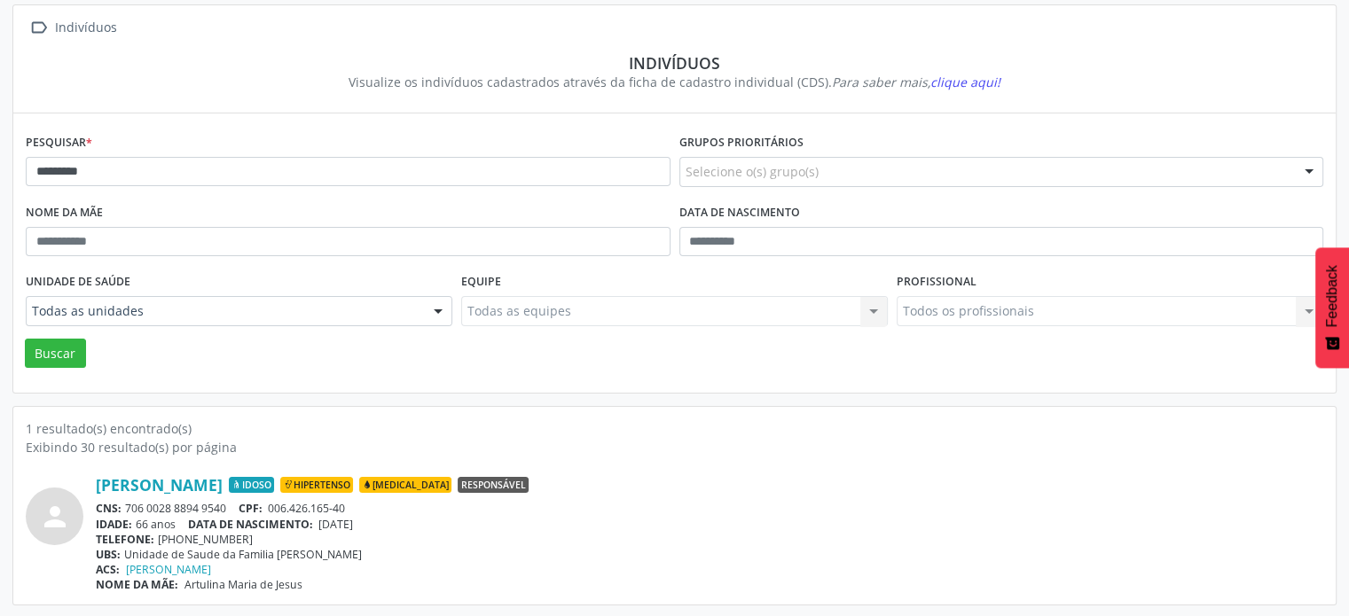
drag, startPoint x: 231, startPoint y: 503, endPoint x: 129, endPoint y: 511, distance: 103.2
click at [129, 511] on div "CNS: 706 0028 8894 9540 CPF: 006.426.165-40" at bounding box center [709, 508] width 1227 height 15
copy div "706 0028 8894 9540"
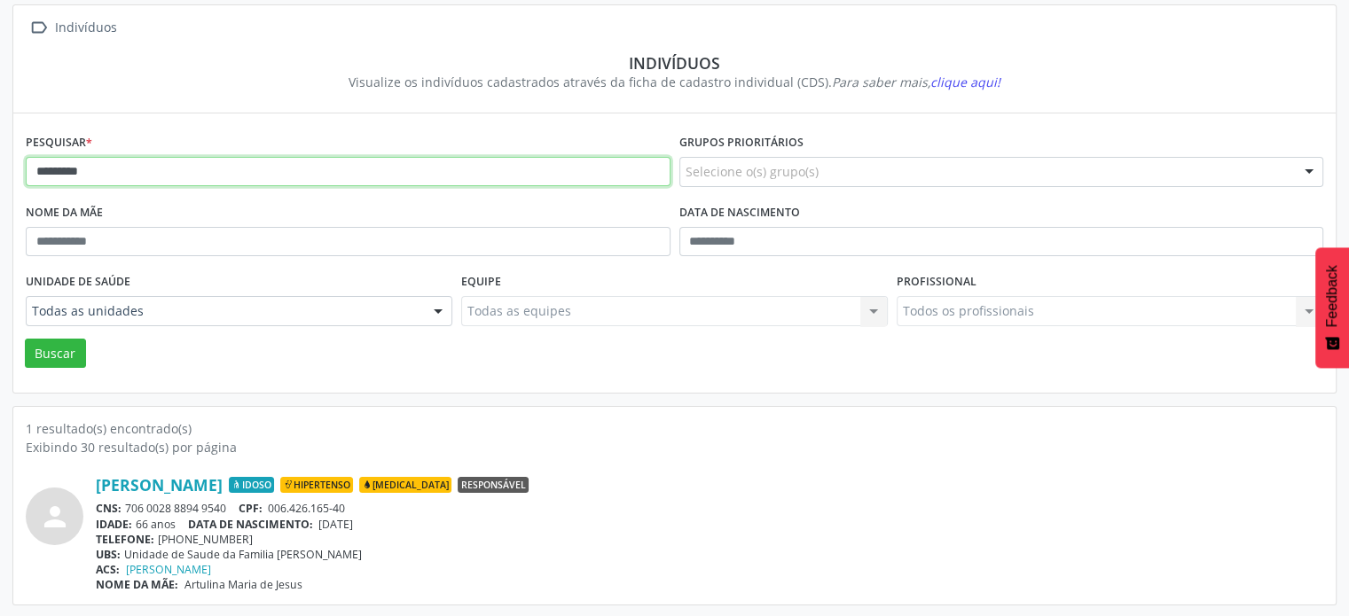
click at [284, 172] on input "*********" at bounding box center [348, 172] width 645 height 30
type input "*"
click at [25, 339] on button "Buscar" at bounding box center [55, 354] width 61 height 30
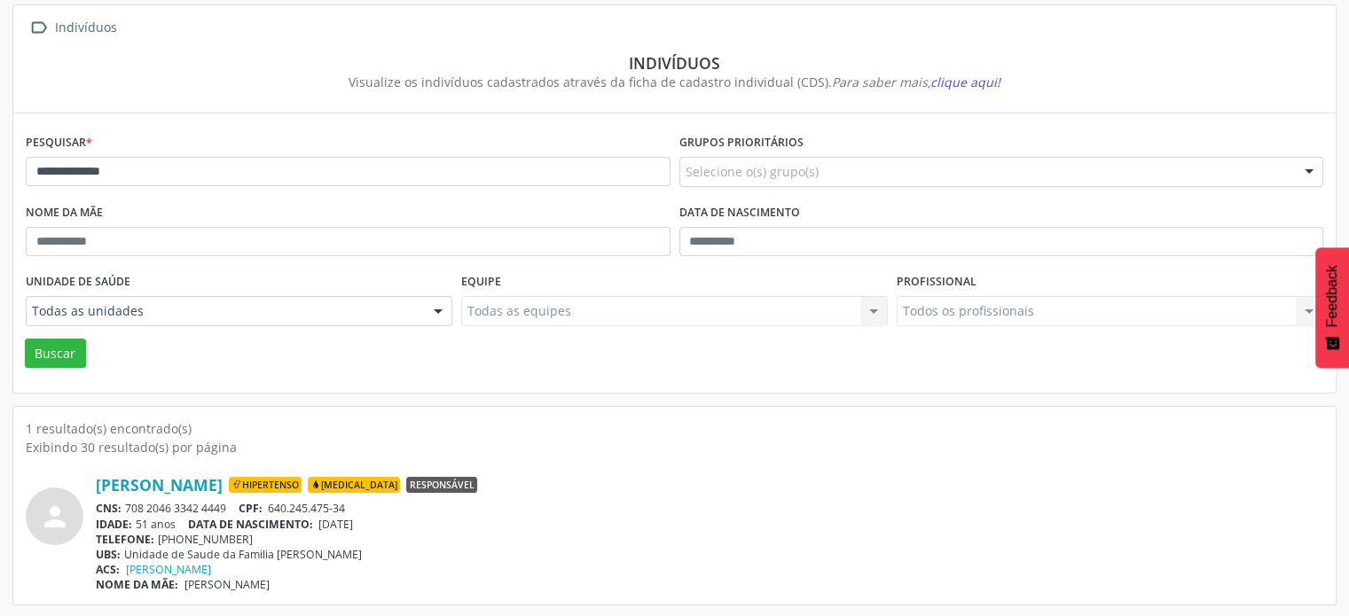
drag, startPoint x: 239, startPoint y: 504, endPoint x: 129, endPoint y: 511, distance: 110.2
click at [129, 511] on div "CNS: 708 2046 3342 4449 CPF: 640.245.475-34" at bounding box center [709, 508] width 1227 height 15
copy div "708 2046 3342 4449"
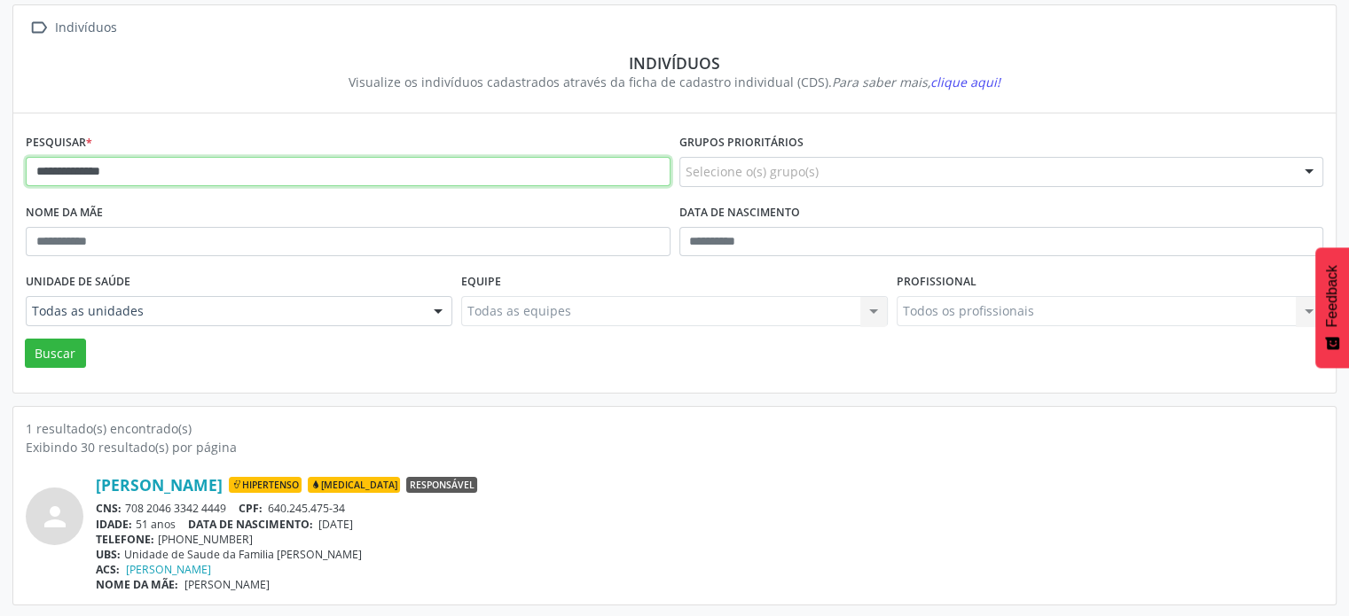
click at [309, 171] on input "**********" at bounding box center [348, 172] width 645 height 30
type input "*"
click at [25, 339] on button "Buscar" at bounding box center [55, 354] width 61 height 30
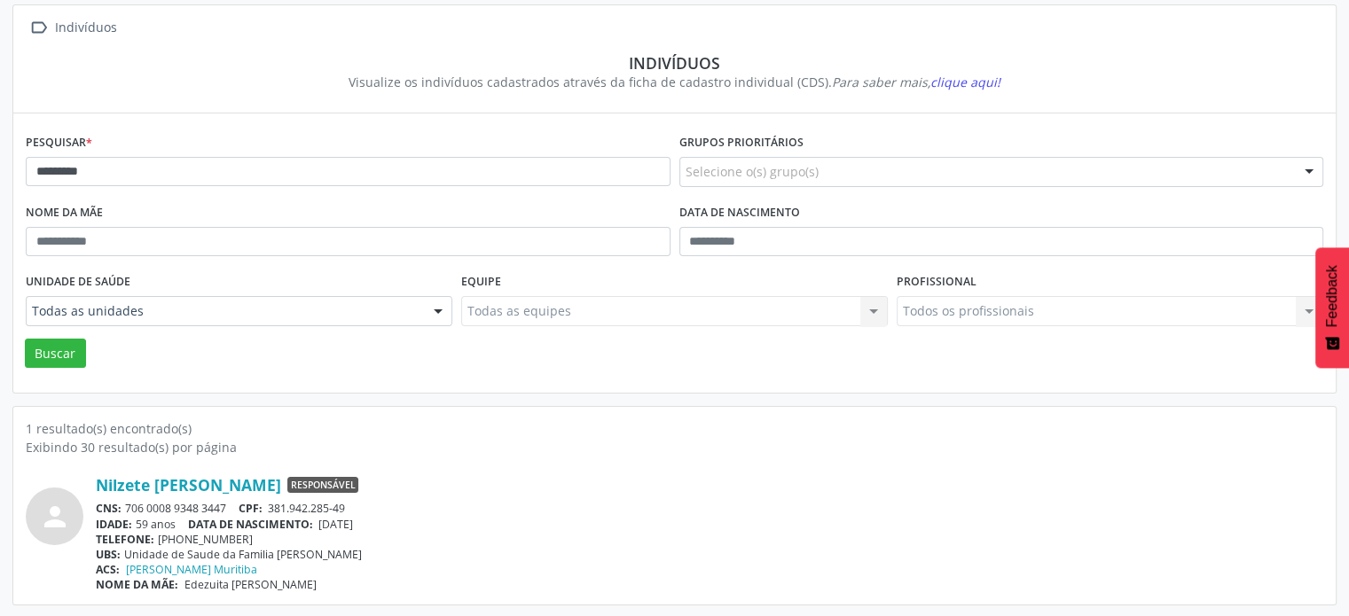
drag, startPoint x: 227, startPoint y: 506, endPoint x: 120, endPoint y: 503, distance: 107.4
click at [121, 503] on div "CNS: 706 0008 9348 3447 CPF: 381.942.285-49" at bounding box center [709, 508] width 1227 height 15
copy div "706 0008 9348 3447"
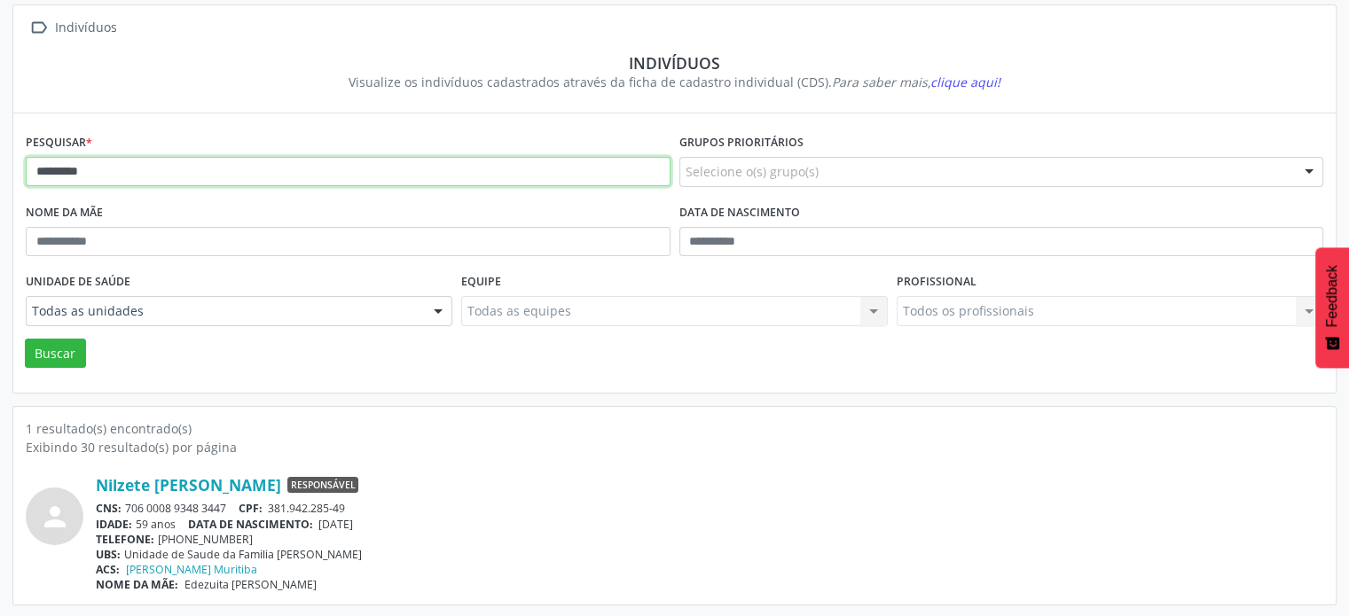
click at [127, 172] on input "*********" at bounding box center [348, 172] width 645 height 30
type input "*"
click at [25, 339] on button "Buscar" at bounding box center [55, 354] width 61 height 30
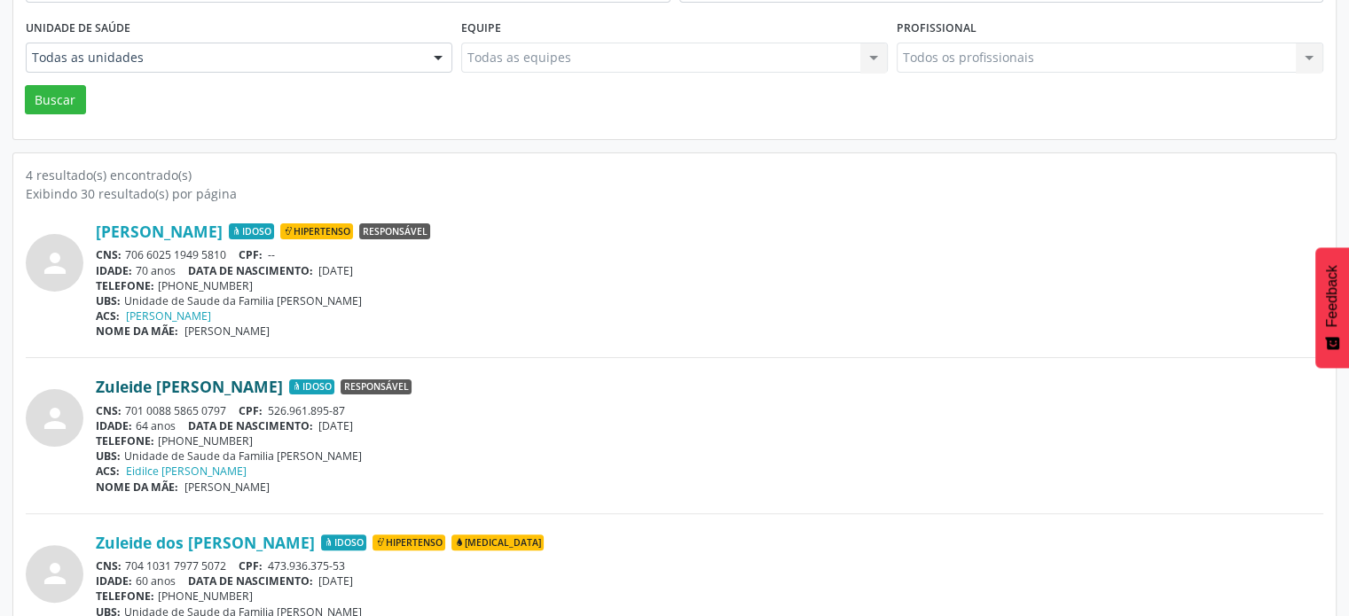
scroll to position [372, 0]
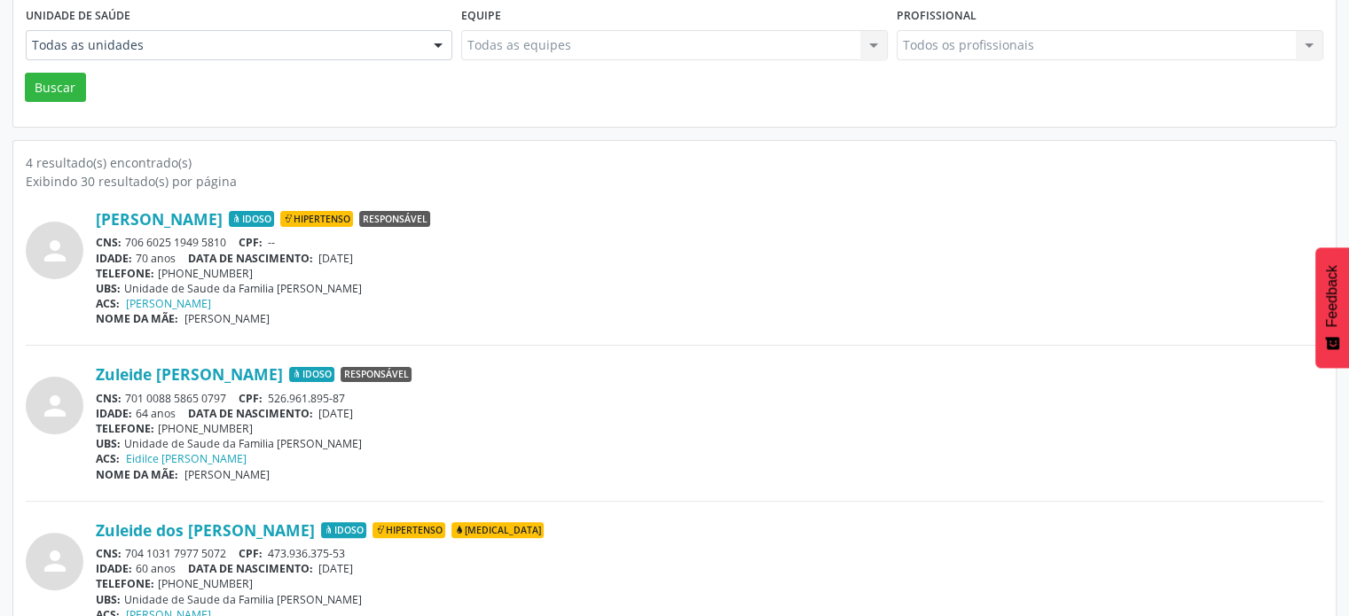
drag, startPoint x: 228, startPoint y: 394, endPoint x: 124, endPoint y: 390, distance: 103.8
click at [124, 391] on div "CNS: 701 0088 5865 0797 CPF: 526.961.895-87" at bounding box center [709, 398] width 1227 height 15
copy div "701 0088 5865 0797"
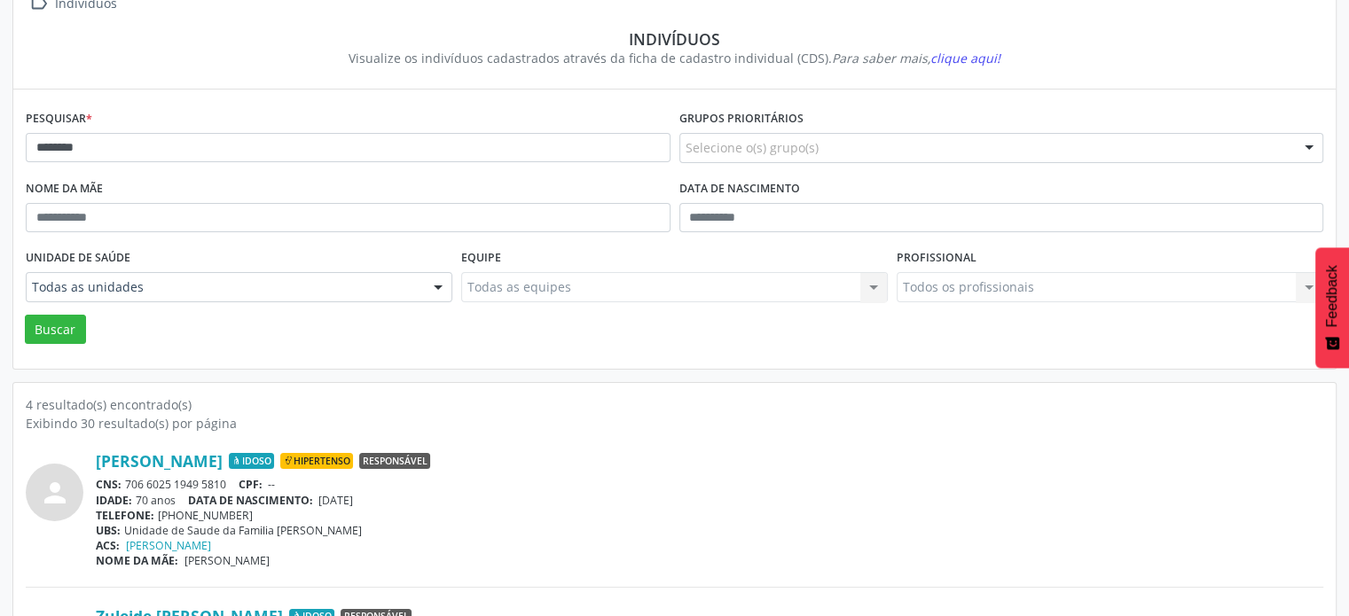
scroll to position [106, 0]
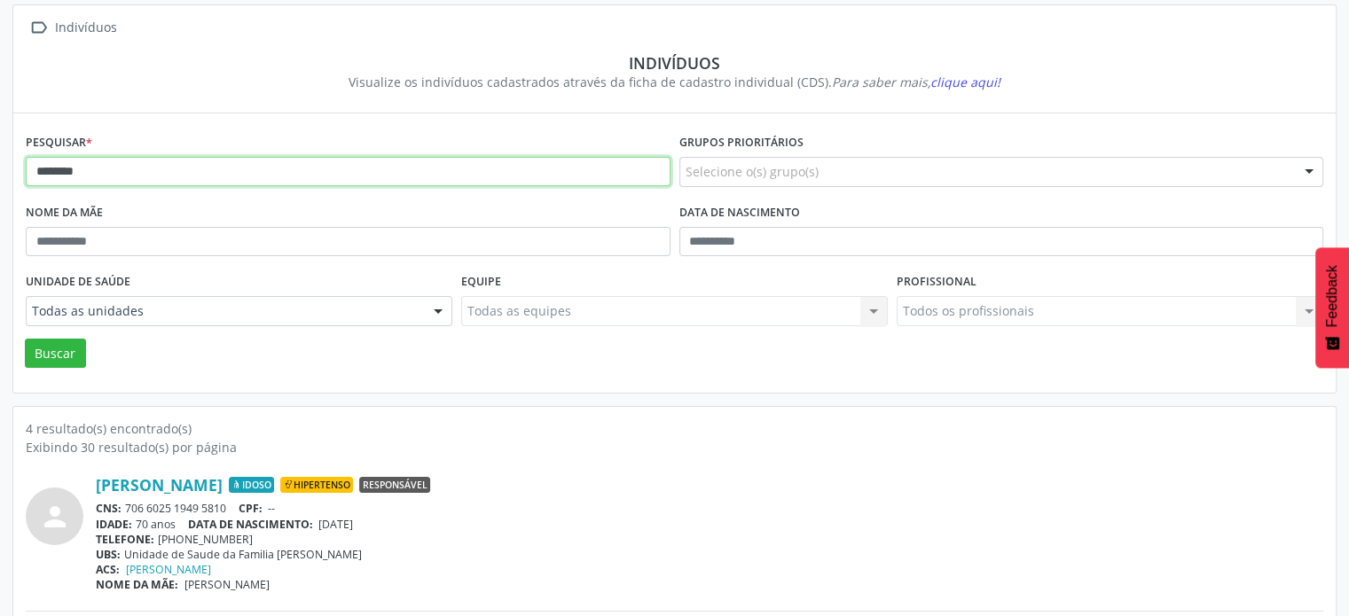
click at [149, 163] on input "*******" at bounding box center [348, 172] width 645 height 30
type input "*"
click at [25, 339] on button "Buscar" at bounding box center [55, 354] width 61 height 30
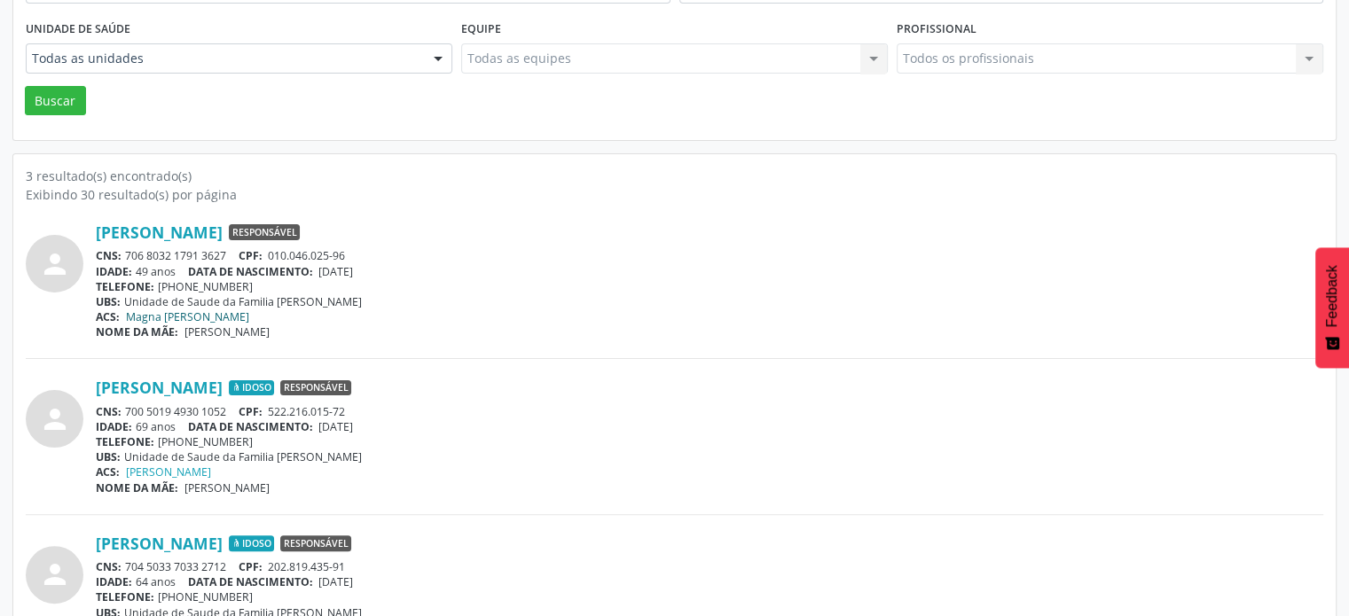
scroll to position [372, 0]
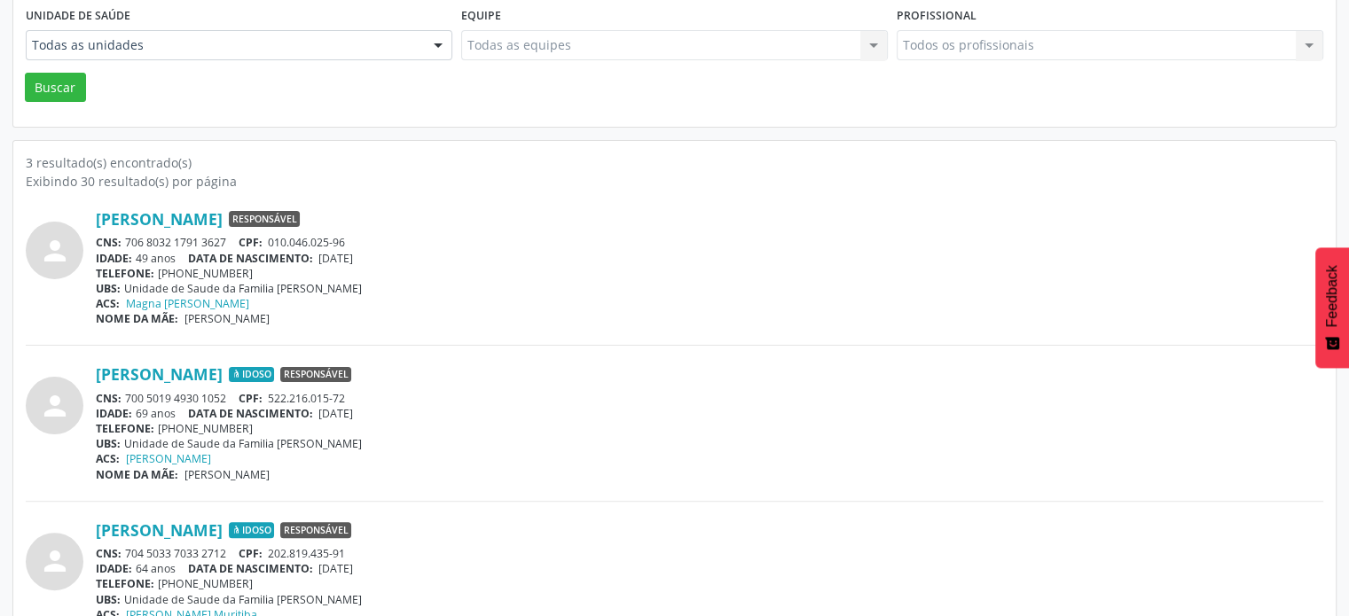
drag, startPoint x: 231, startPoint y: 240, endPoint x: 129, endPoint y: 237, distance: 102.0
click at [126, 243] on div "CNS: 706 8032 1791 3627 CPF: 010.046.025-96" at bounding box center [709, 242] width 1227 height 15
copy div "706 8032 1791 3627"
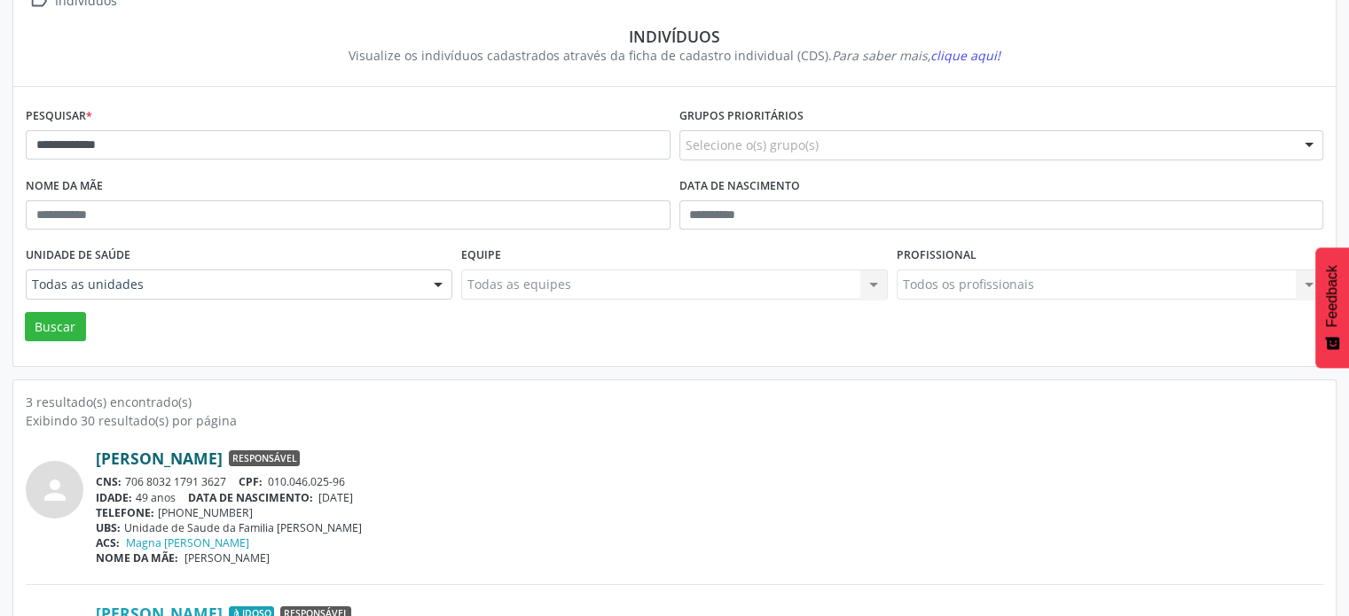
scroll to position [0, 0]
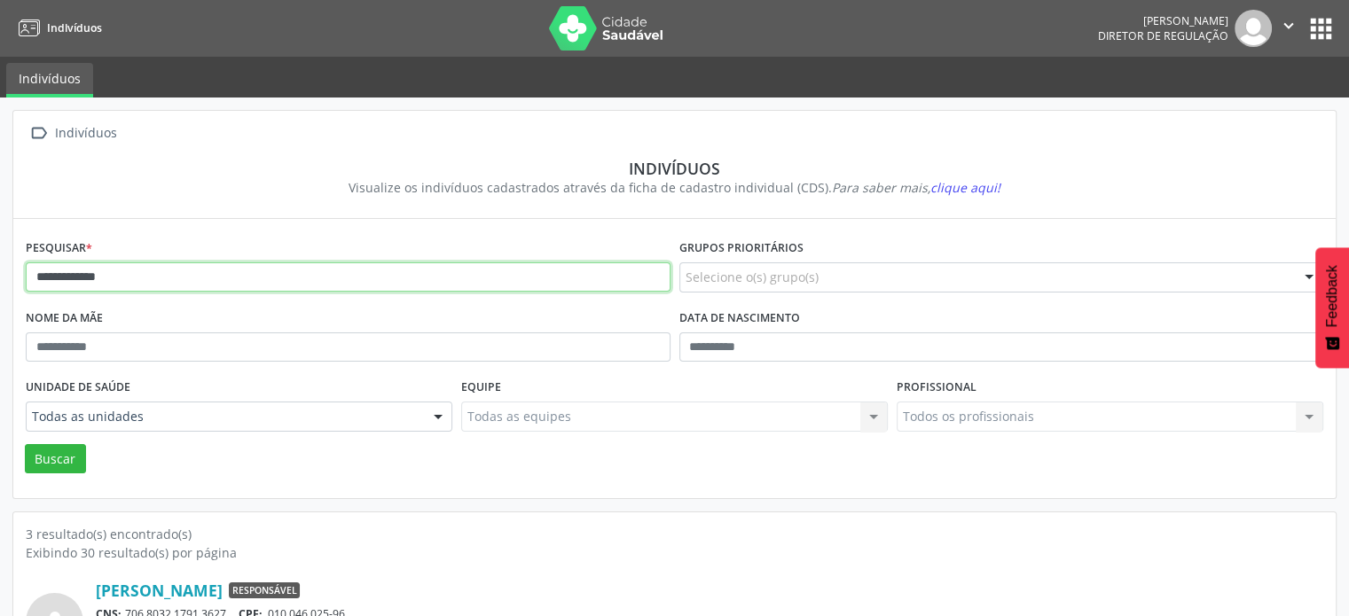
click at [207, 270] on input "**********" at bounding box center [348, 277] width 645 height 30
type input "*"
click at [25, 444] on button "Buscar" at bounding box center [55, 459] width 61 height 30
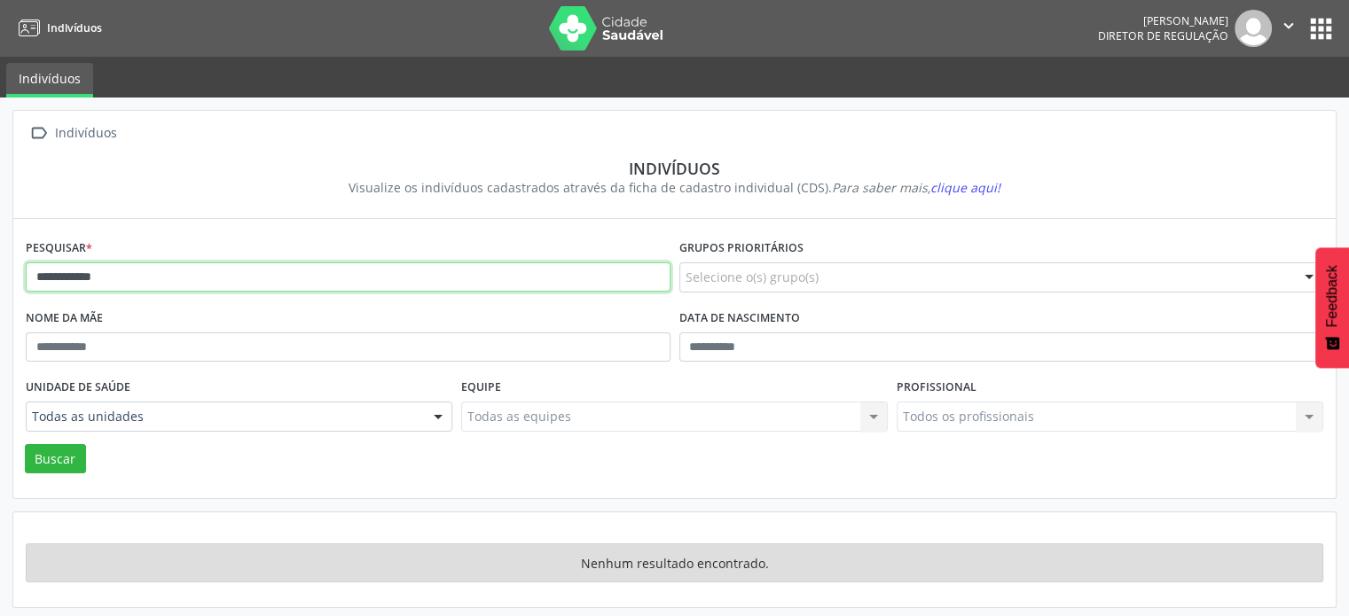
click at [165, 272] on input "**********" at bounding box center [348, 277] width 645 height 30
click at [25, 444] on button "Buscar" at bounding box center [55, 459] width 61 height 30
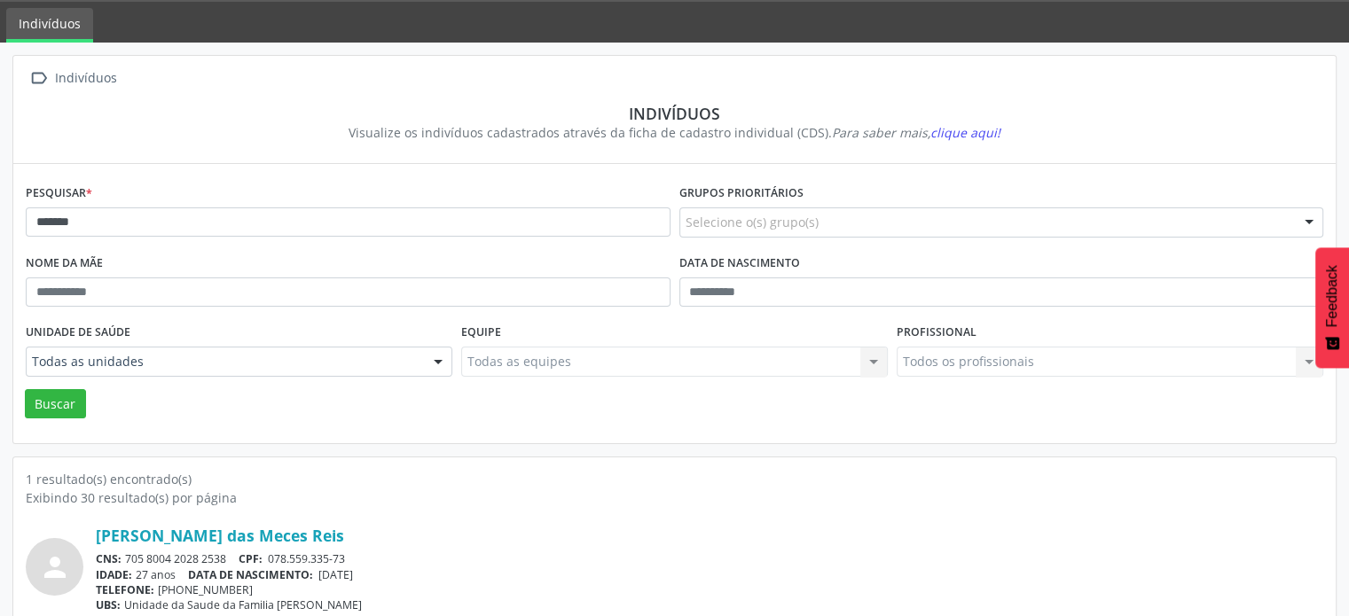
scroll to position [106, 0]
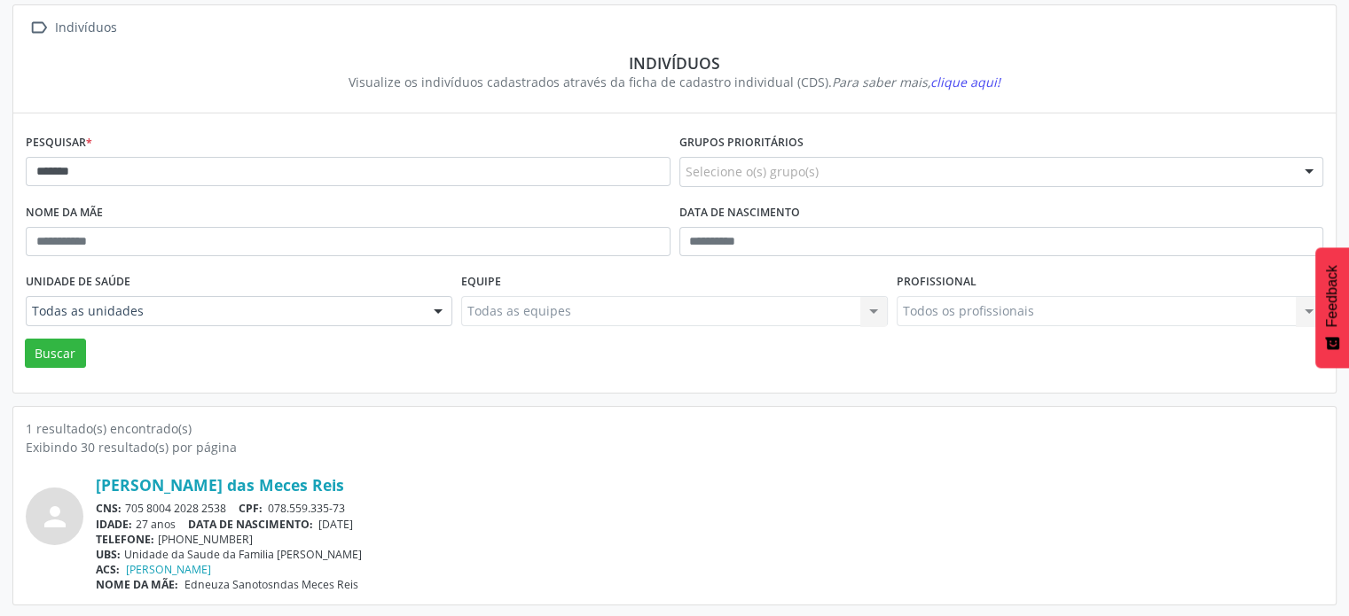
drag, startPoint x: 234, startPoint y: 505, endPoint x: 131, endPoint y: 512, distance: 103.1
click at [129, 513] on div "CNS: 705 8004 2028 2538 CPF: 078.559.335-73" at bounding box center [709, 508] width 1227 height 15
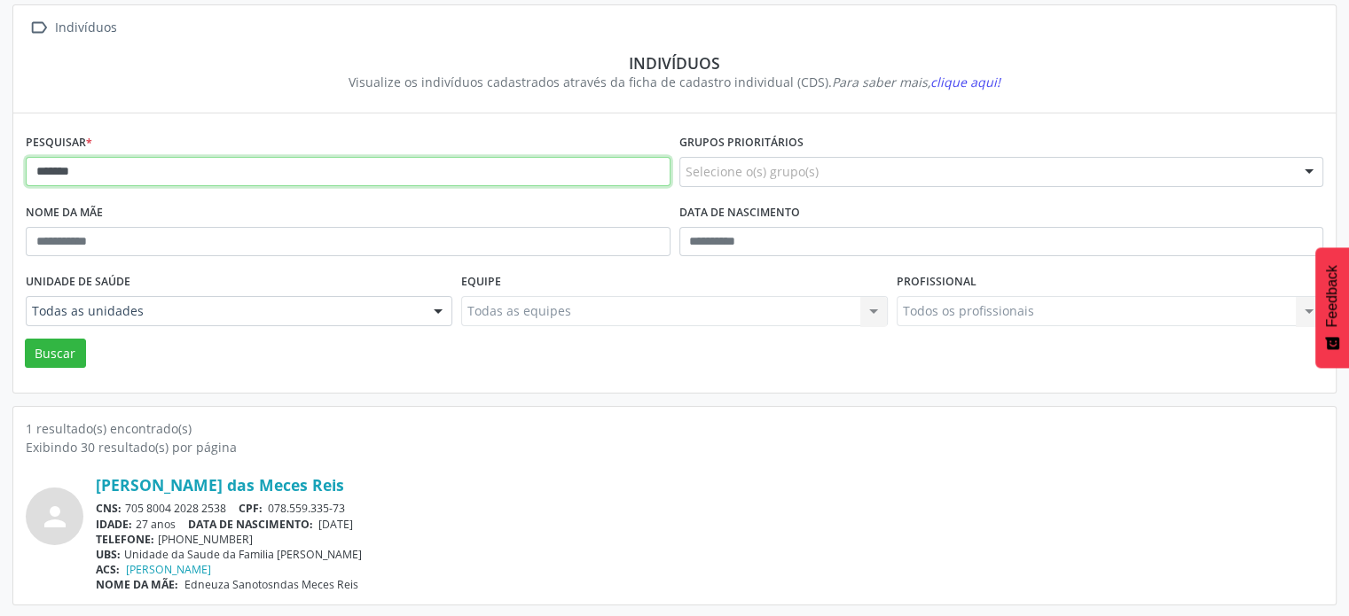
click at [286, 163] on input "*******" at bounding box center [348, 172] width 645 height 30
type input "*"
click at [25, 339] on button "Buscar" at bounding box center [55, 354] width 61 height 30
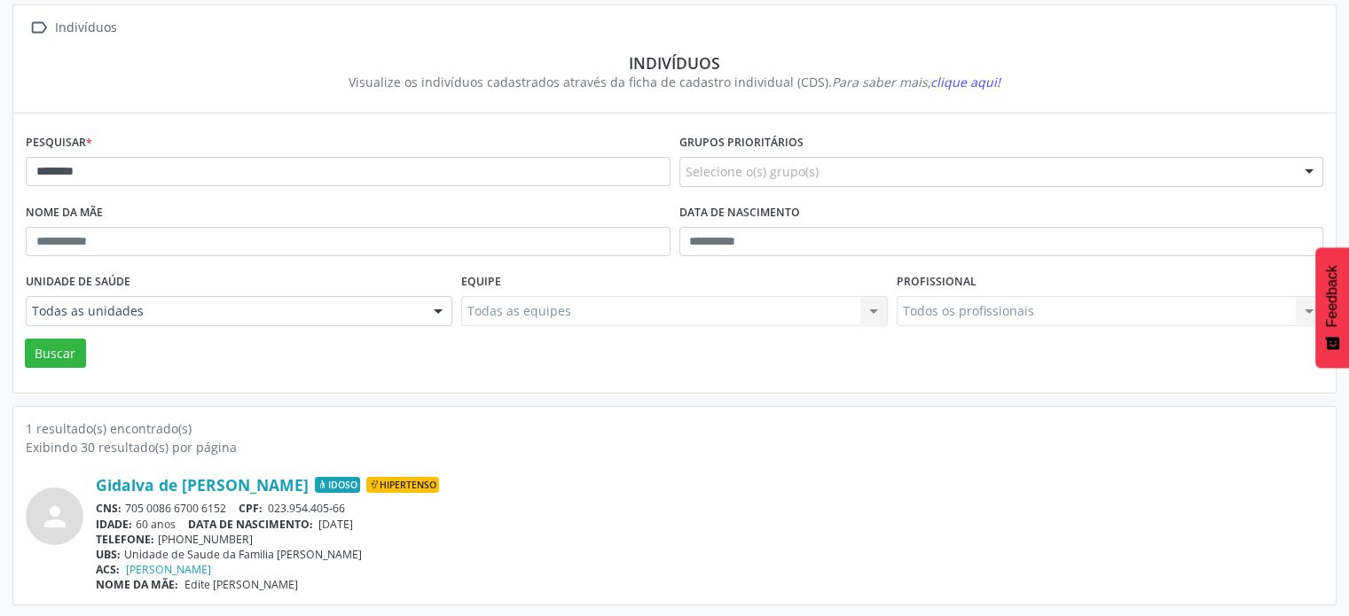
drag, startPoint x: 232, startPoint y: 502, endPoint x: 125, endPoint y: 508, distance: 107.5
click at [125, 508] on div "CNS: 705 0086 6700 6152 CPF: 023.954.405-66" at bounding box center [709, 508] width 1227 height 15
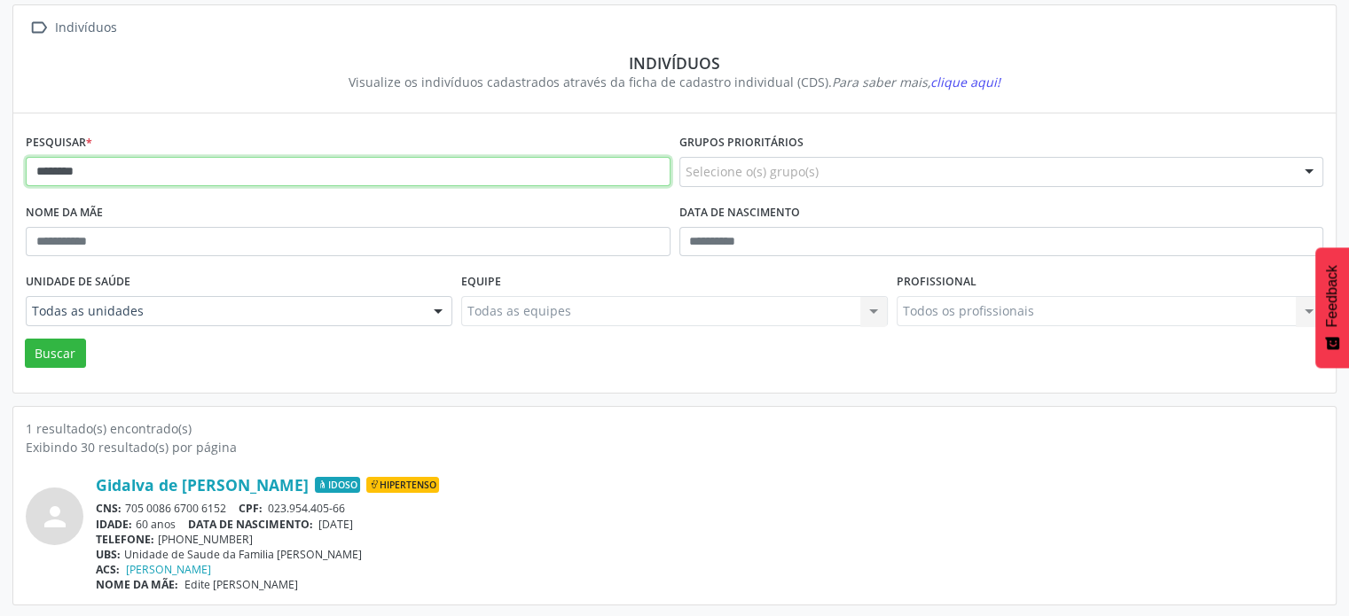
click at [153, 165] on input "*******" at bounding box center [348, 172] width 645 height 30
type input "*"
click at [25, 339] on button "Buscar" at bounding box center [55, 354] width 61 height 30
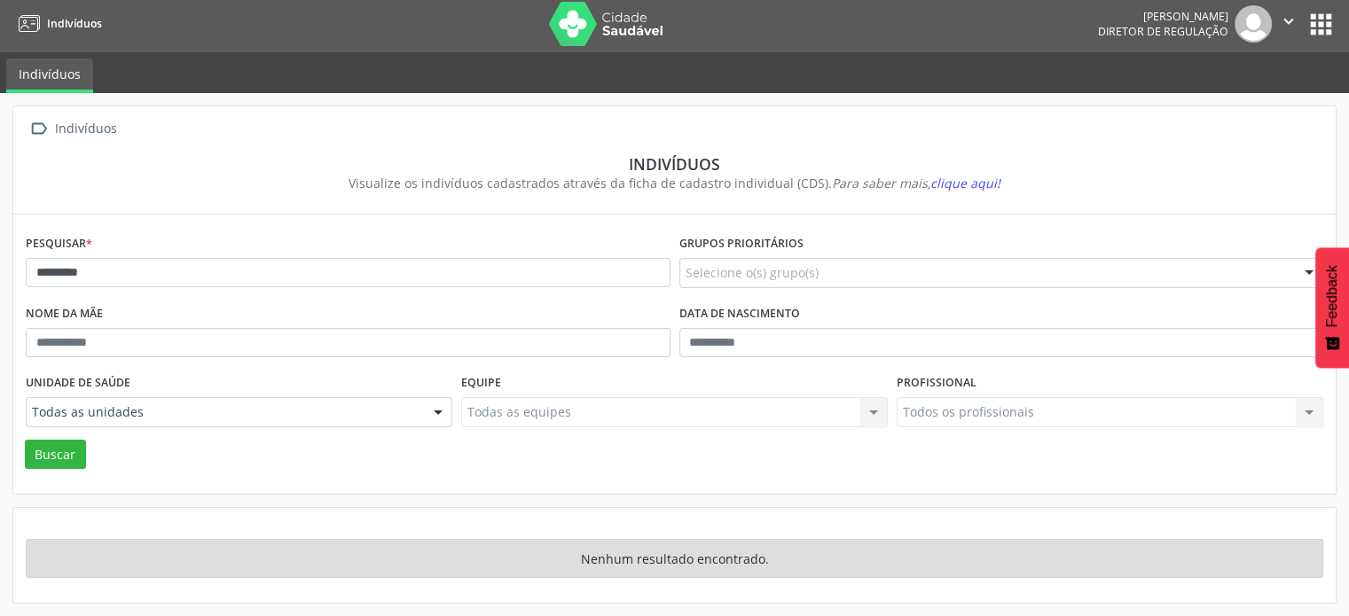
scroll to position [2, 0]
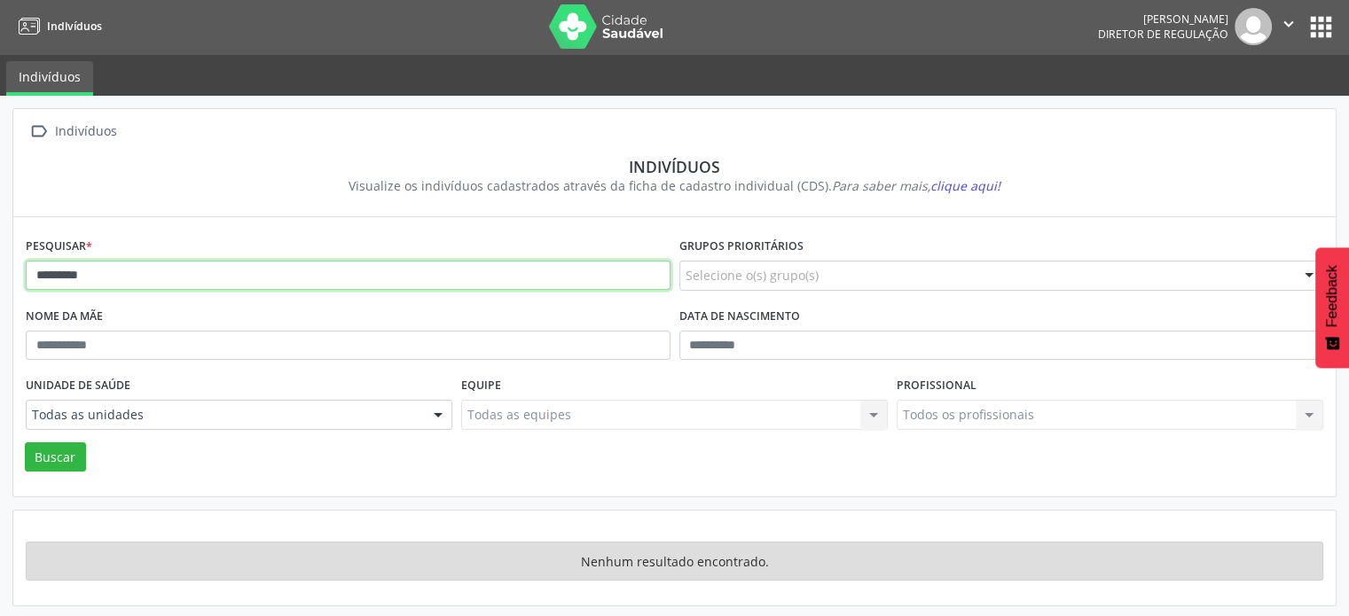
click at [144, 280] on input "********" at bounding box center [348, 276] width 645 height 30
click at [25, 442] on button "Buscar" at bounding box center [55, 457] width 61 height 30
click at [144, 280] on input "****" at bounding box center [348, 276] width 645 height 30
type input "*"
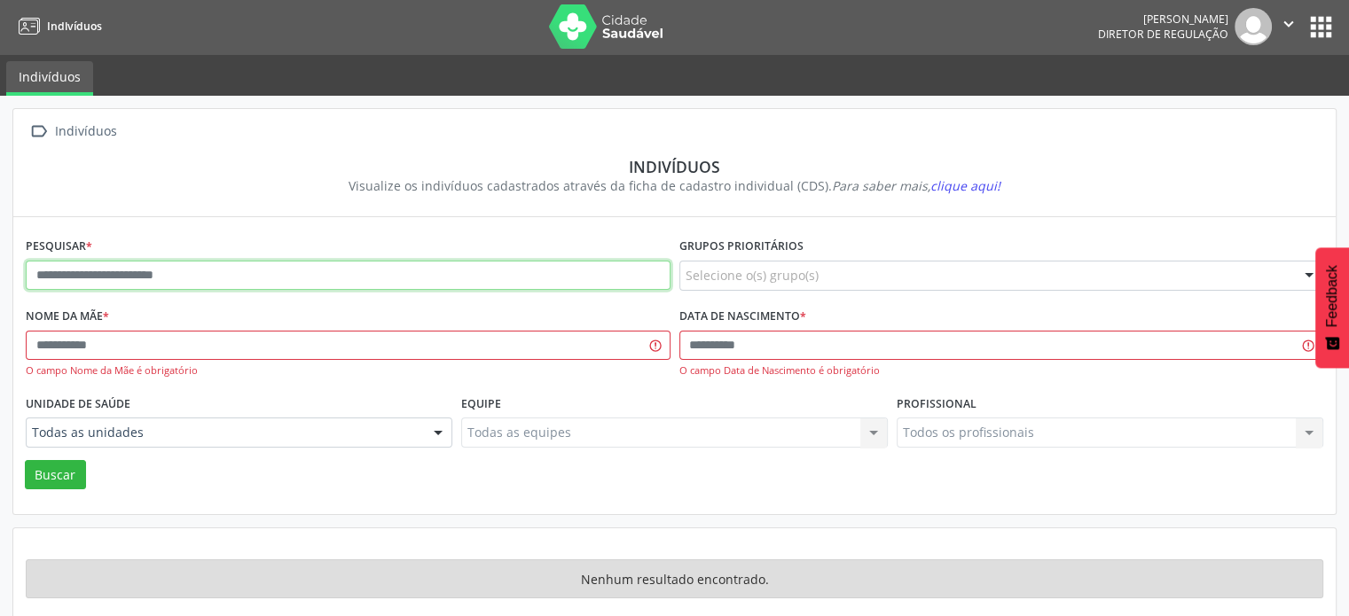
click at [219, 275] on input "text" at bounding box center [348, 276] width 645 height 30
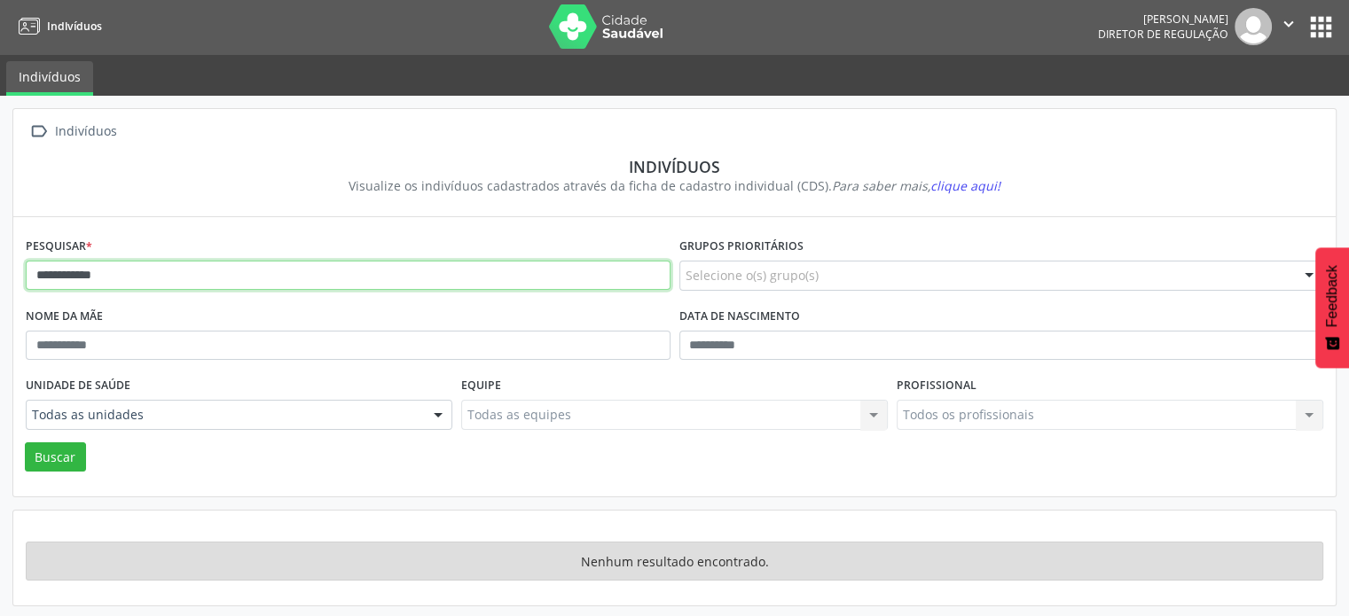
click at [25, 442] on button "Buscar" at bounding box center [55, 457] width 61 height 30
click at [220, 272] on input "**********" at bounding box center [348, 276] width 645 height 30
click at [25, 442] on button "Buscar" at bounding box center [55, 457] width 61 height 30
click at [220, 272] on input "*********" at bounding box center [348, 276] width 645 height 30
click at [25, 442] on button "Buscar" at bounding box center [55, 457] width 61 height 30
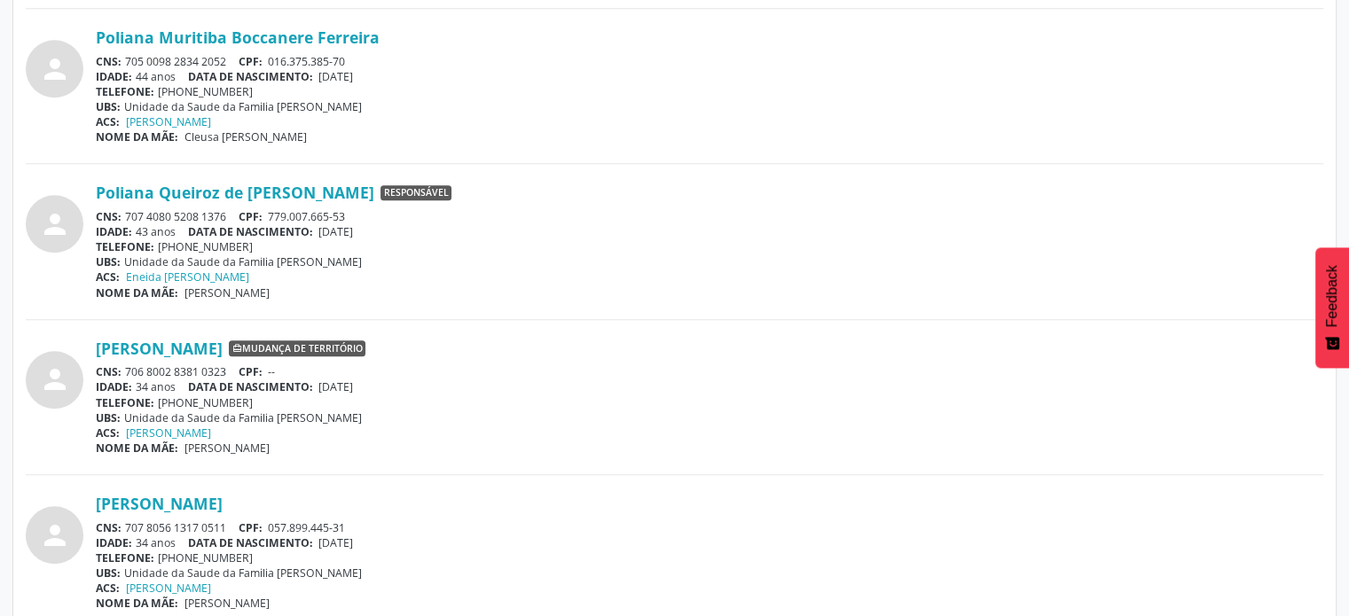
scroll to position [1509, 0]
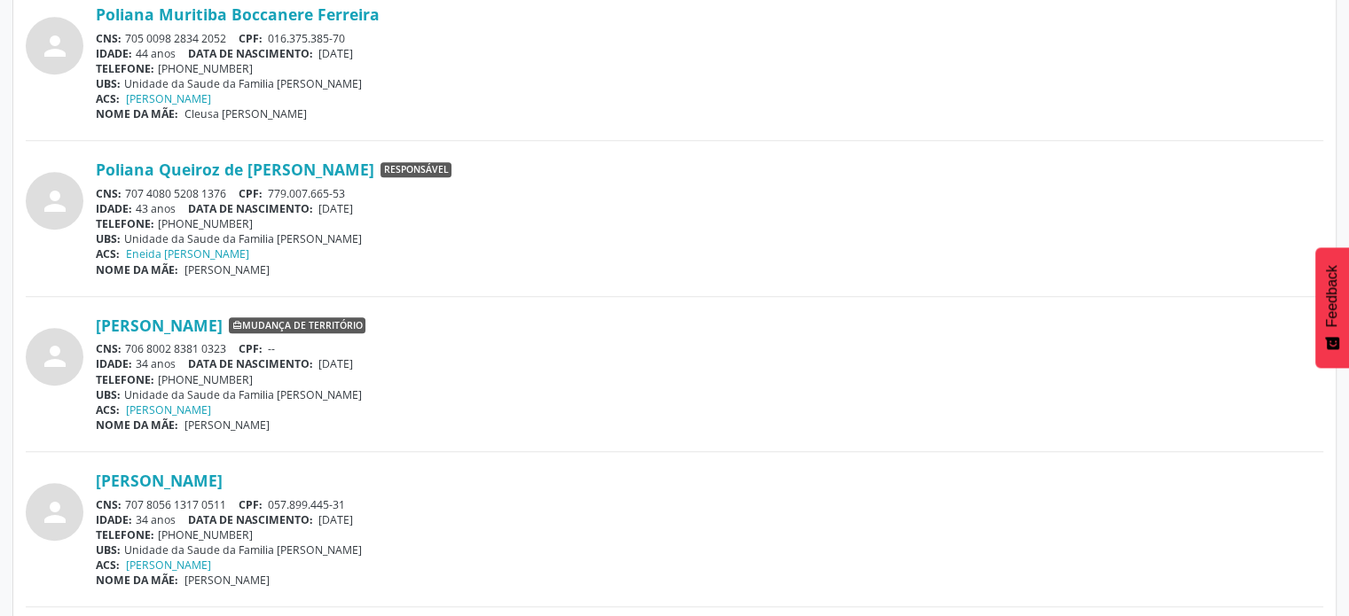
drag, startPoint x: 227, startPoint y: 188, endPoint x: 130, endPoint y: 188, distance: 96.7
click at [129, 193] on div "CNS: 707 4080 5208 1376 CPF: 779.007.665-53" at bounding box center [709, 193] width 1227 height 15
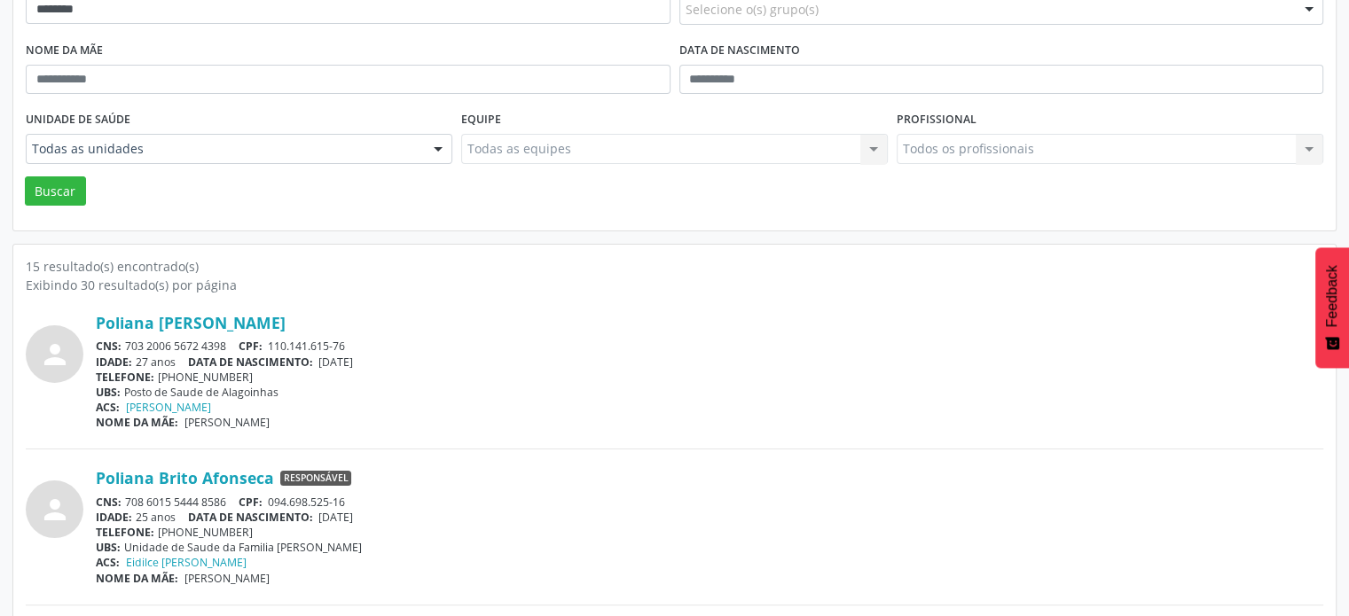
scroll to position [0, 0]
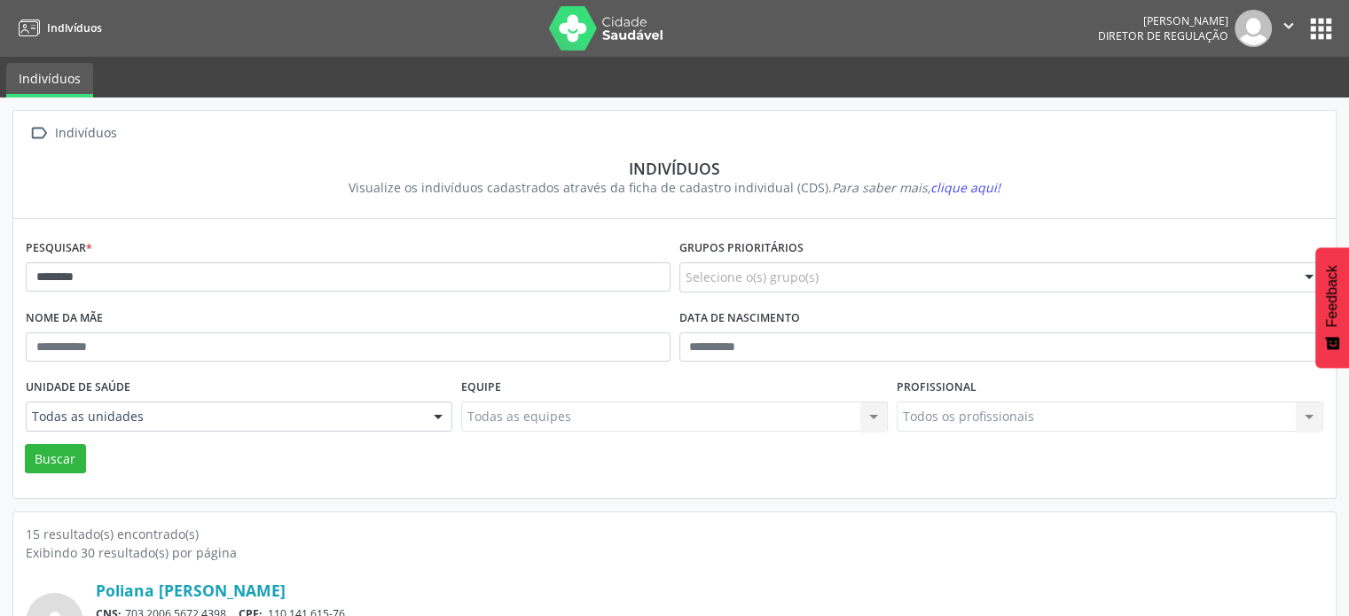
click at [263, 261] on div "Pesquisar * *******" at bounding box center [348, 270] width 654 height 70
click at [276, 267] on input "*******" at bounding box center [348, 277] width 645 height 30
type input "*"
click at [25, 444] on button "Buscar" at bounding box center [55, 459] width 61 height 30
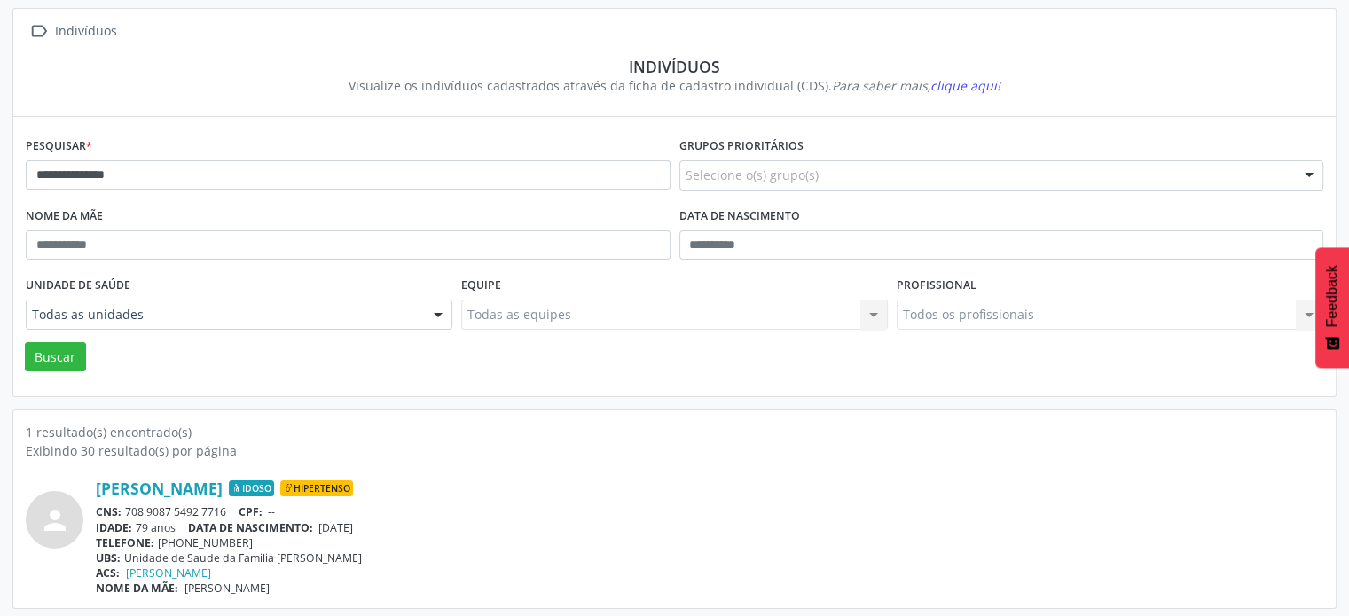
scroll to position [106, 0]
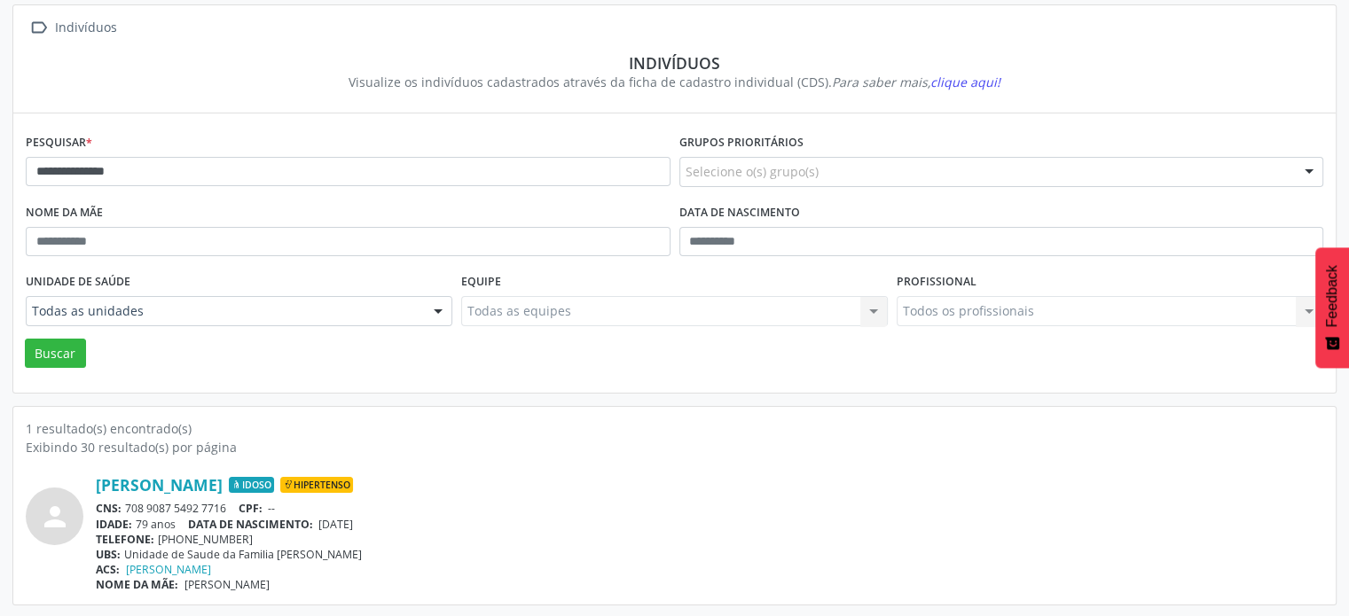
drag, startPoint x: 231, startPoint y: 510, endPoint x: 121, endPoint y: 505, distance: 109.2
click at [121, 505] on div "CNS: 708 9087 5492 7716 CPF: --" at bounding box center [709, 508] width 1227 height 15
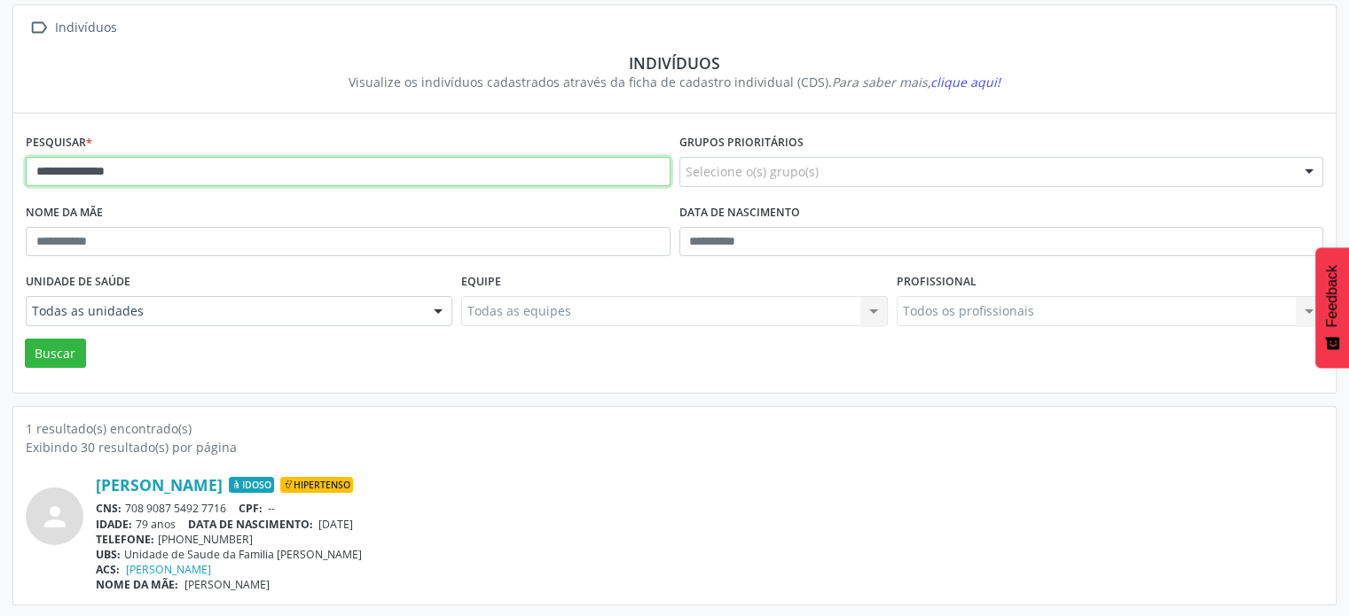
click at [294, 159] on input "**********" at bounding box center [348, 172] width 645 height 30
type input "*"
click at [25, 339] on button "Buscar" at bounding box center [55, 354] width 61 height 30
click at [96, 172] on input "*********" at bounding box center [348, 172] width 645 height 30
click at [25, 339] on button "Buscar" at bounding box center [55, 354] width 61 height 30
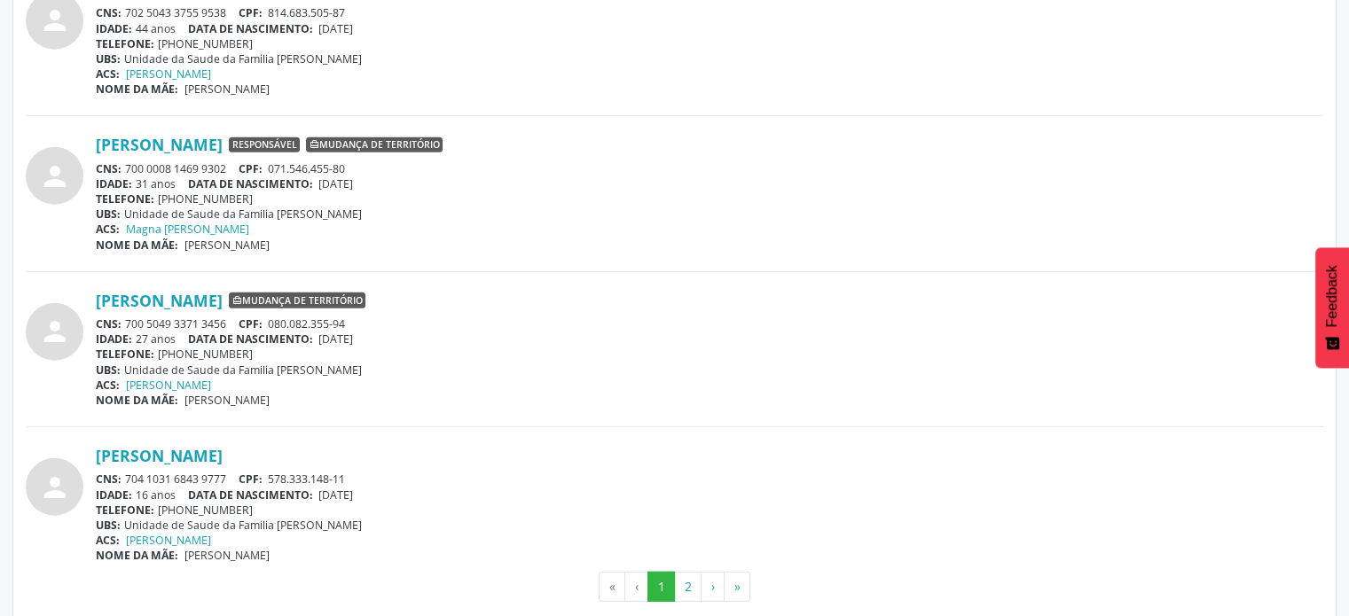
scroll to position [4659, 0]
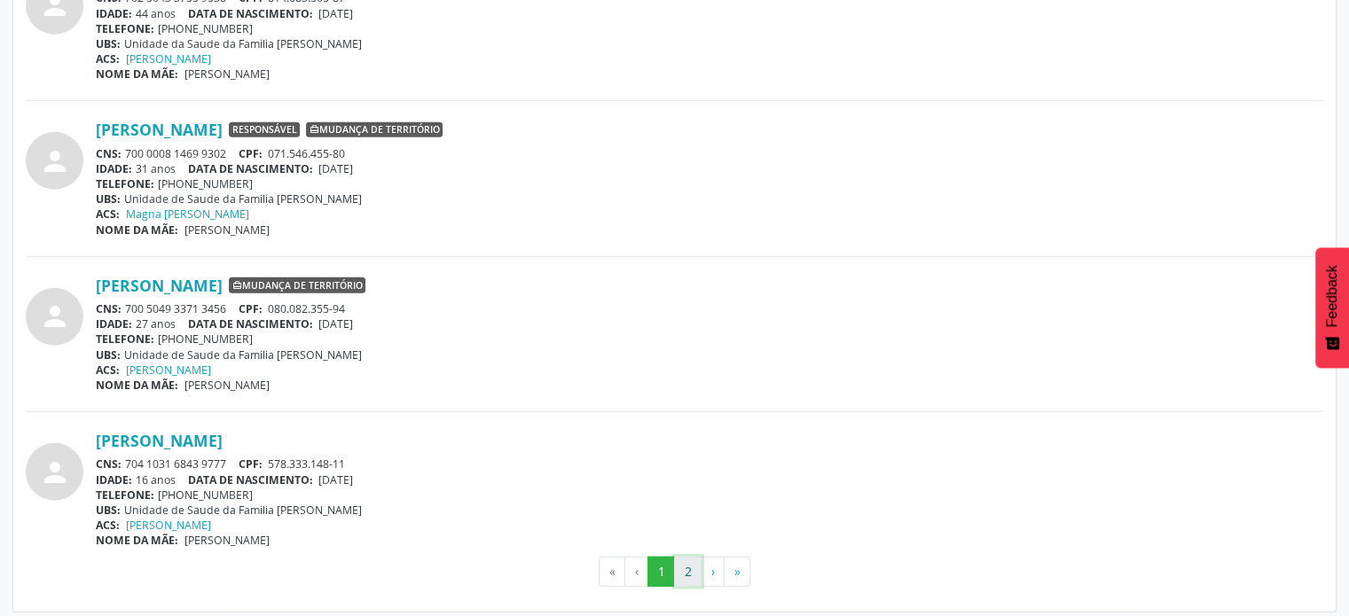
click at [693, 560] on button "2" at bounding box center [687, 572] width 27 height 30
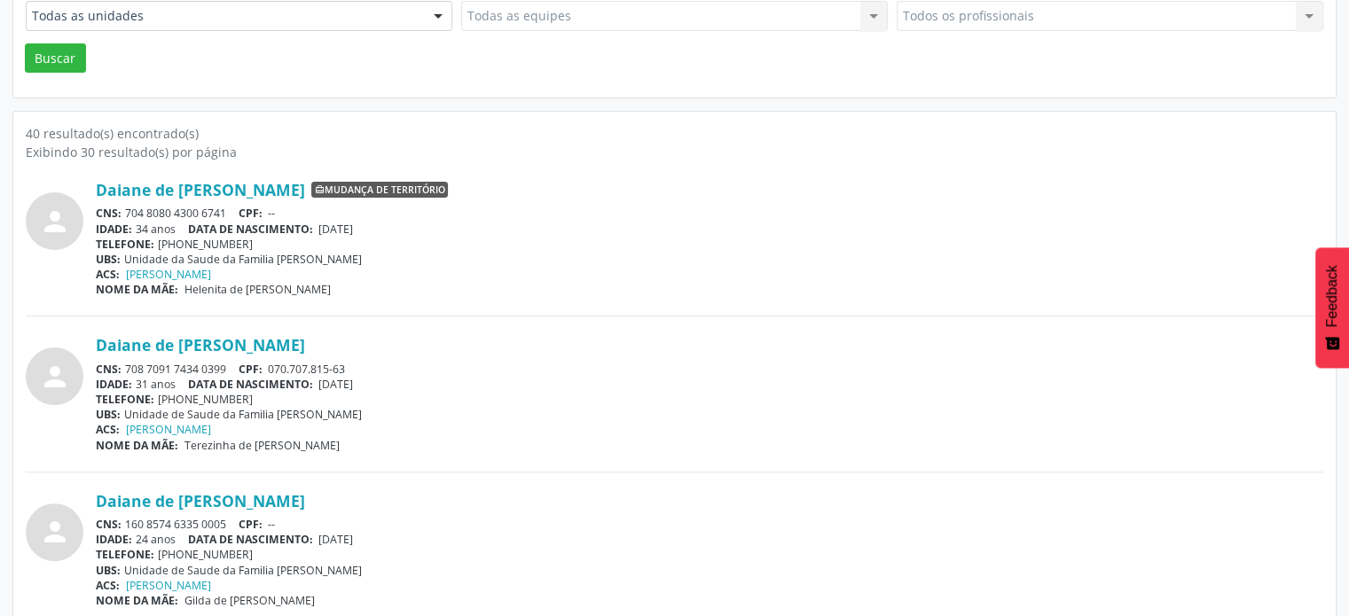
scroll to position [312, 0]
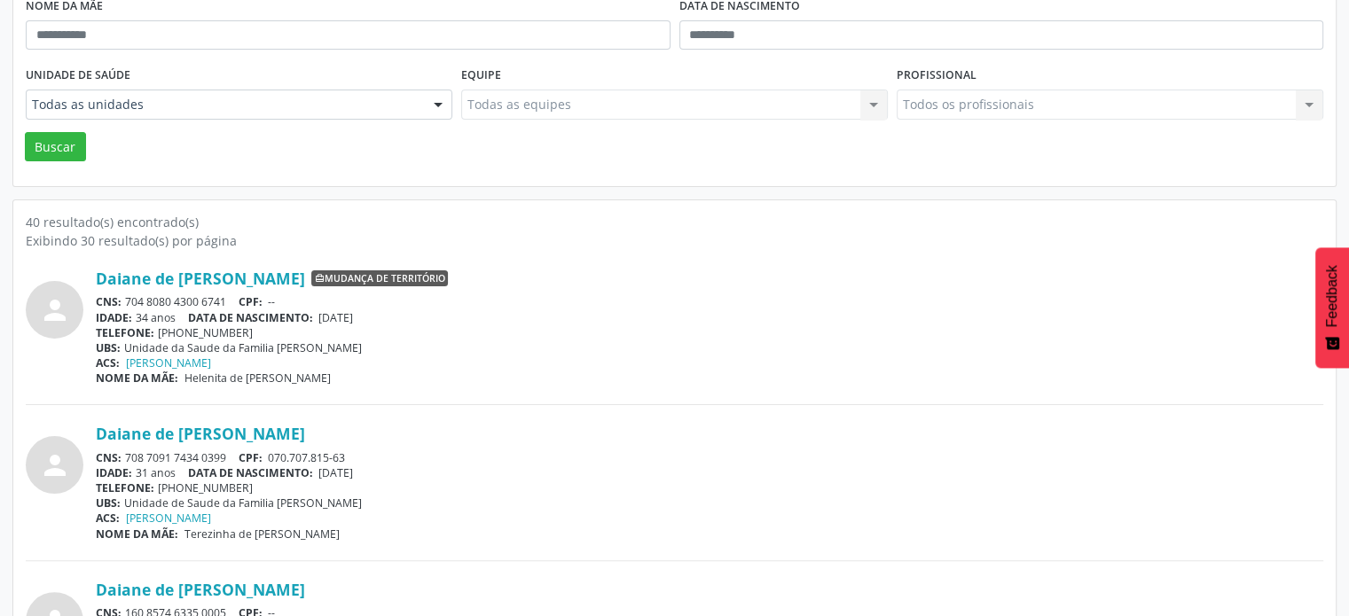
drag, startPoint x: 224, startPoint y: 298, endPoint x: 125, endPoint y: 300, distance: 99.3
click at [125, 300] on div "CNS: 704 8080 4300 6741 CPF: --" at bounding box center [709, 301] width 1227 height 15
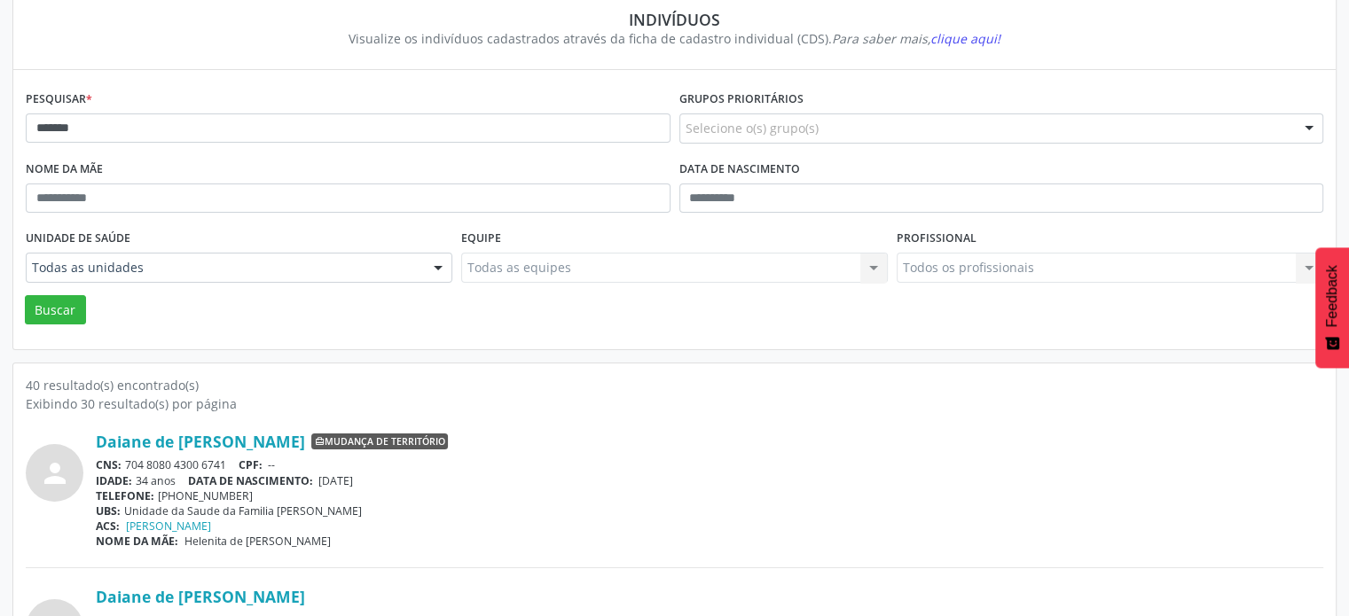
scroll to position [0, 0]
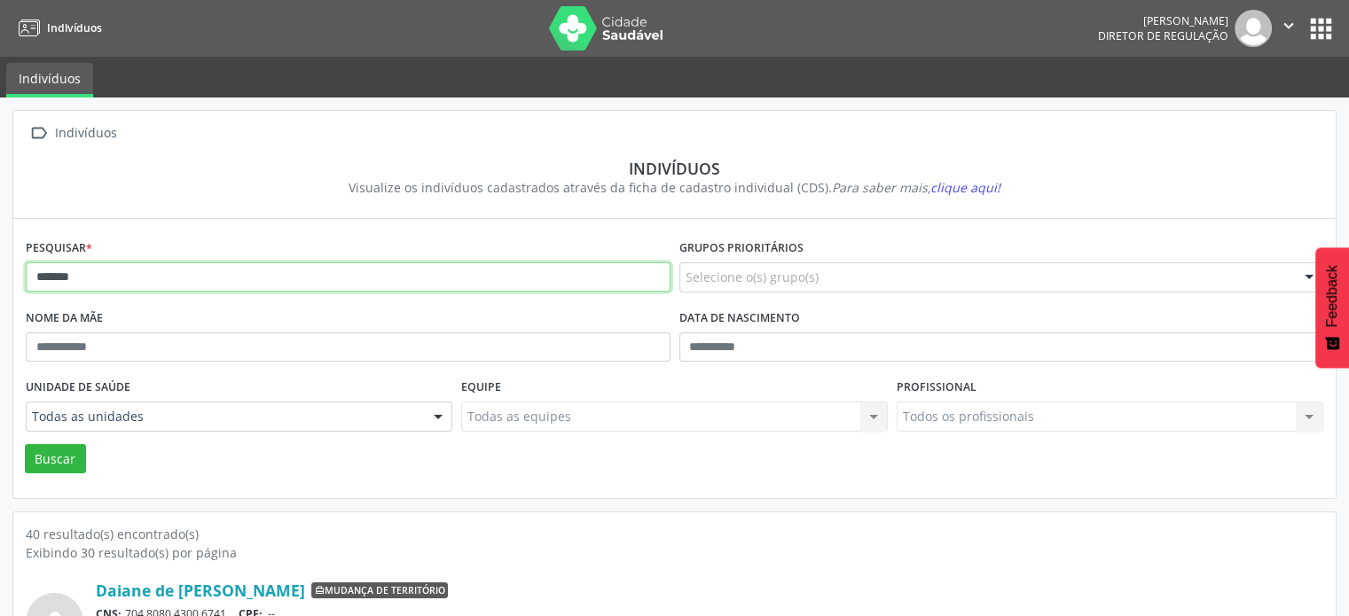
click at [163, 277] on input "******" at bounding box center [348, 277] width 645 height 30
click at [25, 444] on button "Buscar" at bounding box center [55, 459] width 61 height 30
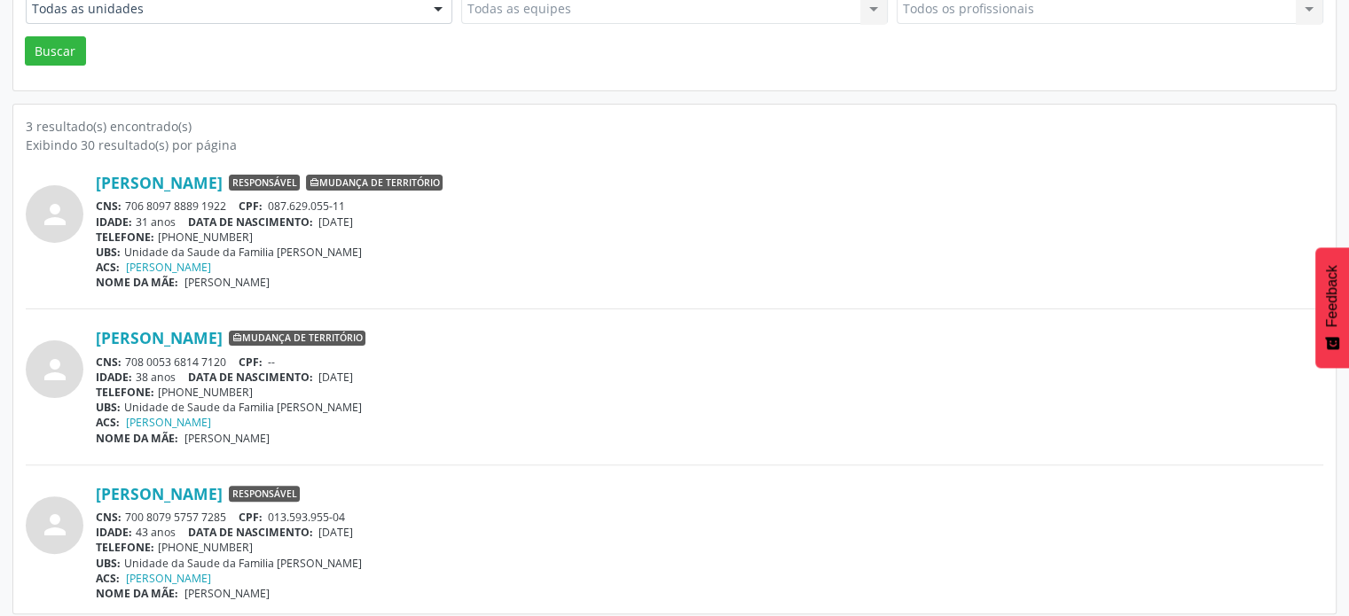
scroll to position [416, 0]
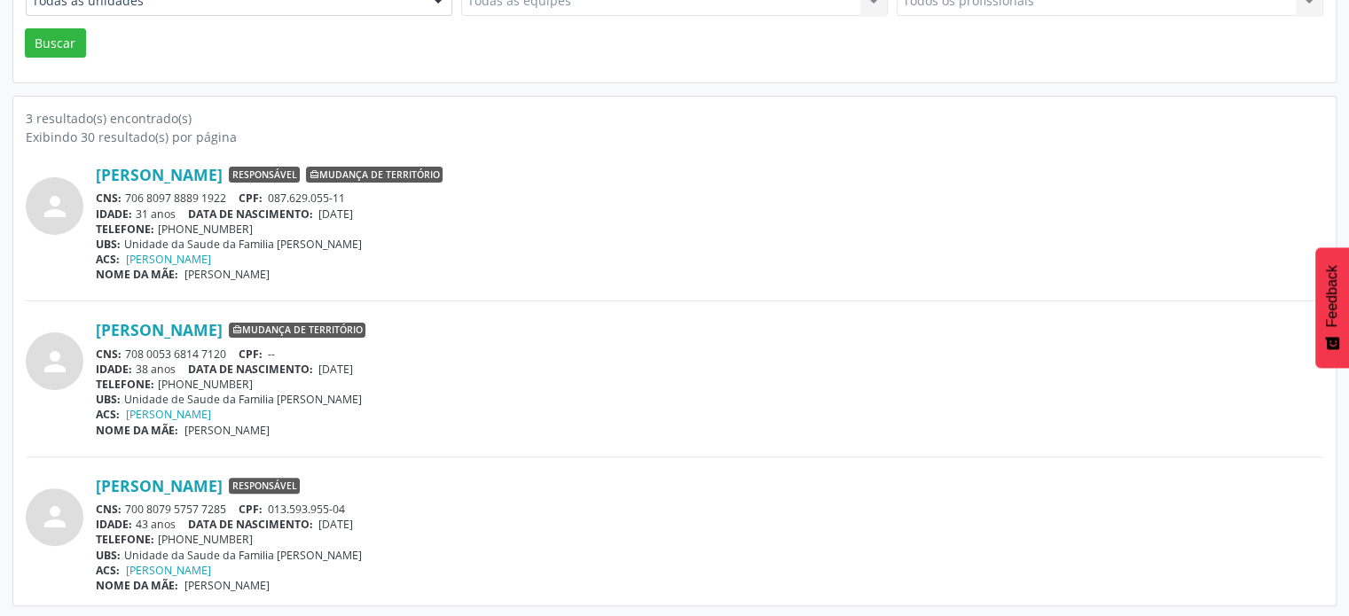
drag, startPoint x: 231, startPoint y: 504, endPoint x: 138, endPoint y: 504, distance: 93.1
click at [121, 510] on div "CNS: 700 8079 5757 7285 CPF: 013.593.955-04" at bounding box center [709, 509] width 1227 height 15
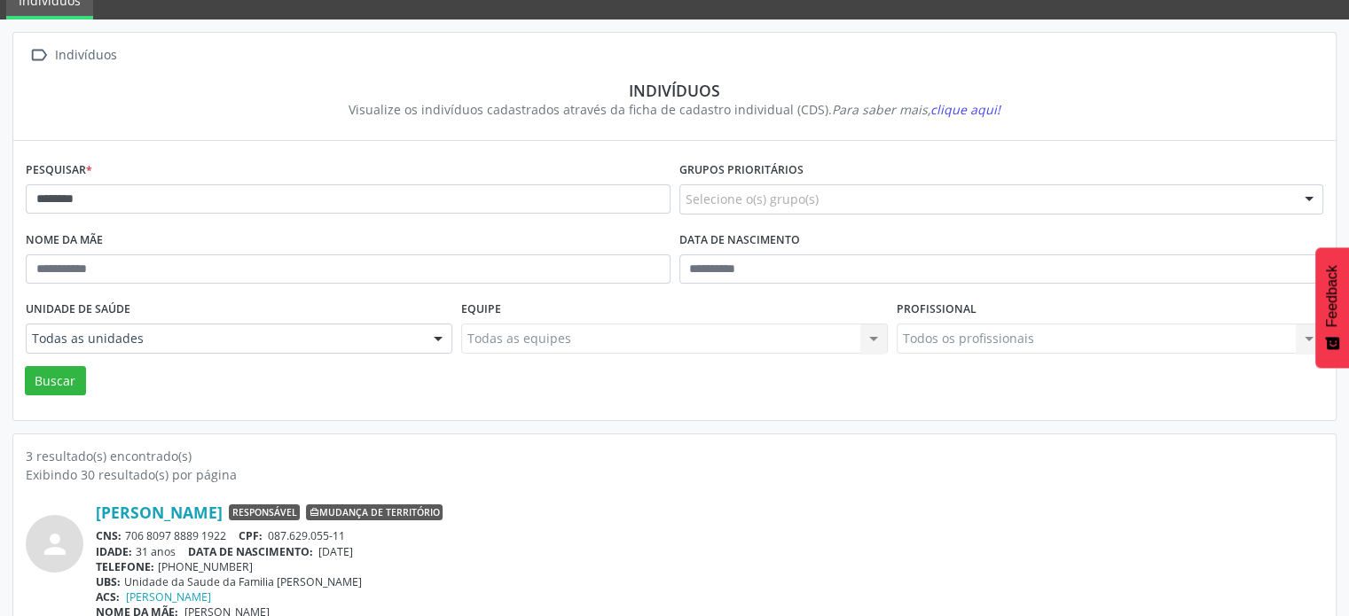
scroll to position [0, 0]
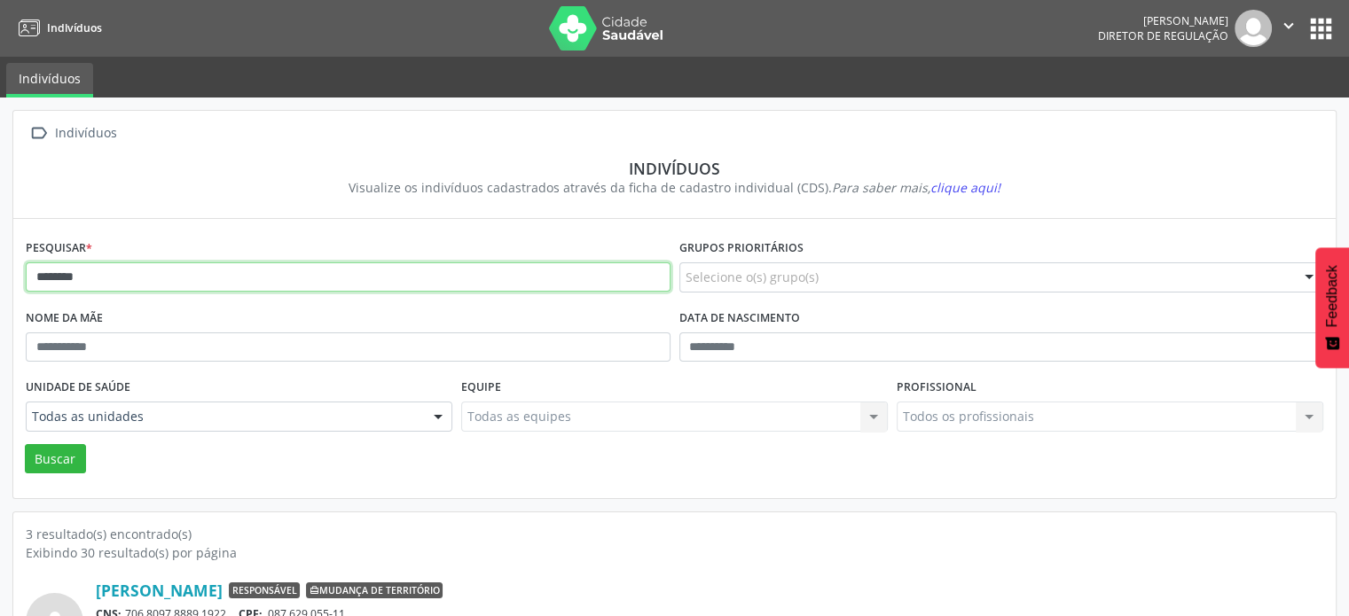
click at [127, 279] on input "********" at bounding box center [348, 277] width 645 height 30
type input "*"
click at [25, 444] on button "Buscar" at bounding box center [55, 459] width 61 height 30
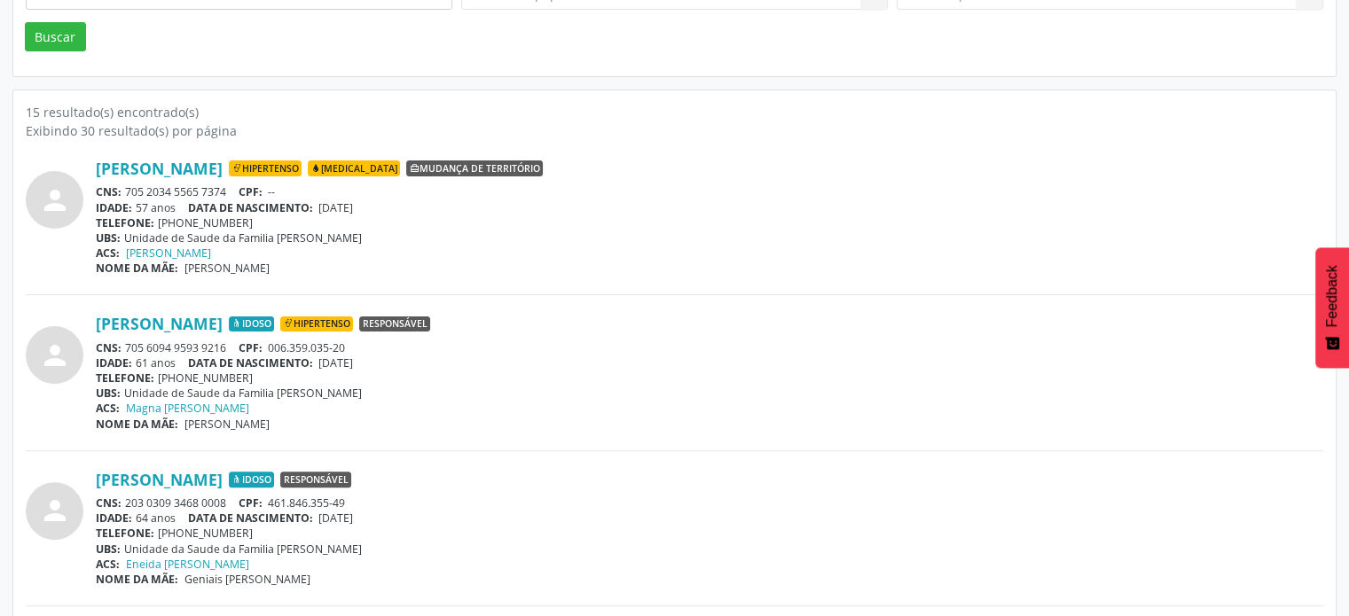
scroll to position [443, 0]
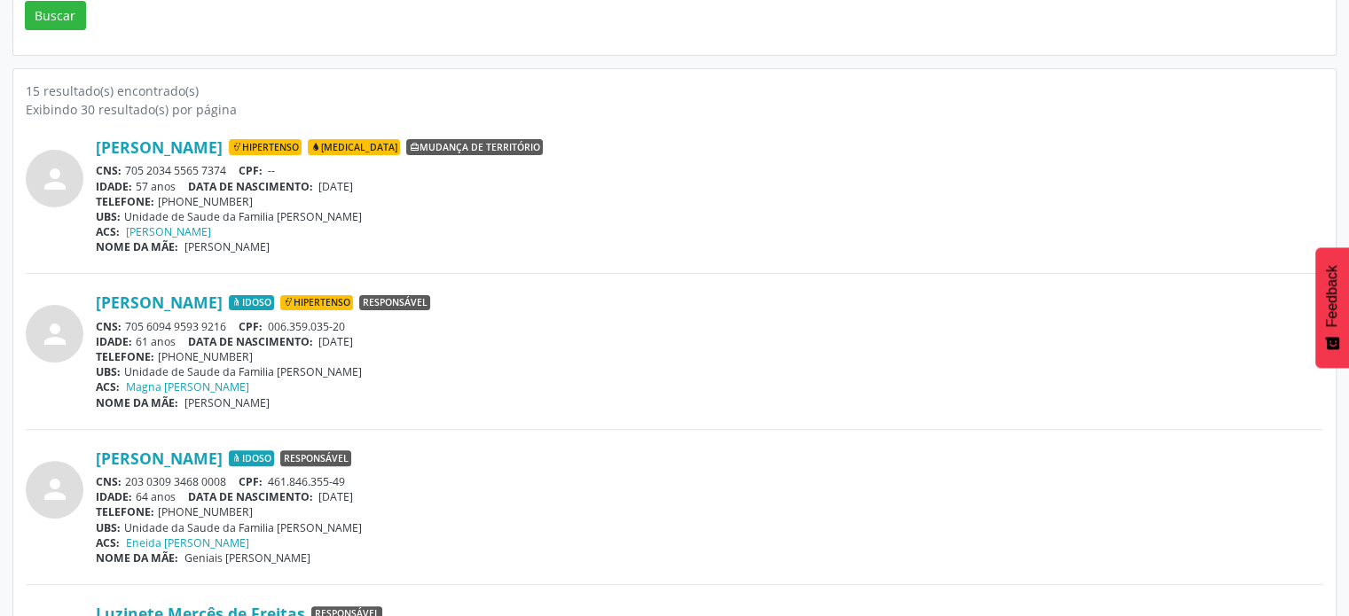
drag, startPoint x: 227, startPoint y: 173, endPoint x: 125, endPoint y: 174, distance: 102.0
click at [124, 174] on div "CNS: 705 2034 5565 7374 CPF: --" at bounding box center [709, 170] width 1227 height 15
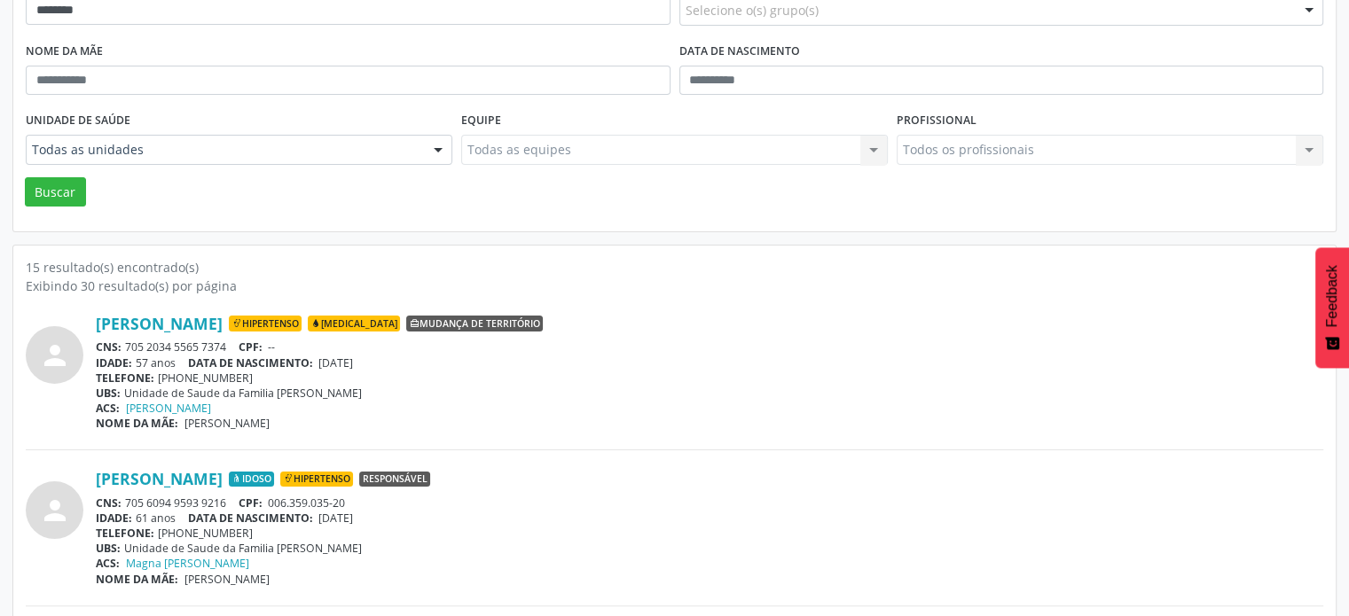
scroll to position [0, 0]
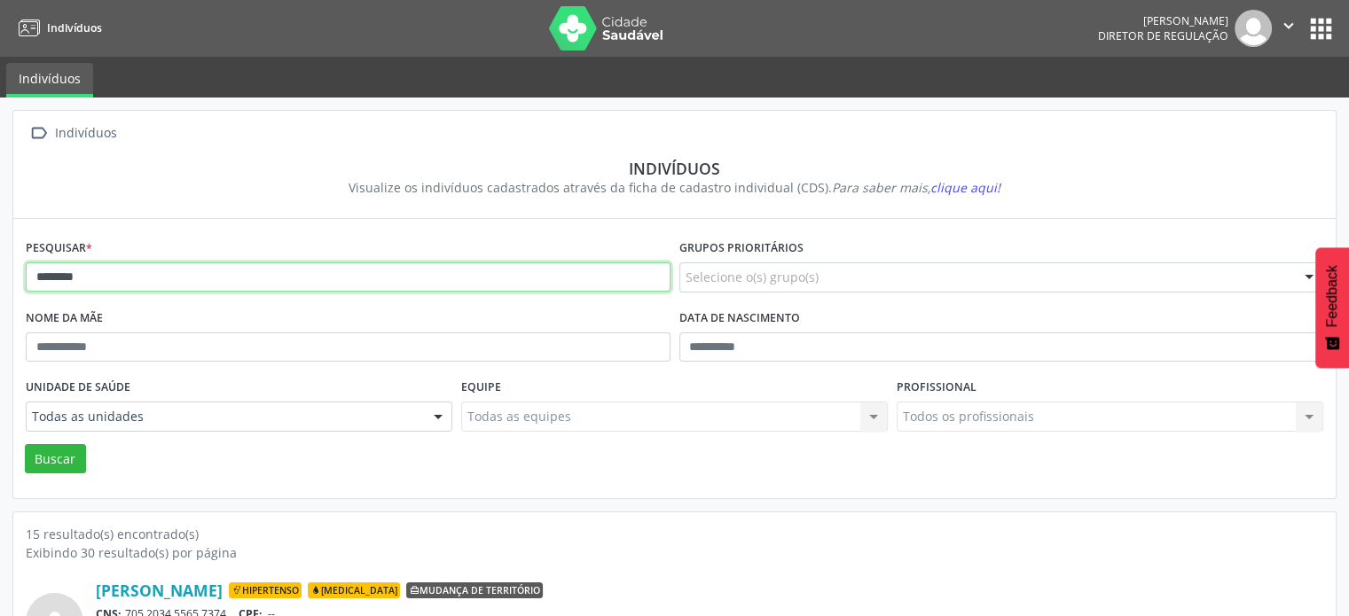
click at [266, 276] on input "********" at bounding box center [348, 277] width 645 height 30
type input "*"
click at [25, 444] on button "Buscar" at bounding box center [55, 459] width 61 height 30
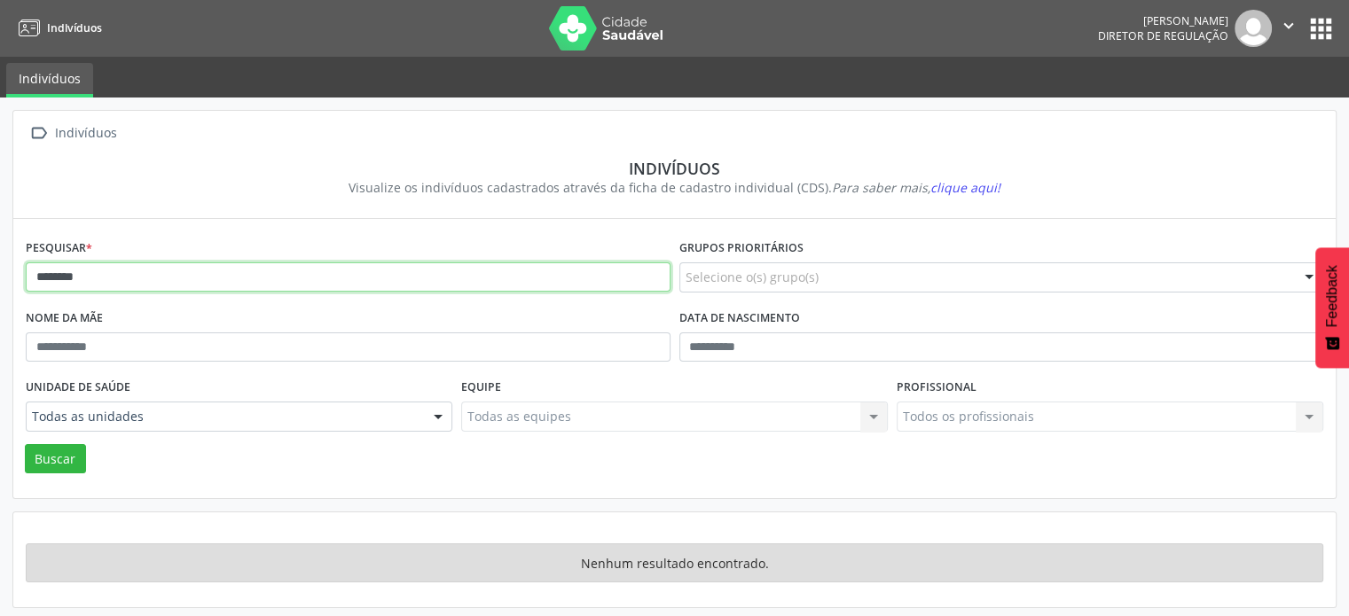
click at [266, 276] on input "********" at bounding box center [348, 277] width 645 height 30
click at [25, 444] on button "Buscar" at bounding box center [55, 459] width 61 height 30
click at [255, 279] on input "**********" at bounding box center [348, 277] width 645 height 30
click at [62, 278] on input "**********" at bounding box center [348, 277] width 645 height 30
click at [131, 276] on input "**********" at bounding box center [348, 277] width 645 height 30
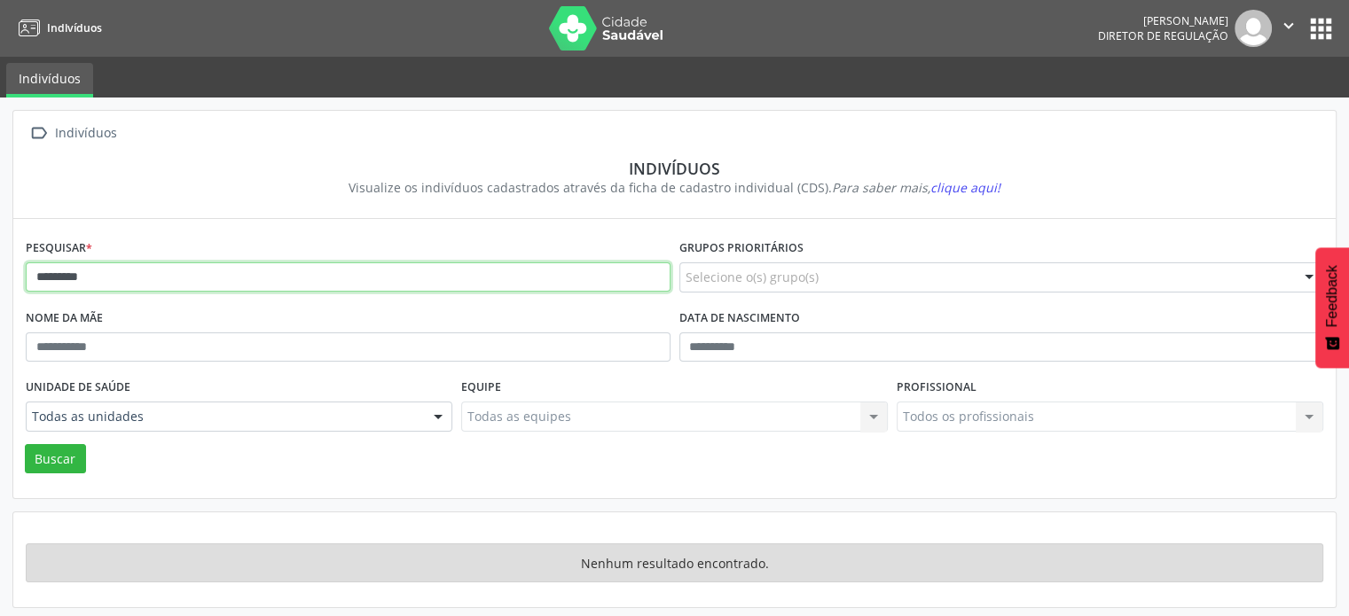
click at [25, 444] on button "Buscar" at bounding box center [55, 459] width 61 height 30
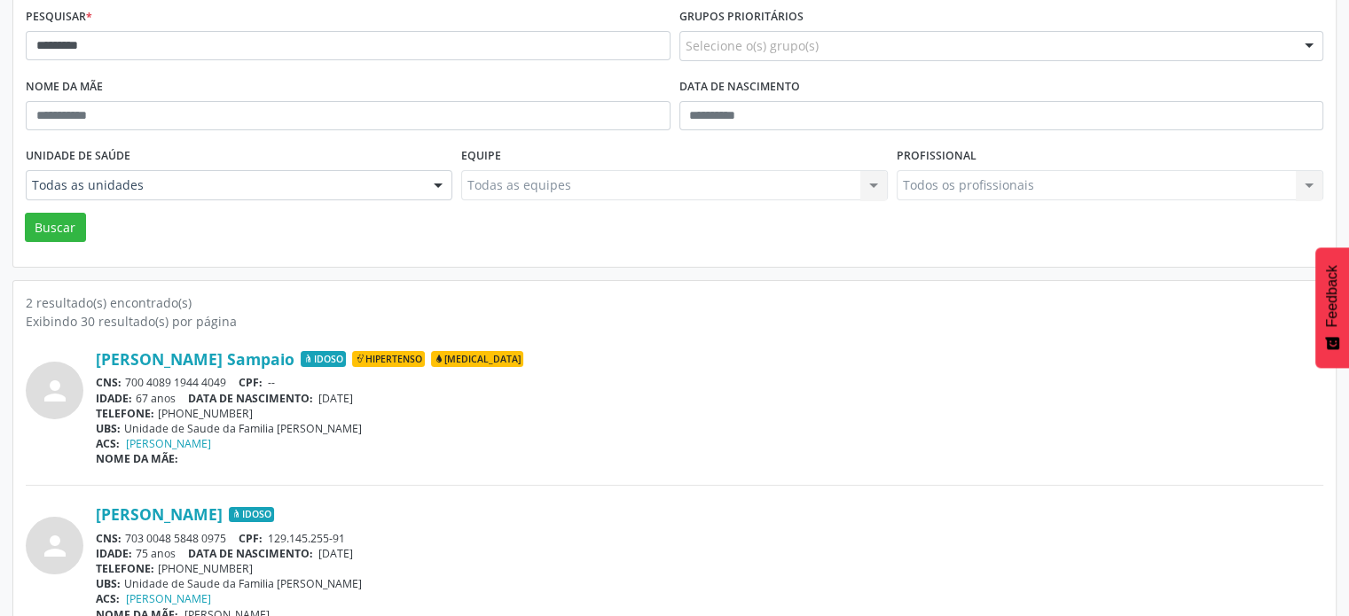
scroll to position [261, 0]
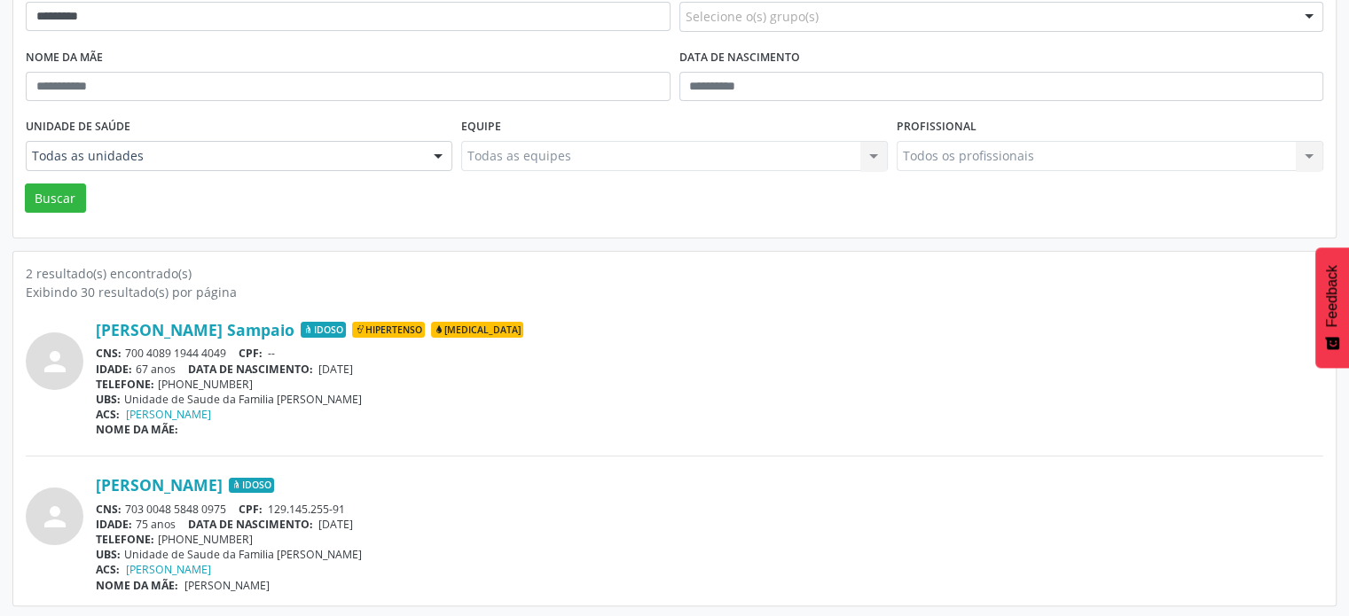
drag, startPoint x: 231, startPoint y: 506, endPoint x: 119, endPoint y: 500, distance: 111.9
click at [123, 505] on div "CNS: 703 0048 5848 0975 CPF: 129.145.255-91" at bounding box center [709, 509] width 1227 height 15
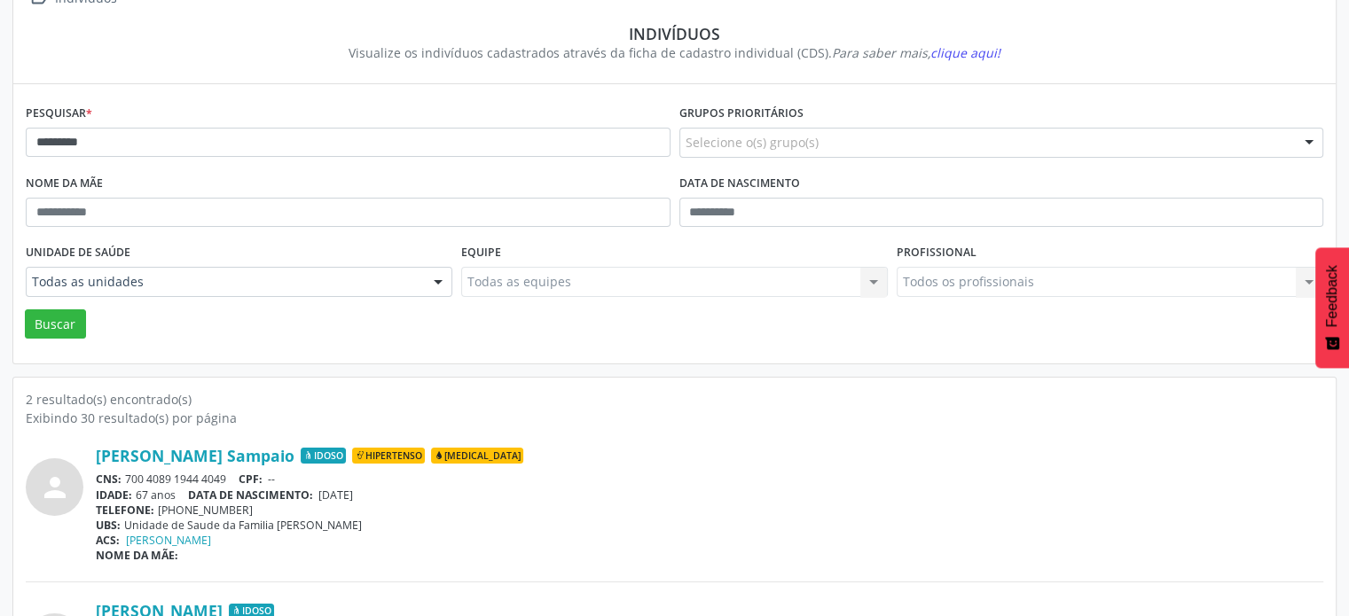
scroll to position [0, 0]
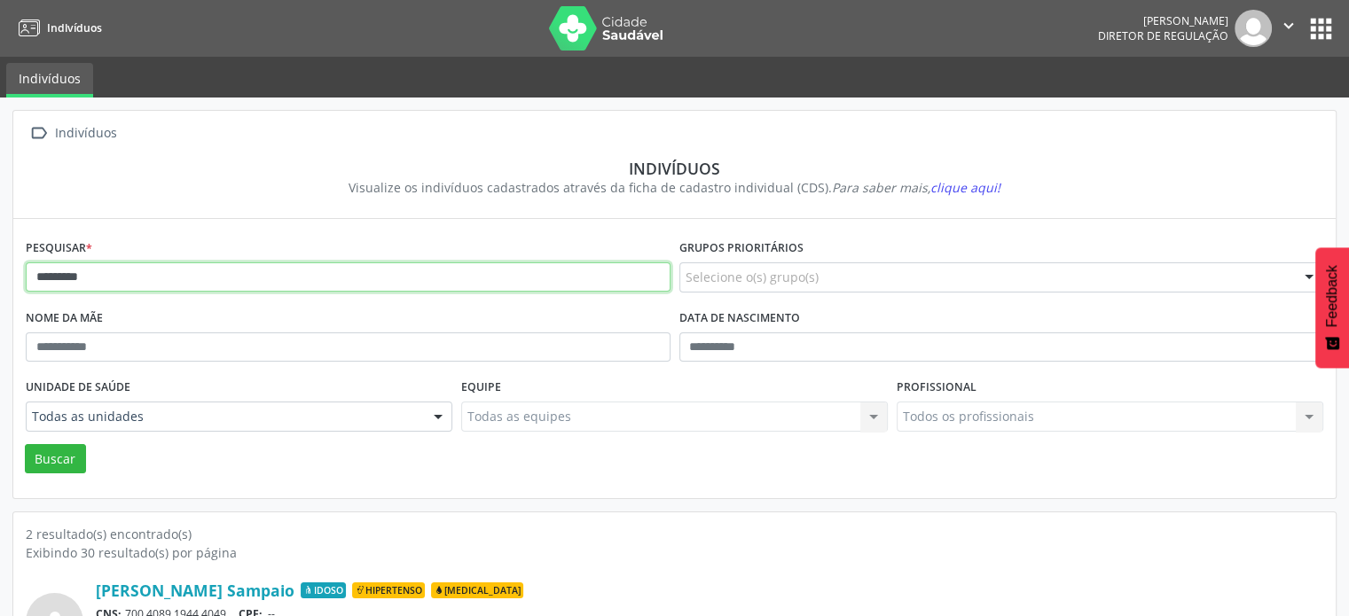
click at [149, 277] on input "********" at bounding box center [348, 277] width 645 height 30
type input "*"
click at [25, 444] on button "Buscar" at bounding box center [55, 459] width 61 height 30
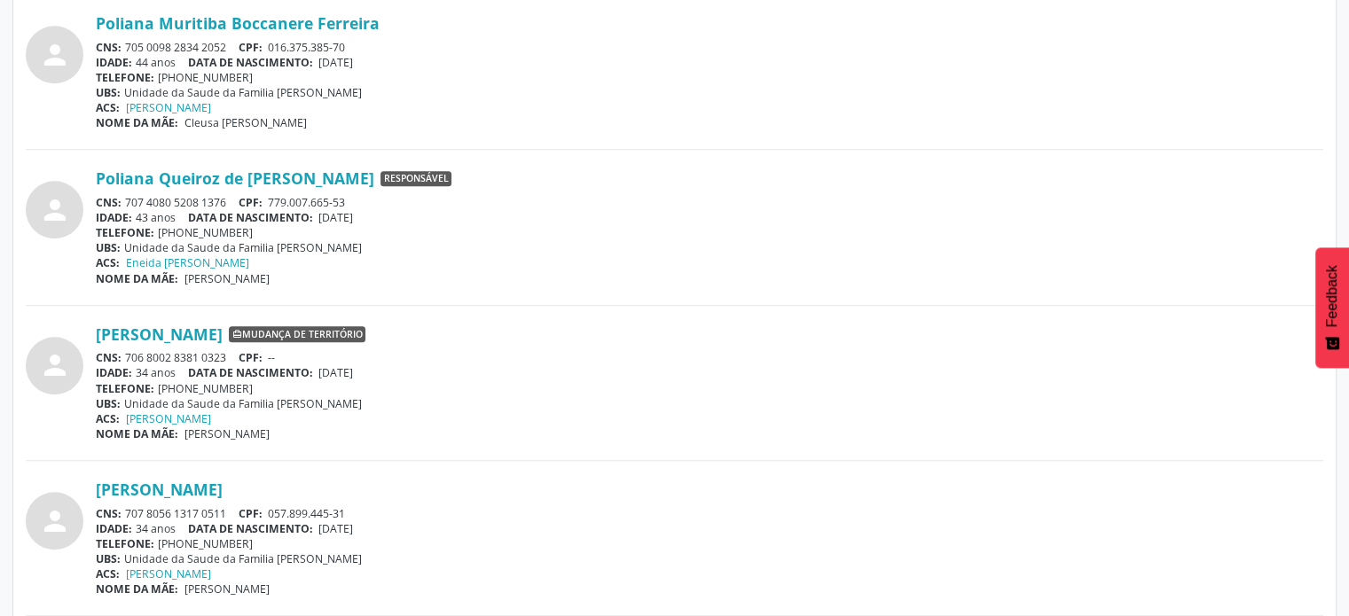
scroll to position [1507, 0]
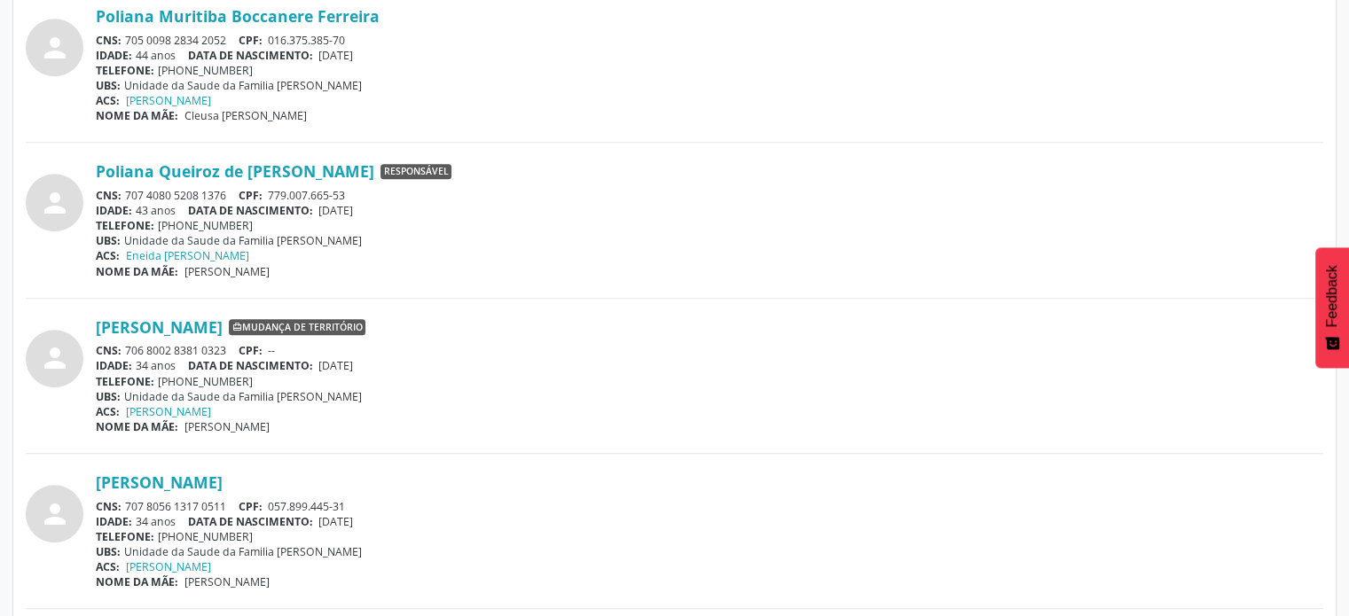
drag, startPoint x: 232, startPoint y: 191, endPoint x: 127, endPoint y: 183, distance: 105.8
click at [127, 183] on div "Poliana Queiroz de [PERSON_NAME] Responsável CNS: 707 4080 5208 1376 CPF: 779.0…" at bounding box center [709, 219] width 1227 height 117
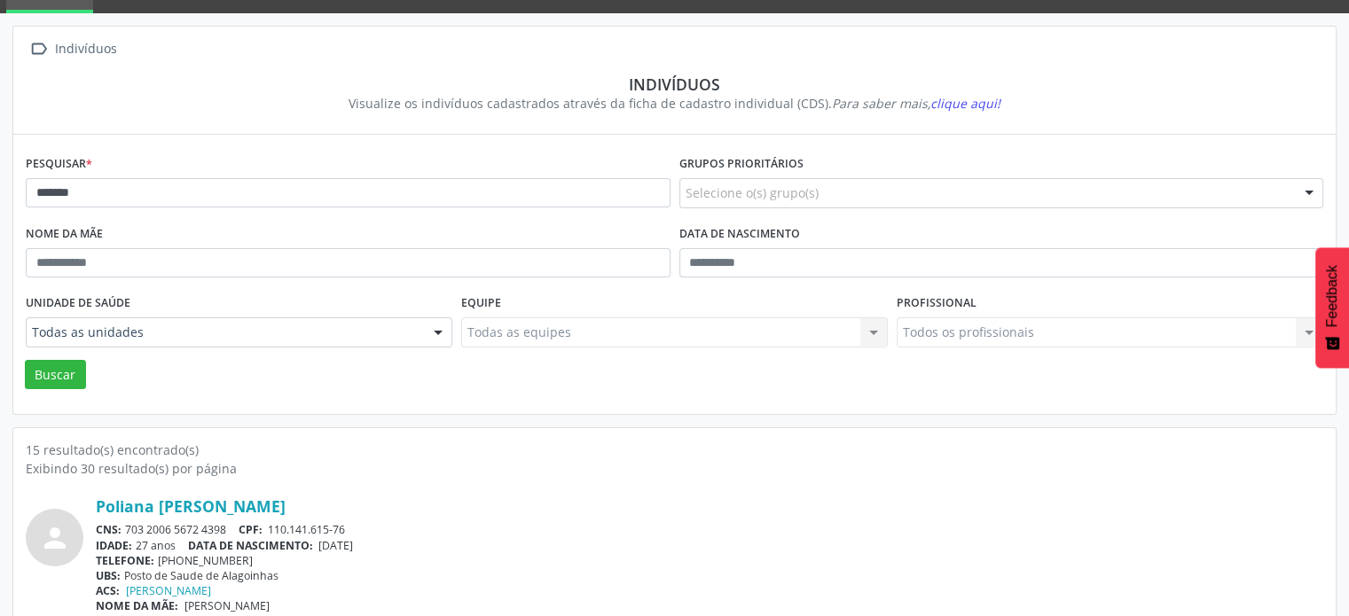
scroll to position [0, 0]
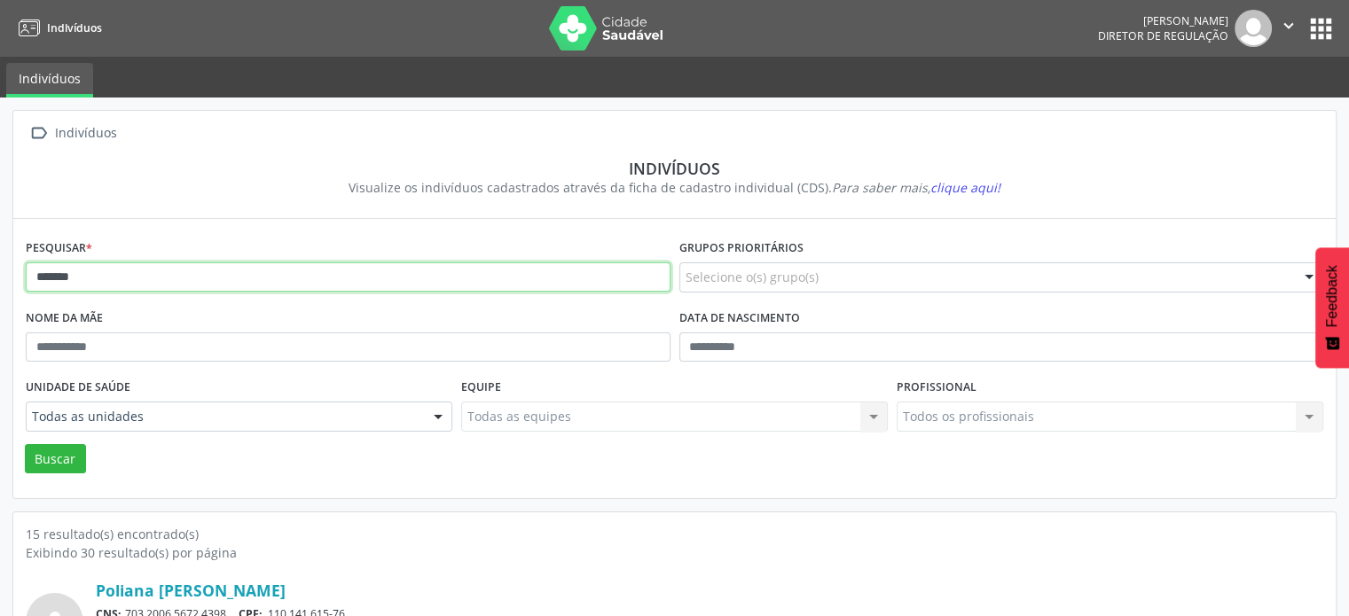
click at [317, 279] on input "*******" at bounding box center [348, 277] width 645 height 30
type input "*"
click at [25, 444] on button "Buscar" at bounding box center [55, 459] width 61 height 30
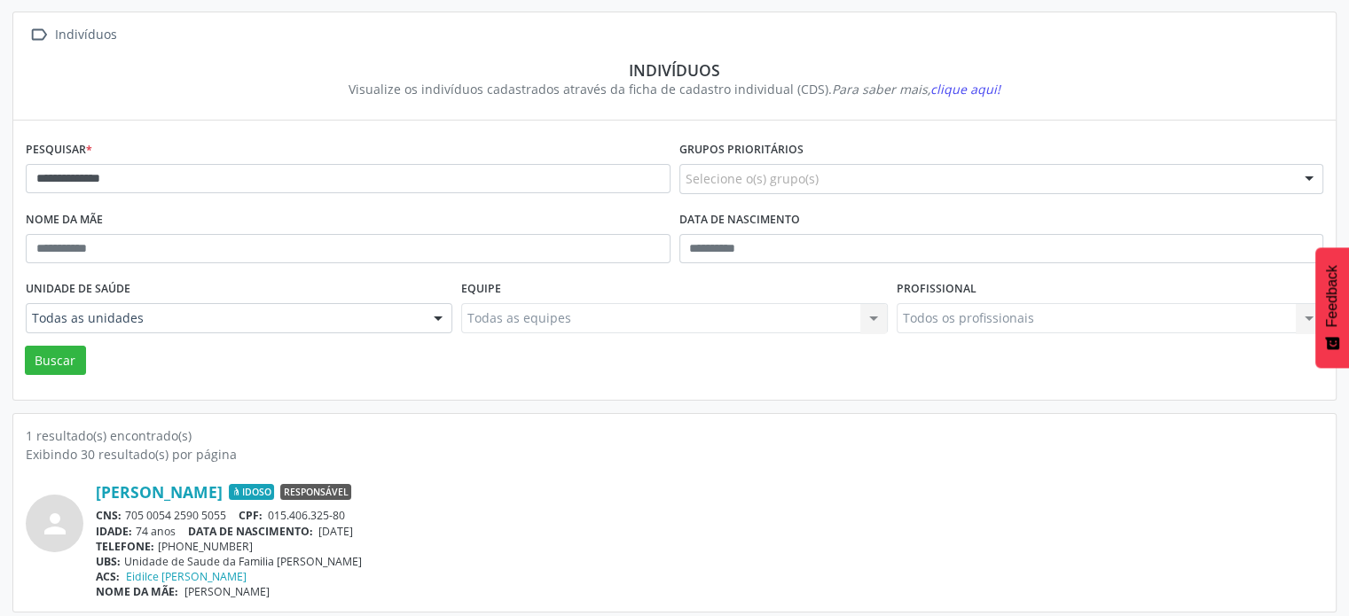
scroll to position [106, 0]
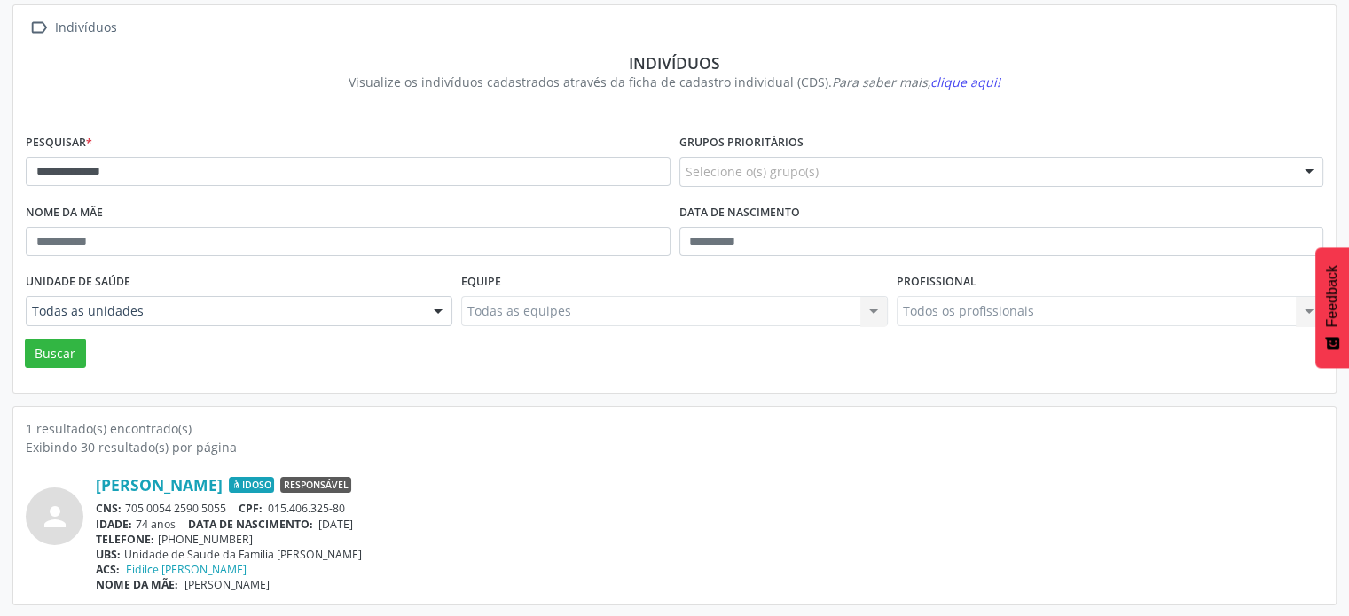
drag, startPoint x: 240, startPoint y: 504, endPoint x: 128, endPoint y: 507, distance: 112.7
click at [128, 507] on div "CNS: 705 0054 2590 5055 CPF: 015.406.325-80" at bounding box center [709, 508] width 1227 height 15
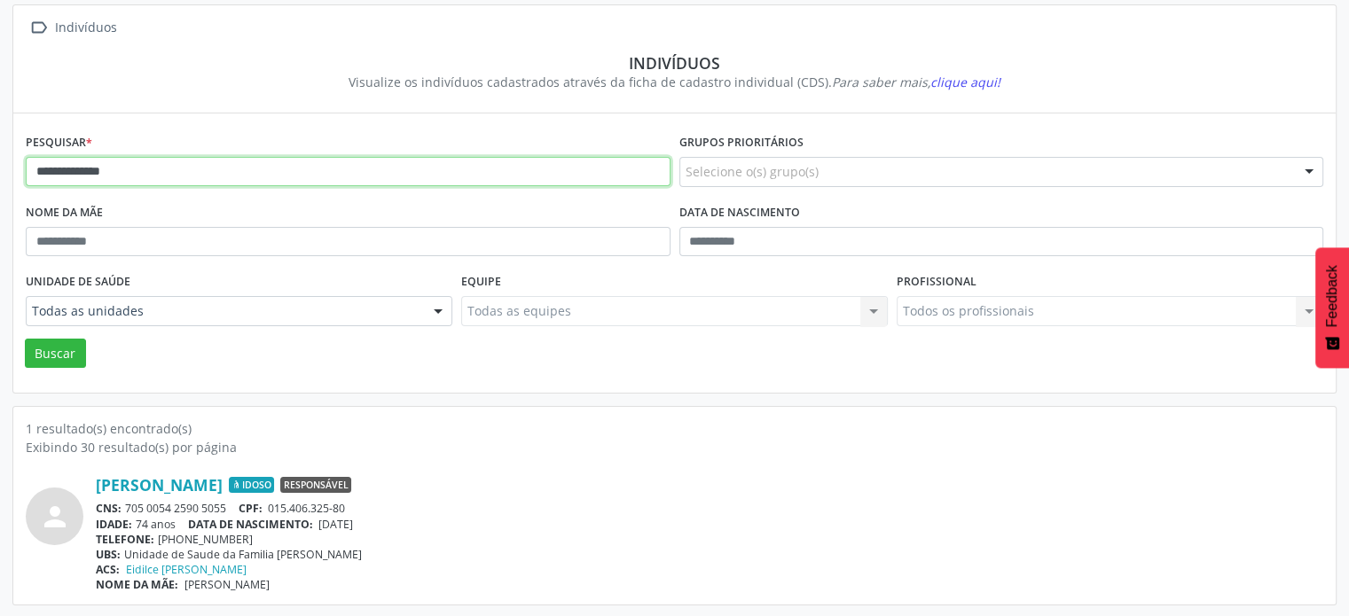
drag, startPoint x: 177, startPoint y: 165, endPoint x: 189, endPoint y: 159, distance: 13.1
click at [188, 160] on input "**********" at bounding box center [348, 172] width 645 height 30
type input "*"
click at [25, 339] on button "Buscar" at bounding box center [55, 354] width 61 height 30
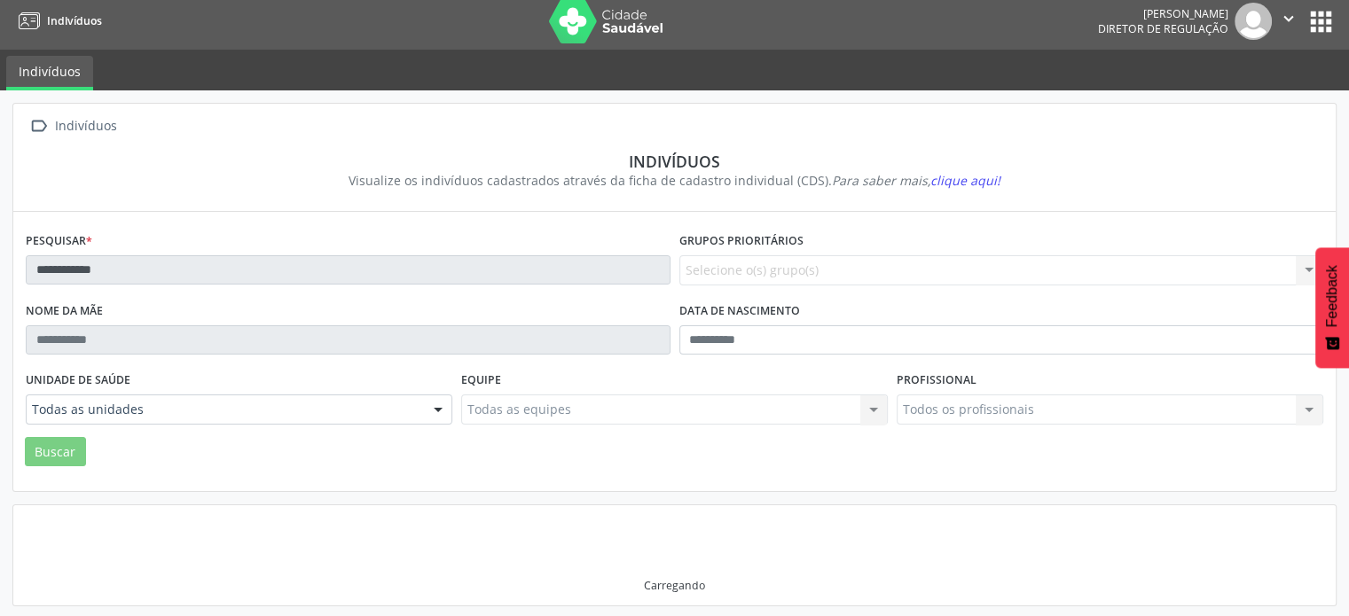
scroll to position [2, 0]
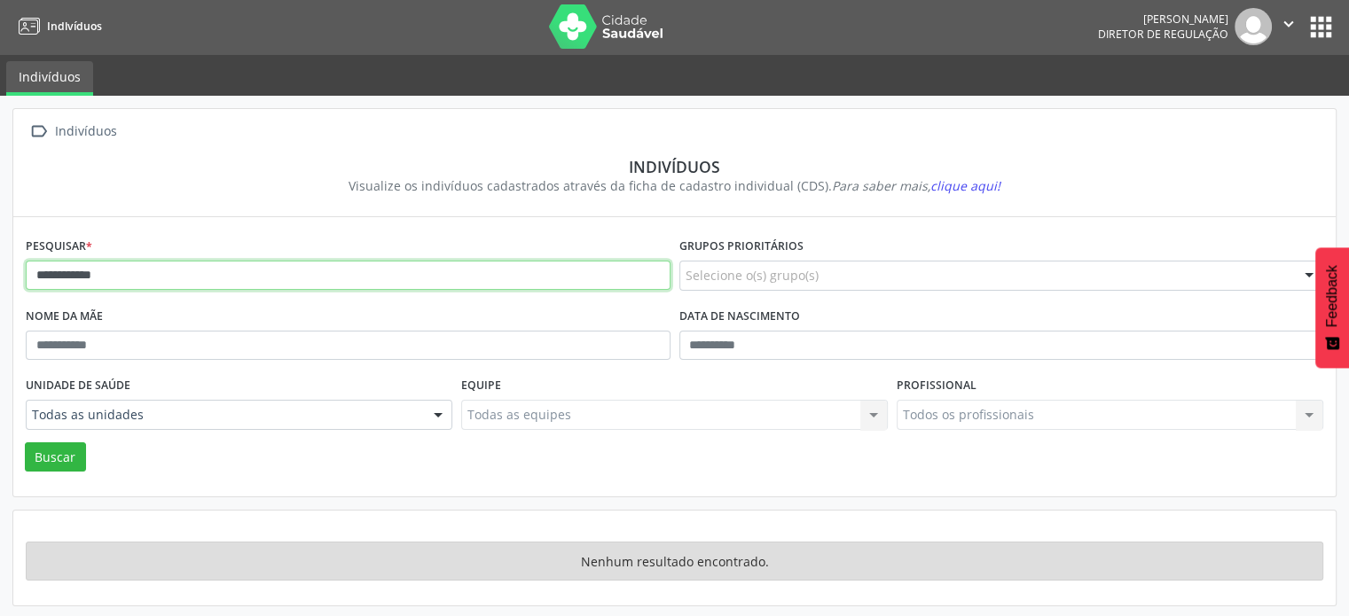
click at [177, 270] on input "**********" at bounding box center [348, 276] width 645 height 30
type input "*****"
click at [25, 442] on button "Buscar" at bounding box center [55, 457] width 61 height 30
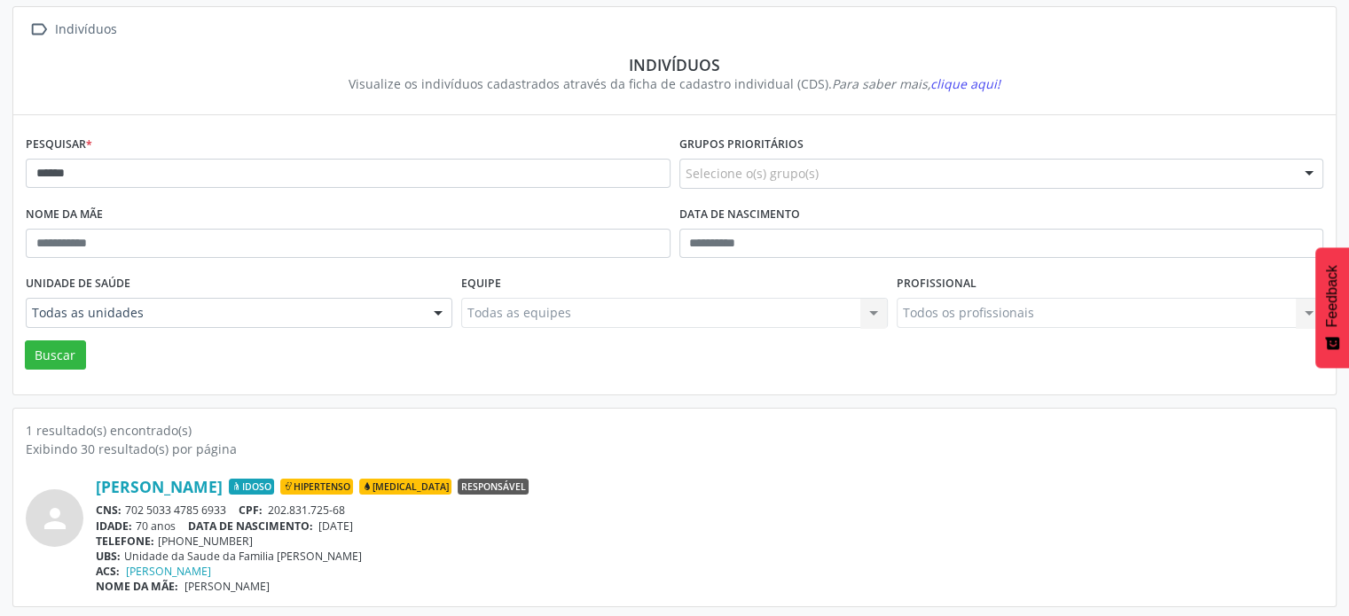
scroll to position [106, 0]
drag, startPoint x: 227, startPoint y: 505, endPoint x: 128, endPoint y: 506, distance: 99.3
click at [129, 506] on div "CNS: 702 5033 4785 6933 CPF: 202.831.725-68" at bounding box center [709, 508] width 1227 height 15
drag, startPoint x: 610, startPoint y: 538, endPoint x: 593, endPoint y: 544, distance: 18.0
click at [606, 541] on div "TELEFONE: [PHONE_NUMBER]" at bounding box center [709, 539] width 1227 height 15
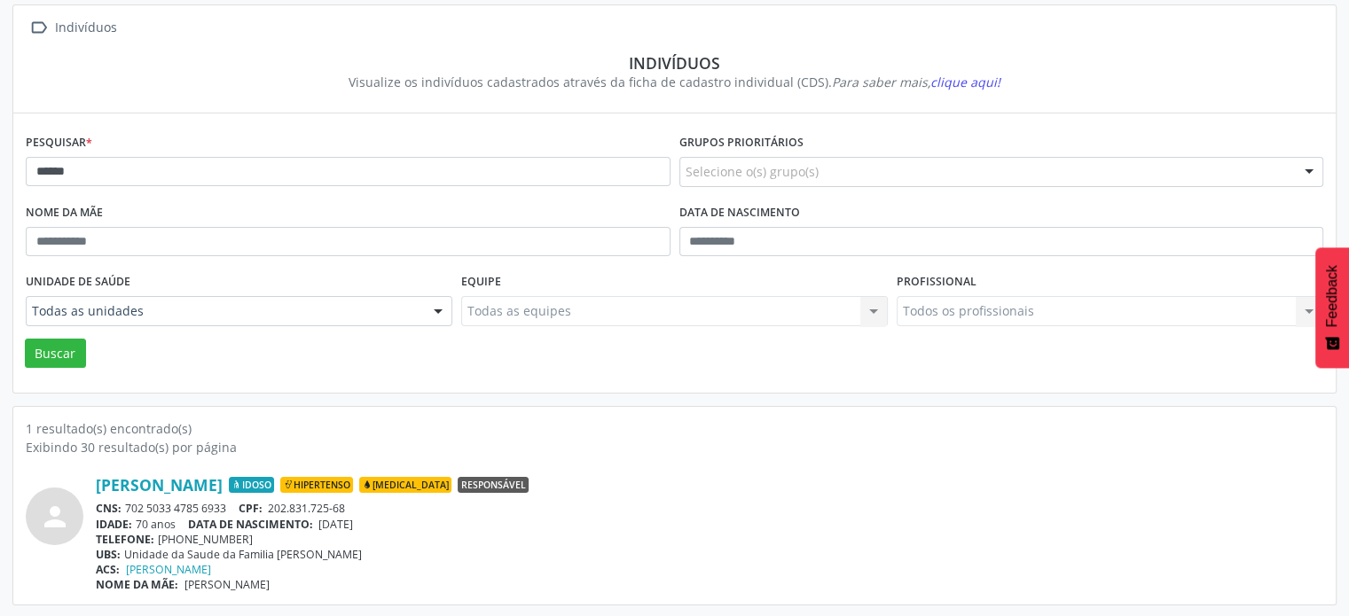
drag, startPoint x: 231, startPoint y: 505, endPoint x: 127, endPoint y: 506, distance: 104.6
click at [129, 506] on div "CNS: 702 5033 4785 6933 CPF: 202.831.725-68" at bounding box center [709, 508] width 1227 height 15
